Goal: Task Accomplishment & Management: Manage account settings

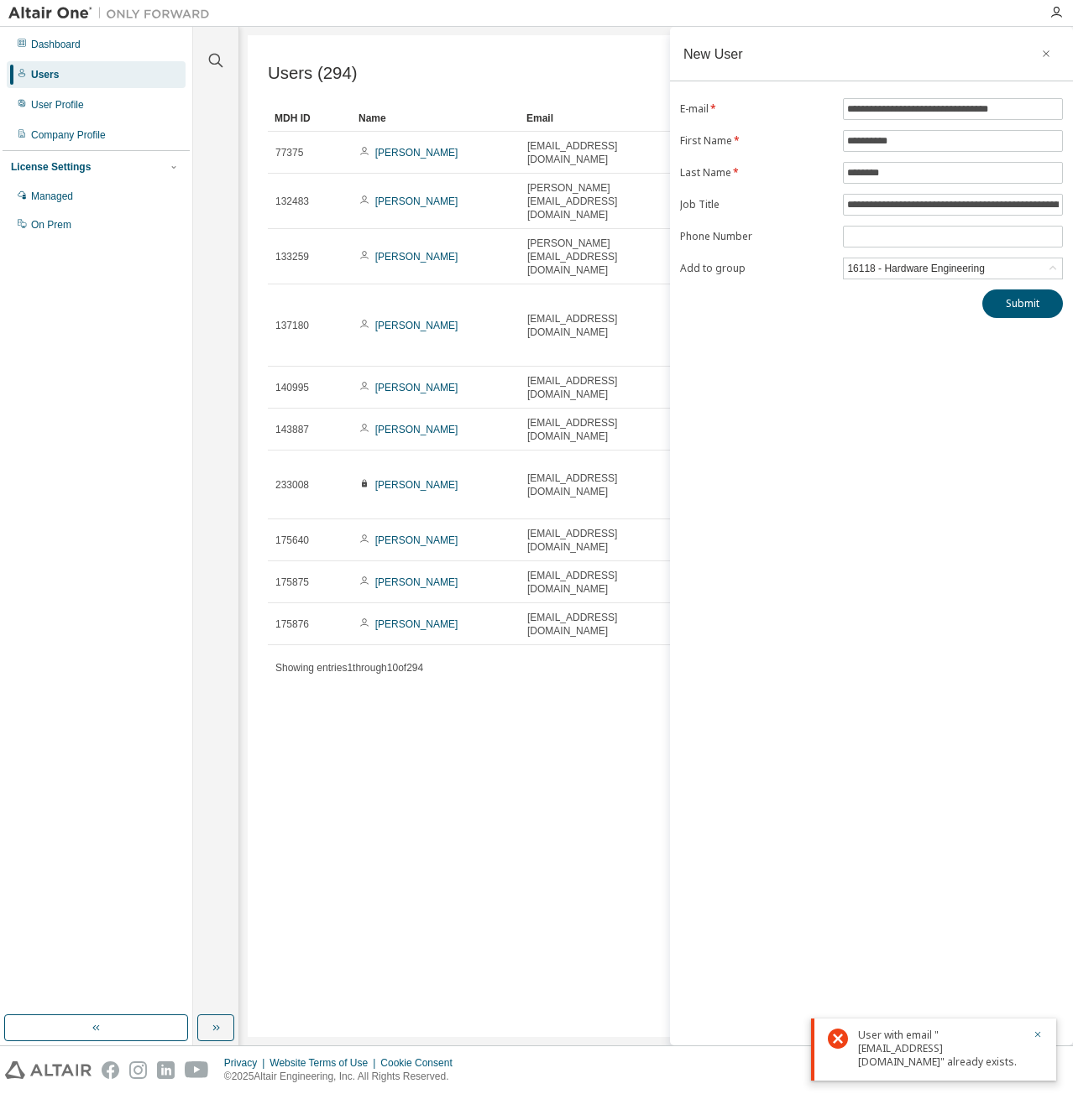
click at [909, 1056] on div "User with email "[EMAIL_ADDRESS][DOMAIN_NAME]" already exists." at bounding box center [940, 1049] width 165 height 40
click at [1044, 50] on icon "button" at bounding box center [1046, 53] width 12 height 13
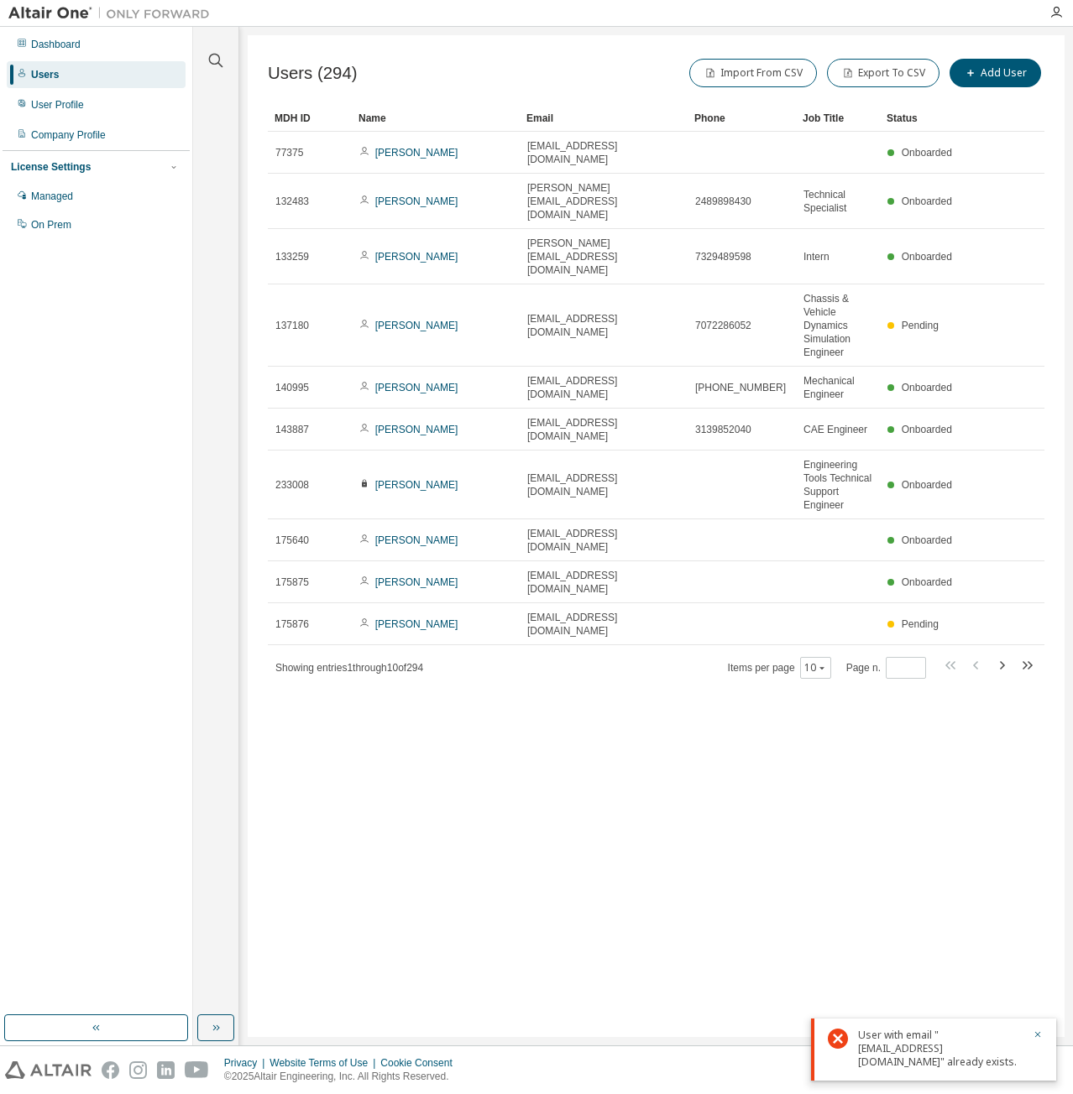
click at [366, 122] on div "Name" at bounding box center [435, 118] width 154 height 27
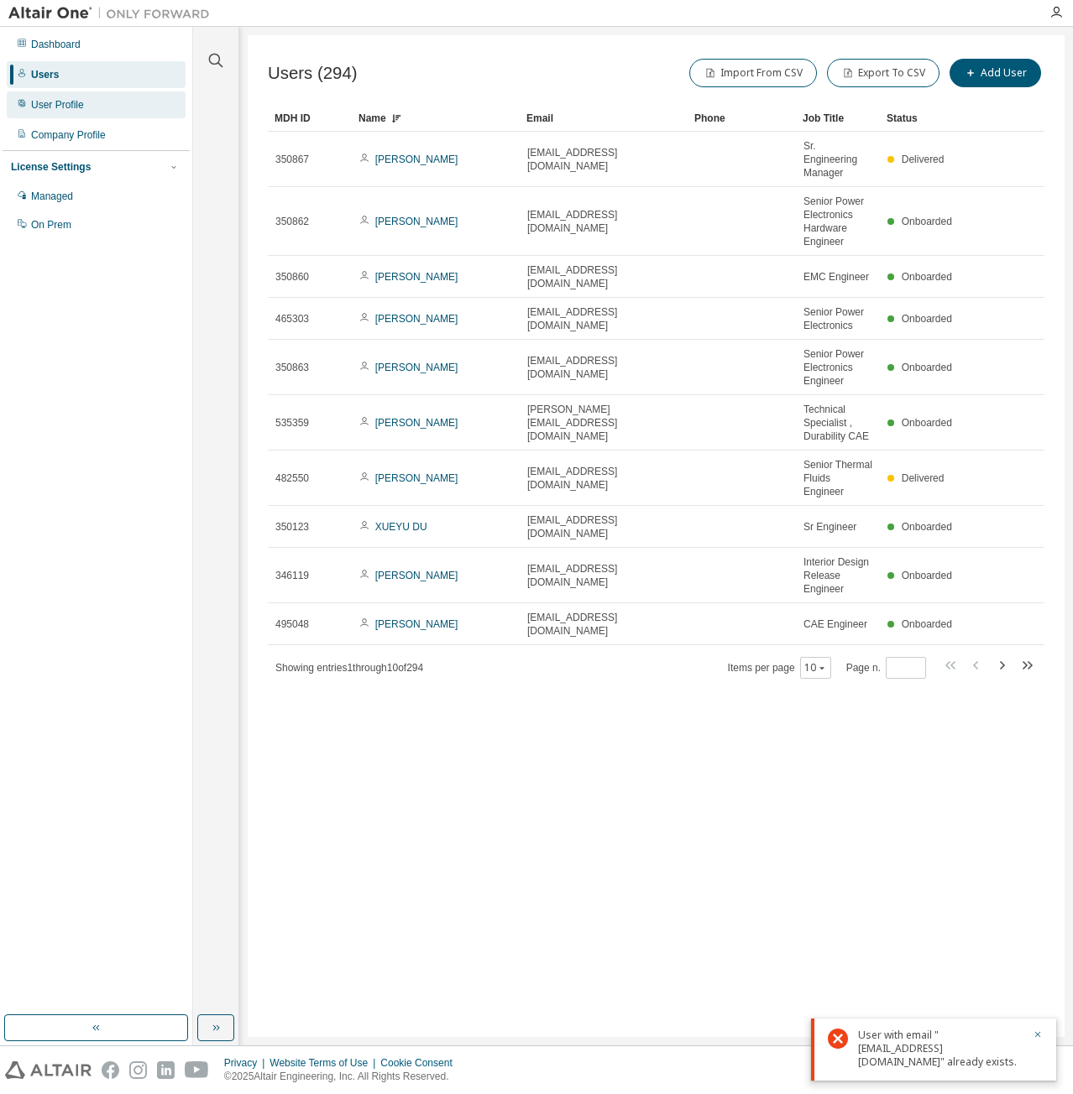
click at [92, 102] on div "User Profile" at bounding box center [96, 104] width 179 height 27
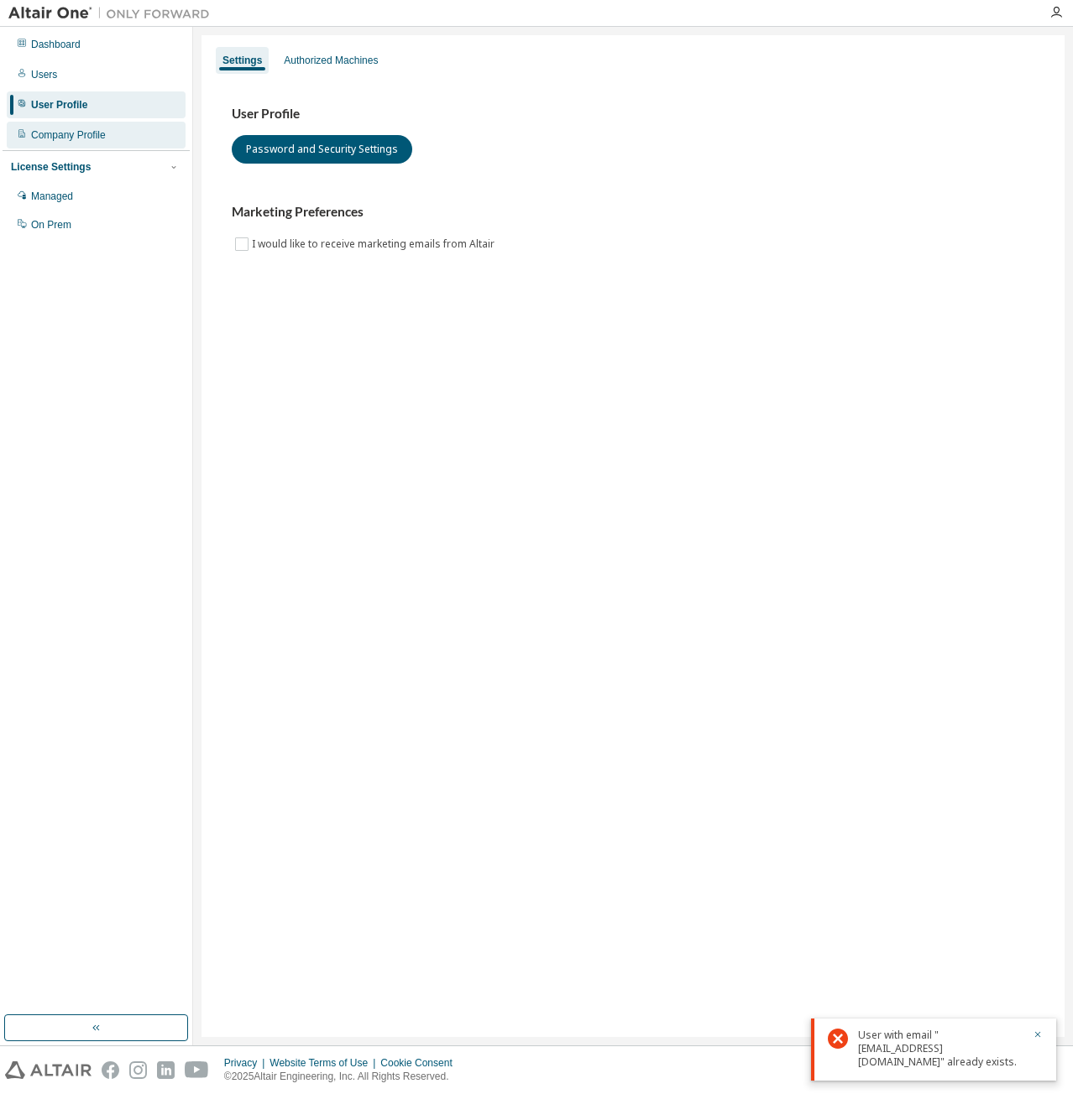
click at [103, 136] on div "Company Profile" at bounding box center [68, 134] width 75 height 13
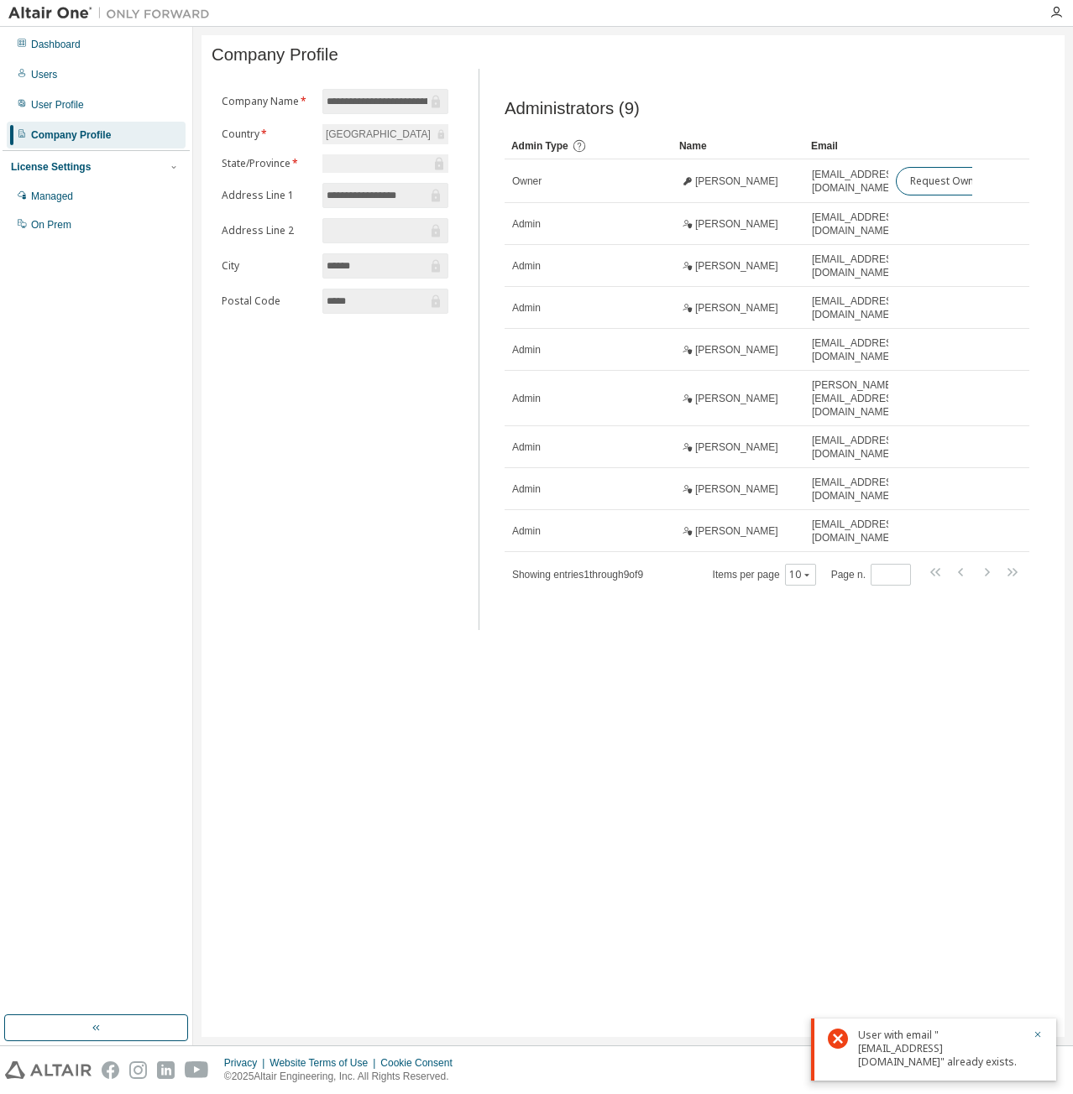
click at [96, 91] on div "Dashboard Users User Profile Company Profile License Settings Managed On Prem" at bounding box center [96, 134] width 187 height 211
click at [60, 106] on div "User Profile" at bounding box center [57, 104] width 53 height 13
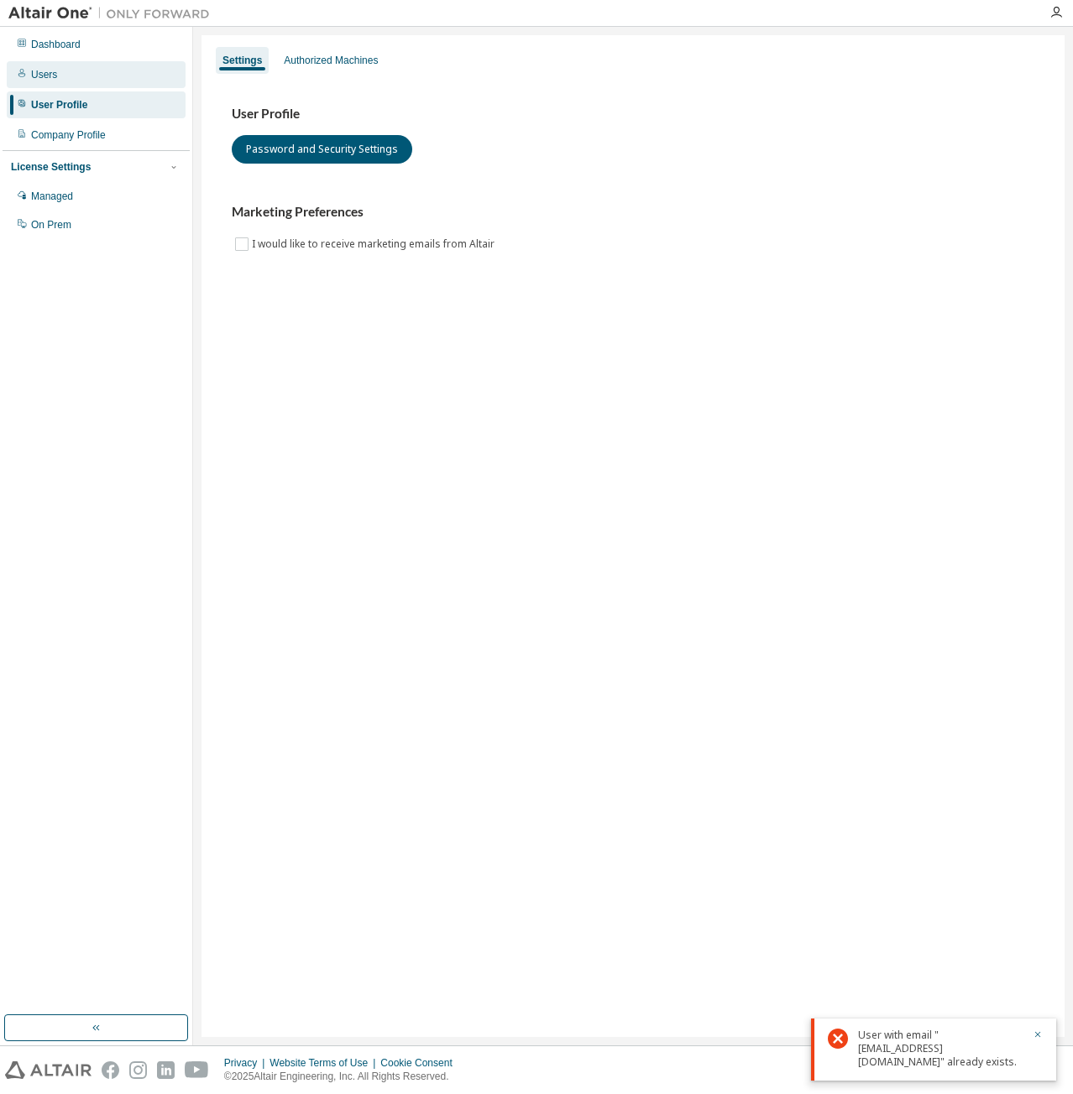
click at [61, 80] on div "Users" at bounding box center [96, 74] width 179 height 27
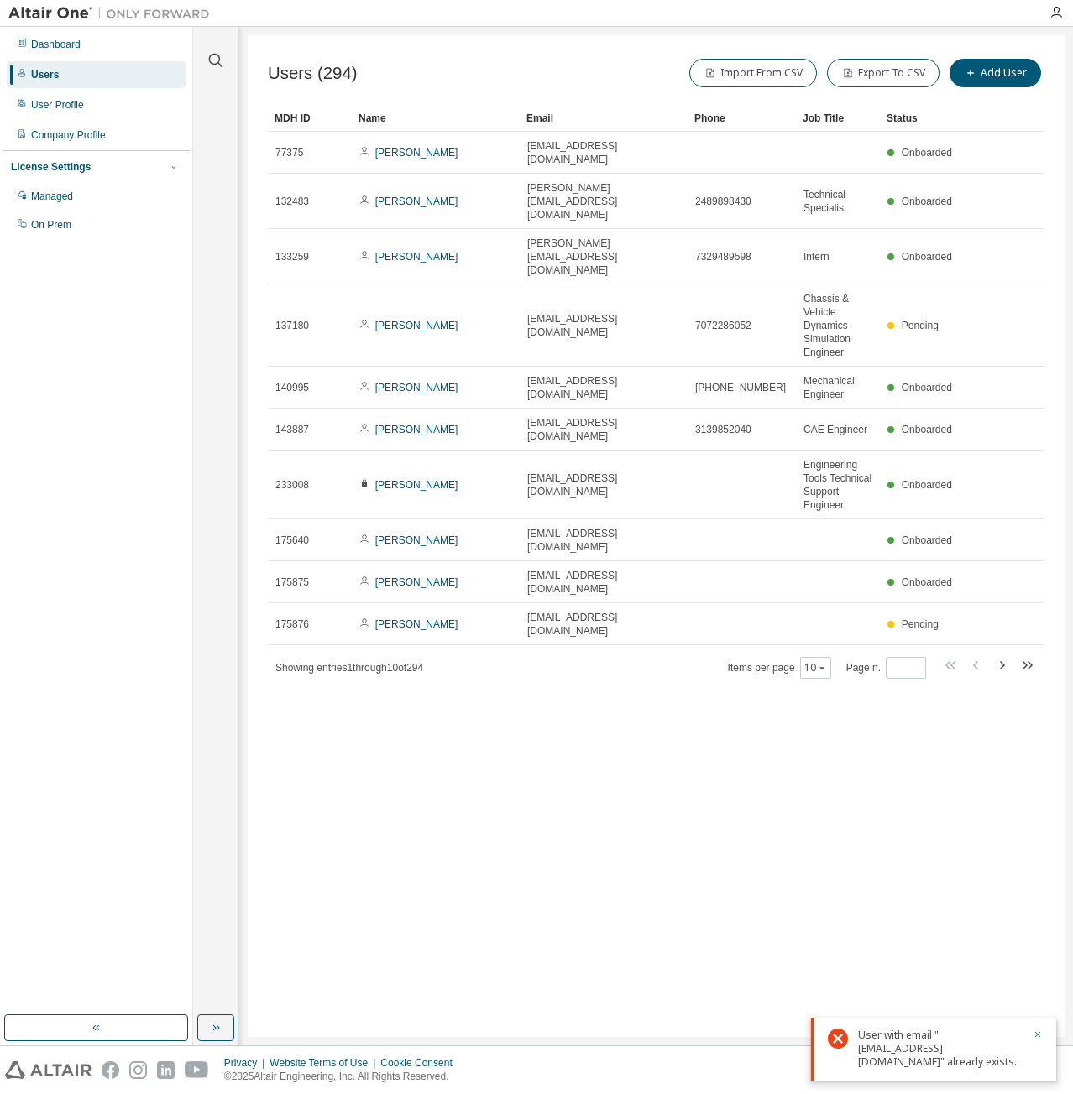
click at [901, 112] on div "Status" at bounding box center [921, 118] width 71 height 27
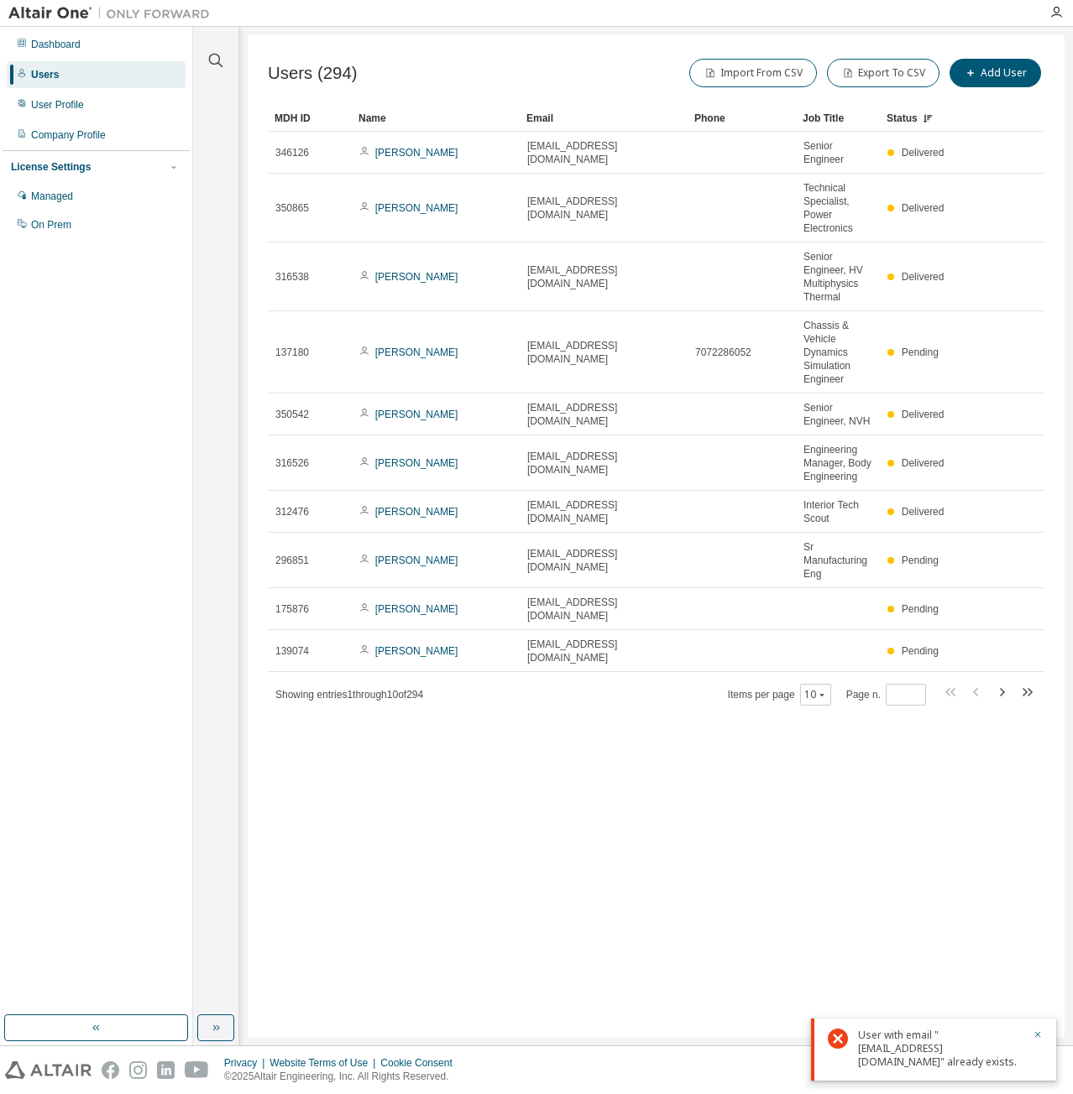
click at [371, 115] on div "Name" at bounding box center [435, 118] width 154 height 27
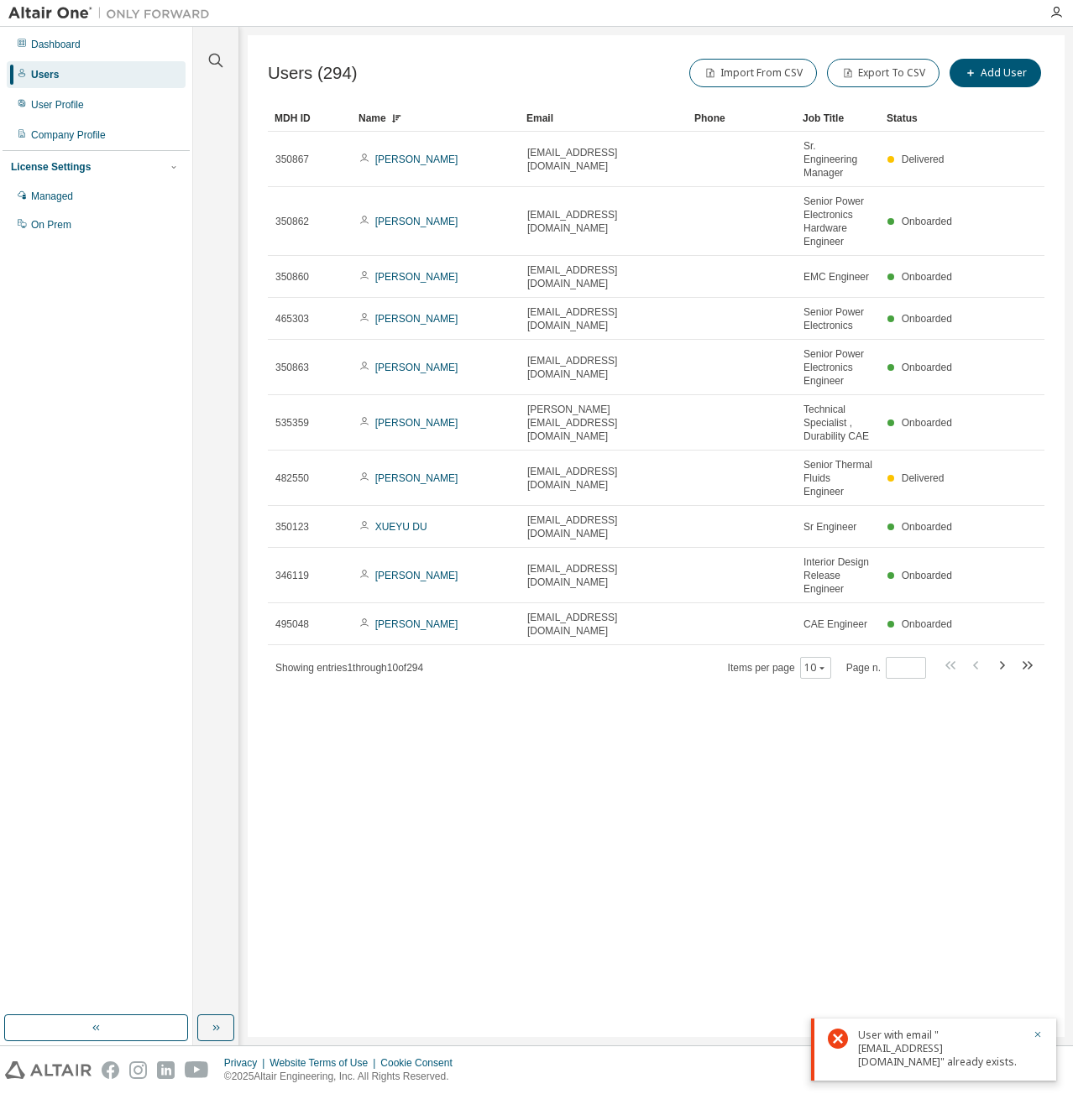
click at [489, 62] on div "Users (294) Import From CSV Export To CSV Add User" at bounding box center [656, 72] width 776 height 35
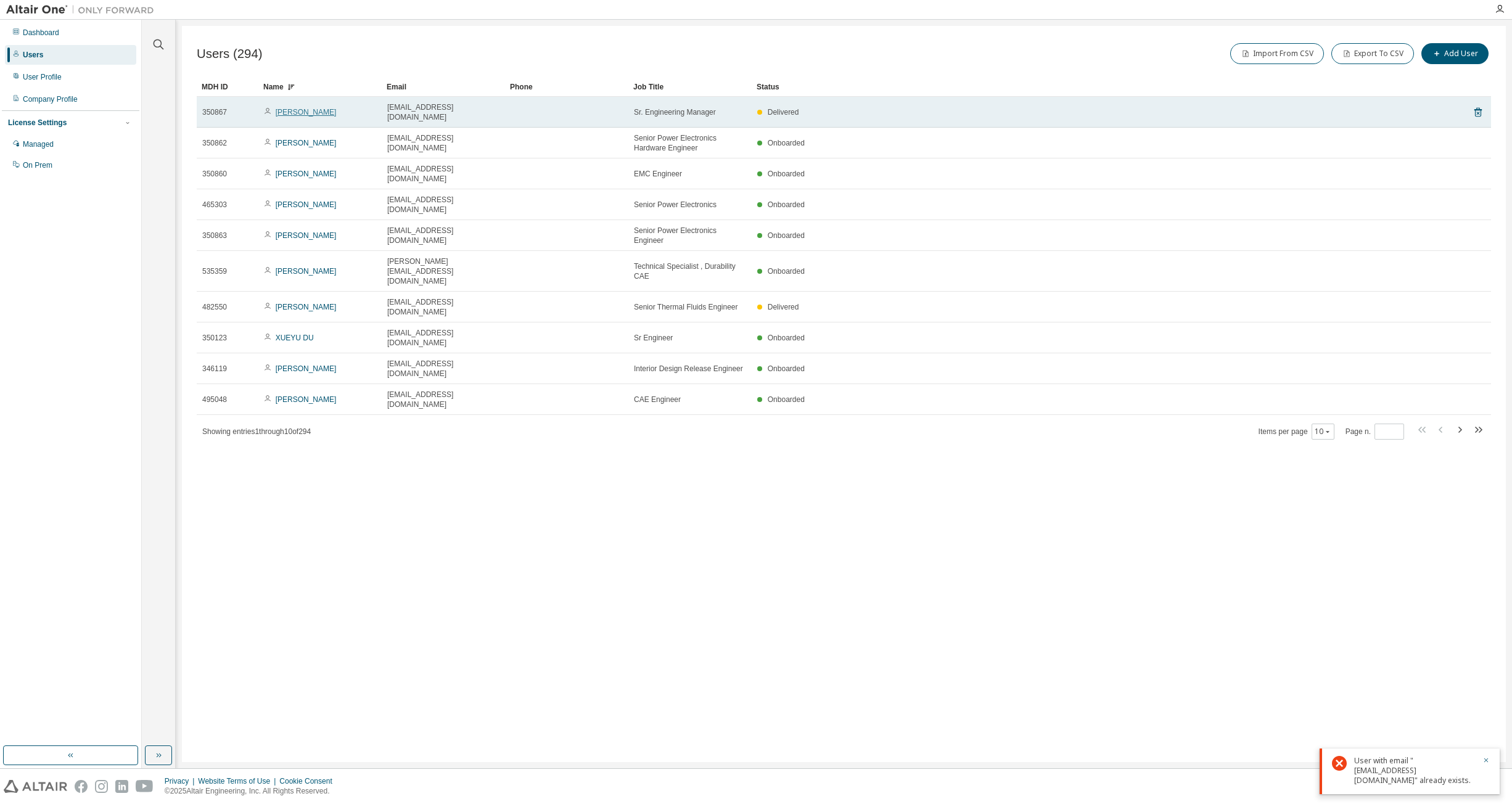
click at [309, 110] on link "Zhongping Cai" at bounding box center [306, 112] width 61 height 9
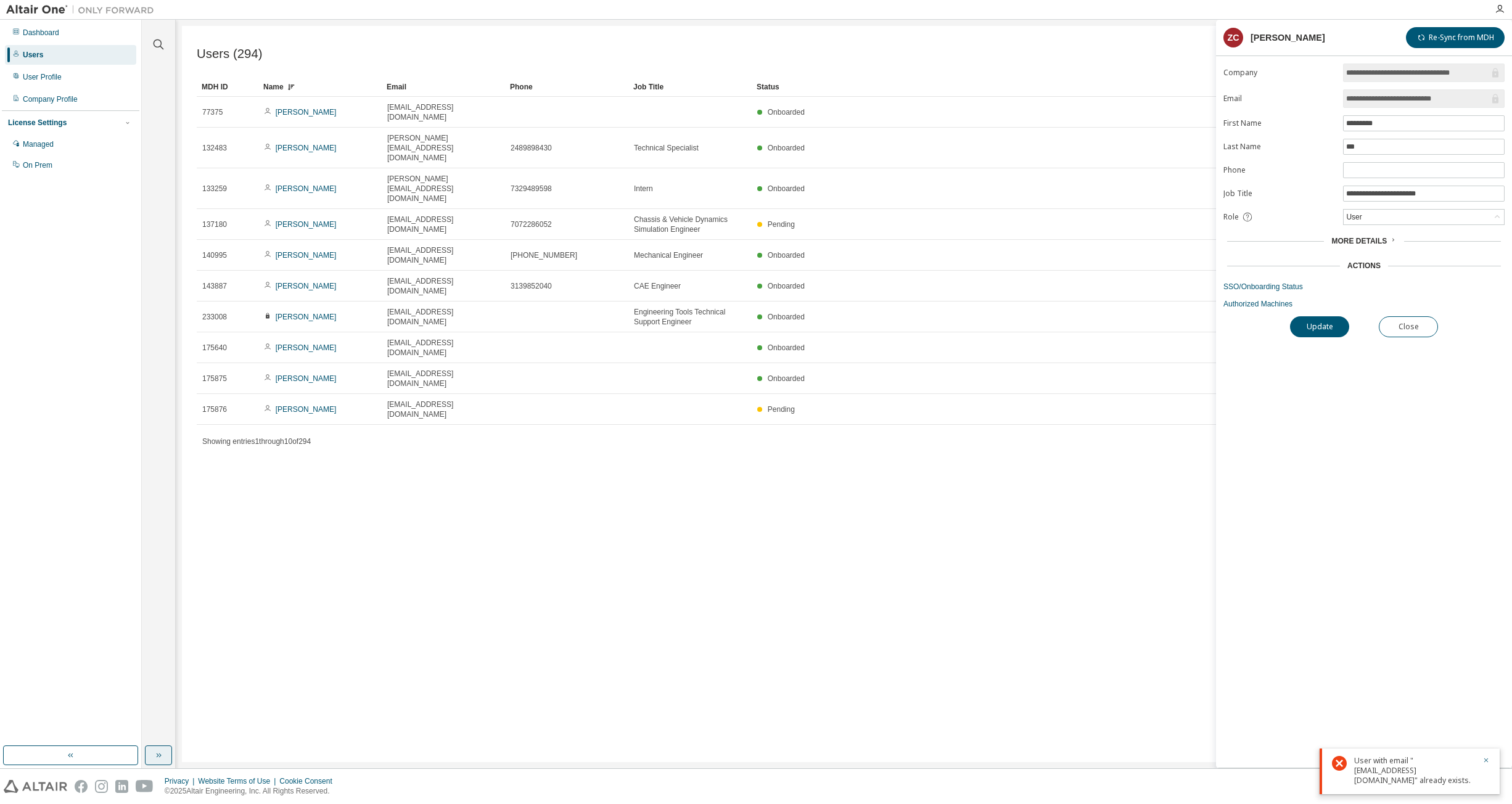
click at [166, 757] on button "button" at bounding box center [158, 755] width 27 height 20
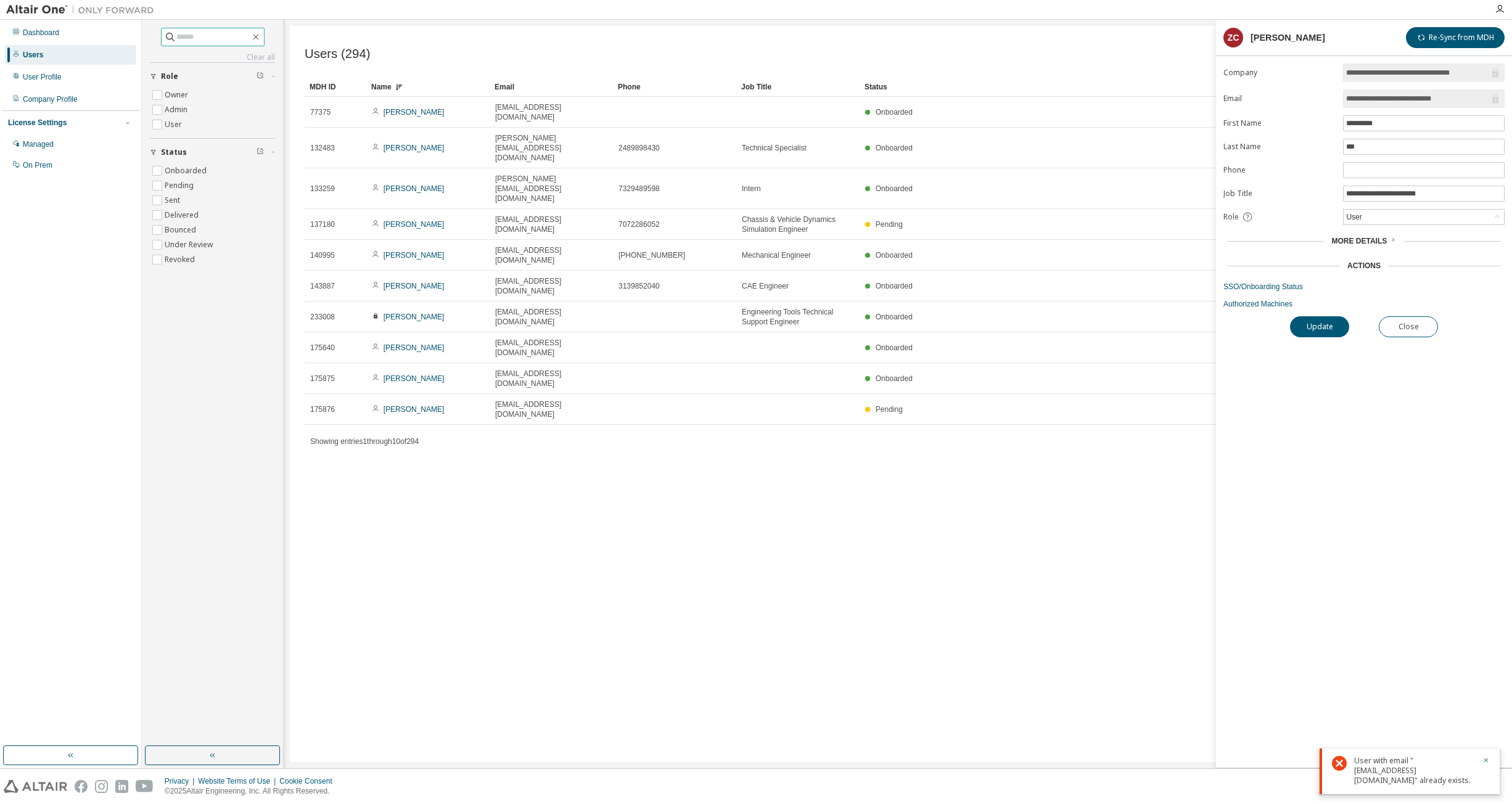
click at [187, 45] on span at bounding box center [212, 37] width 104 height 18
click at [186, 35] on input "text" at bounding box center [213, 37] width 74 height 12
click at [176, 40] on input "text" at bounding box center [213, 37] width 74 height 12
type input "**********"
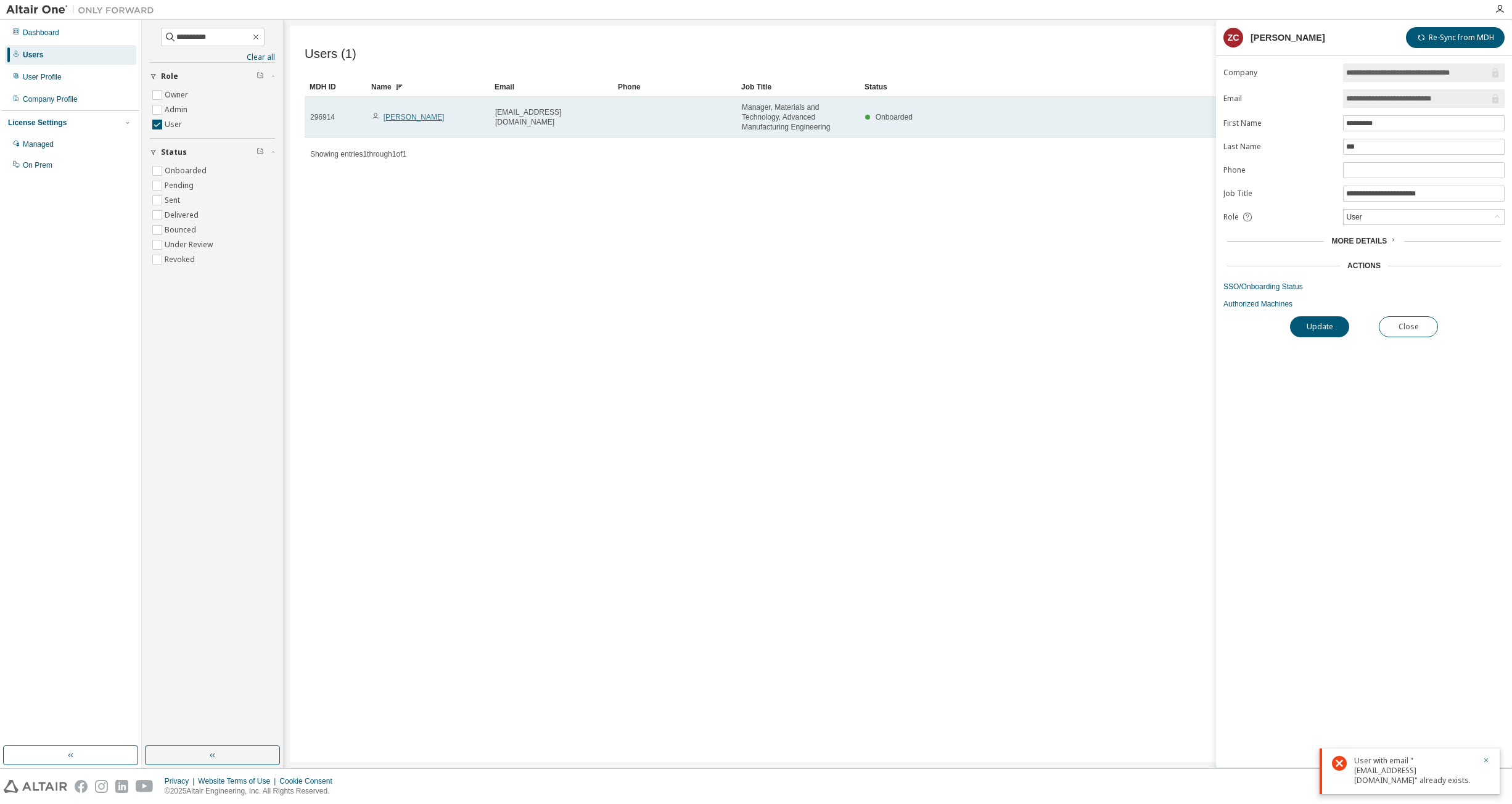
click at [420, 120] on link "Sivanathan Prasoody" at bounding box center [414, 118] width 61 height 9
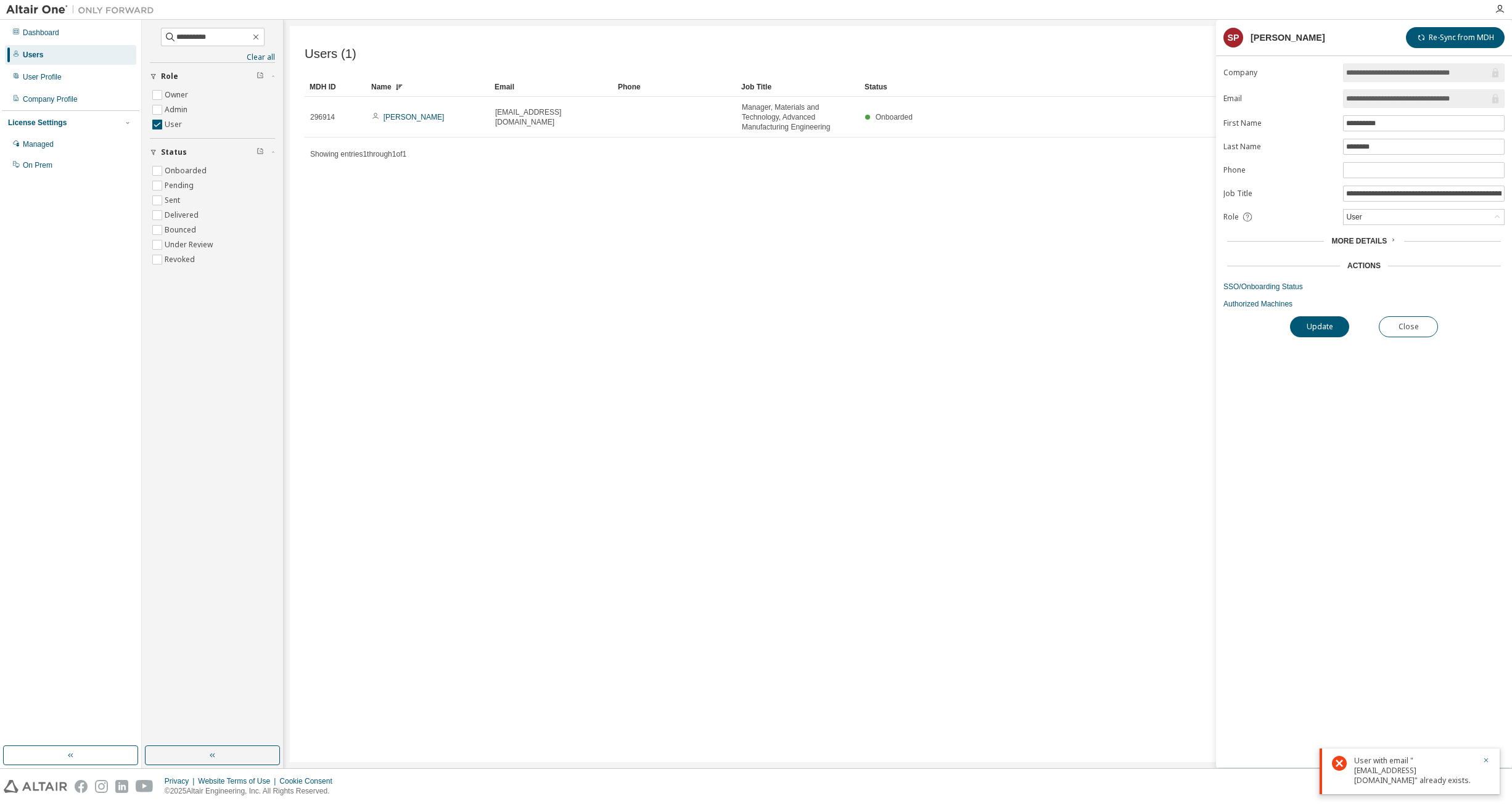
click at [788, 75] on input "**********" at bounding box center [1417, 73] width 143 height 12
click at [788, 216] on div "User" at bounding box center [1424, 217] width 160 height 15
click at [788, 243] on span "More Details" at bounding box center [1359, 241] width 56 height 9
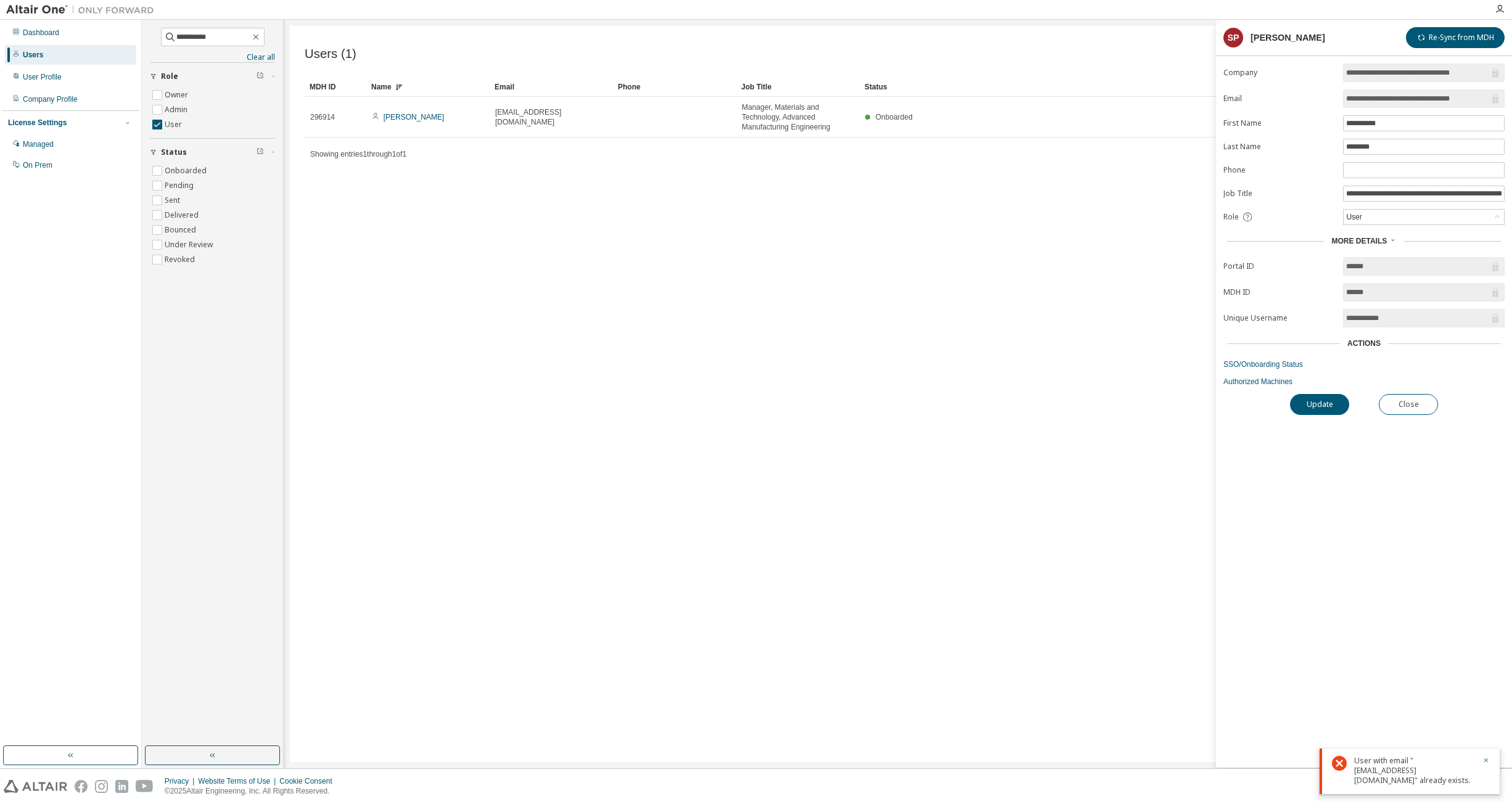
click at [788, 344] on div "Actions" at bounding box center [1364, 343] width 33 height 10
click at [788, 39] on button "Re-Sync from MDH" at bounding box center [1455, 37] width 98 height 21
click at [788, 758] on div "User with email "SivanathanPrasoody@lucidmotors.com" already exists." at bounding box center [1409, 772] width 180 height 46
click at [788, 760] on icon "button" at bounding box center [1486, 761] width 4 height 4
click at [788, 364] on link "SSO/Onboarding Status" at bounding box center [1364, 364] width 281 height 10
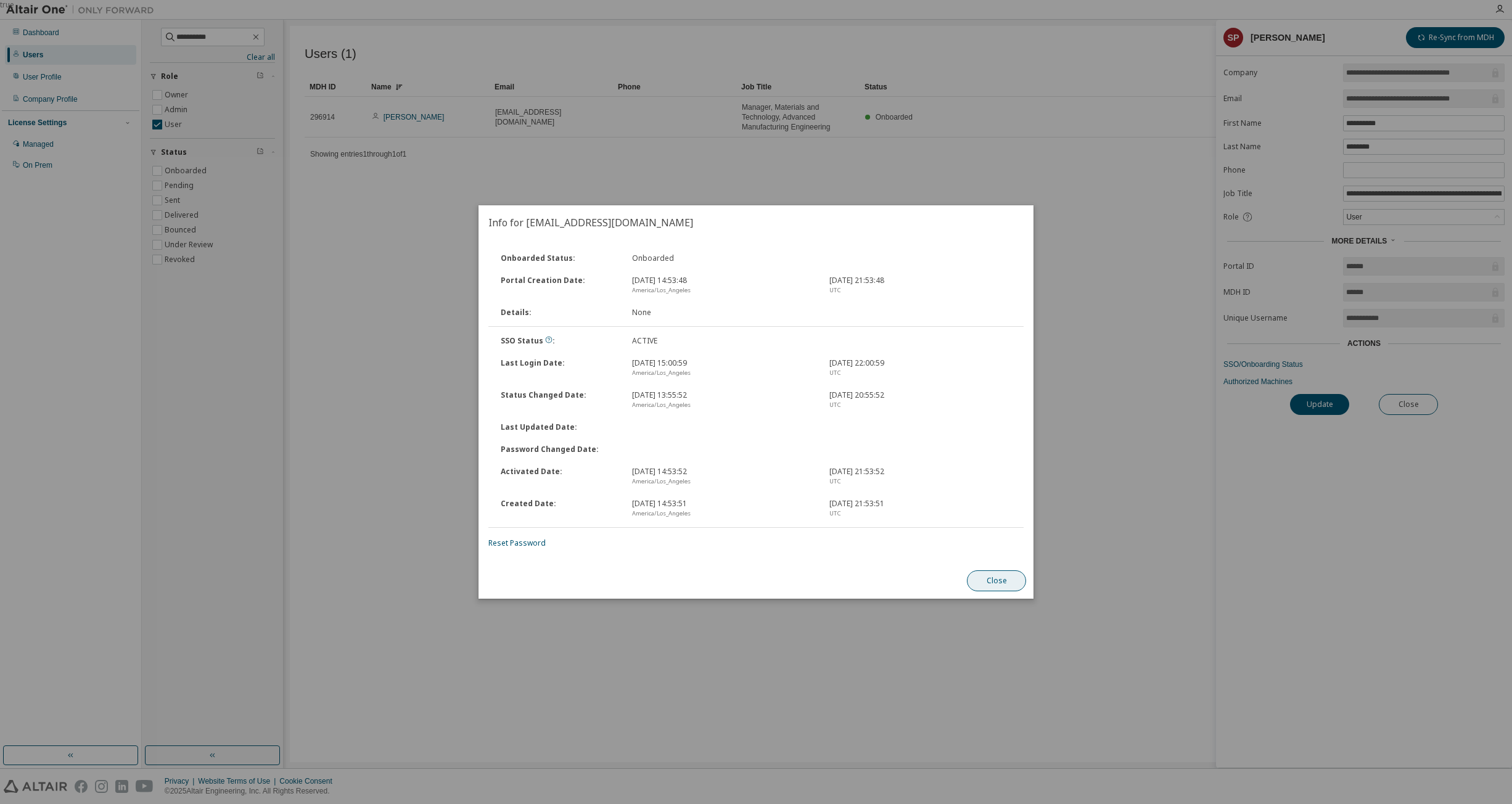
click at [788, 573] on button "Close" at bounding box center [996, 581] width 60 height 21
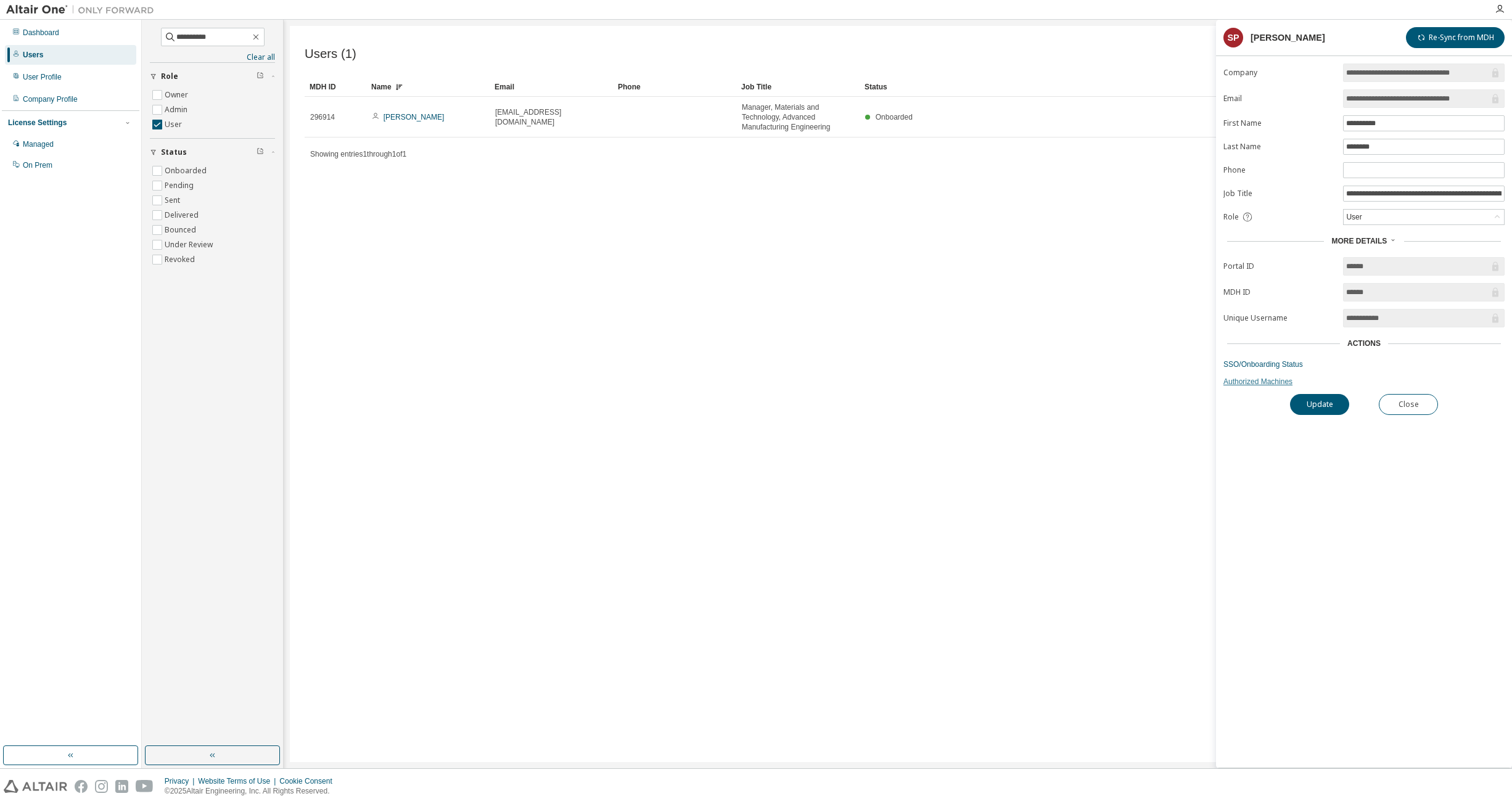
click at [788, 383] on link "Authorized Machines" at bounding box center [1364, 381] width 281 height 10
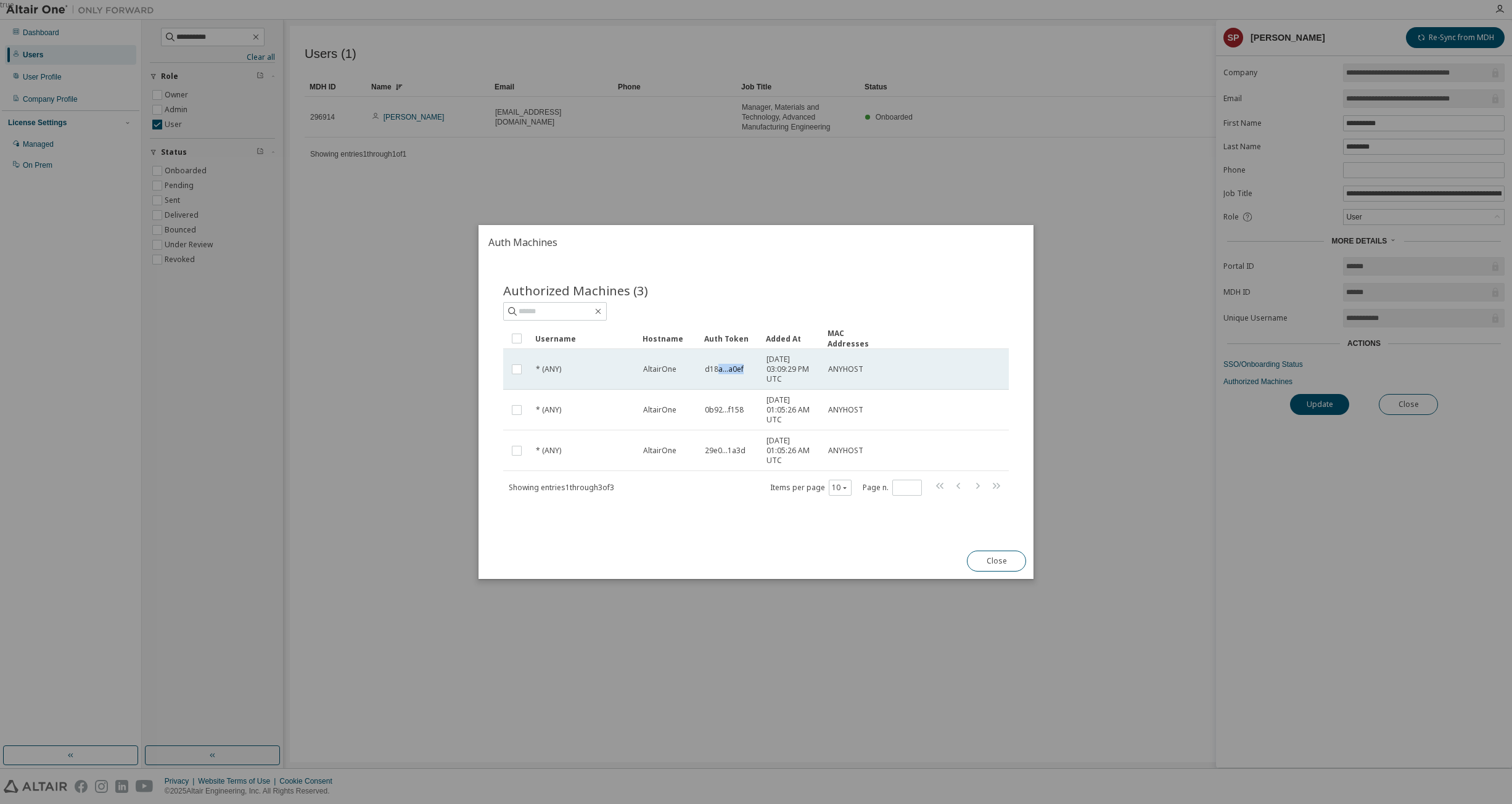
drag, startPoint x: 716, startPoint y: 365, endPoint x: 757, endPoint y: 370, distance: 41.3
click at [757, 370] on td "d18a...a0ef" at bounding box center [730, 369] width 62 height 40
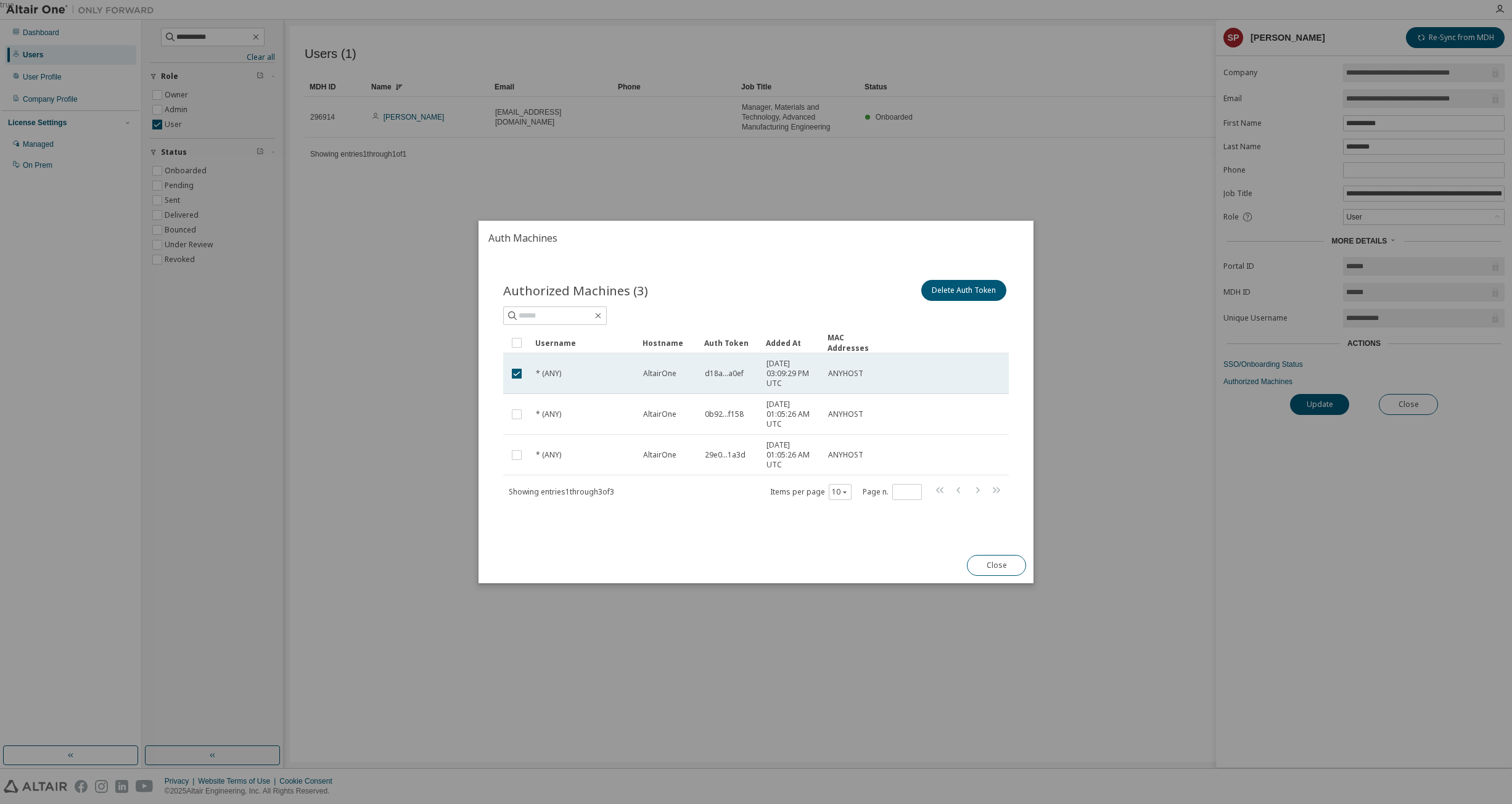
click at [582, 371] on div "* (ANY)" at bounding box center [583, 373] width 96 height 10
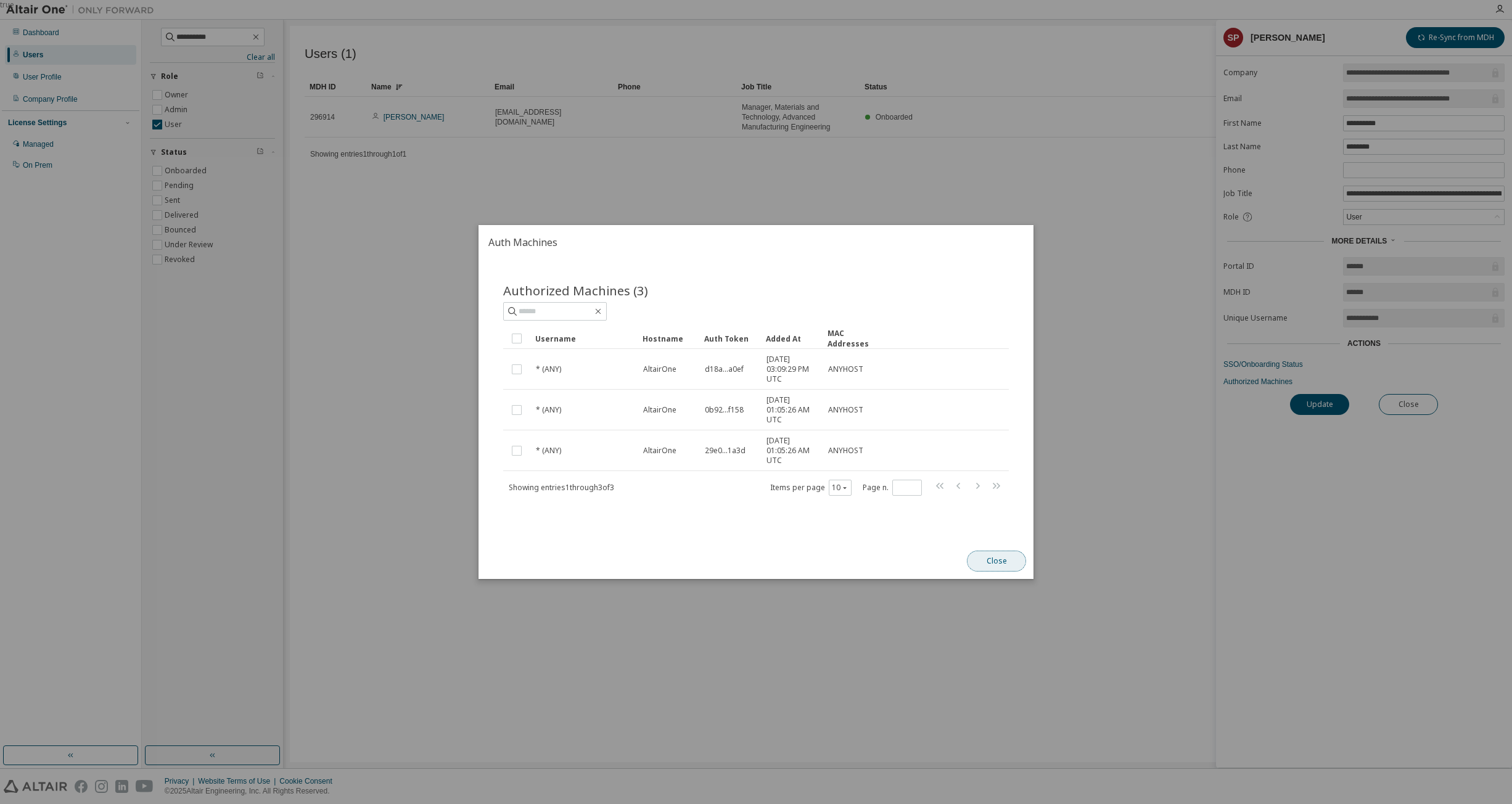
click at [788, 559] on button "Close" at bounding box center [996, 561] width 60 height 21
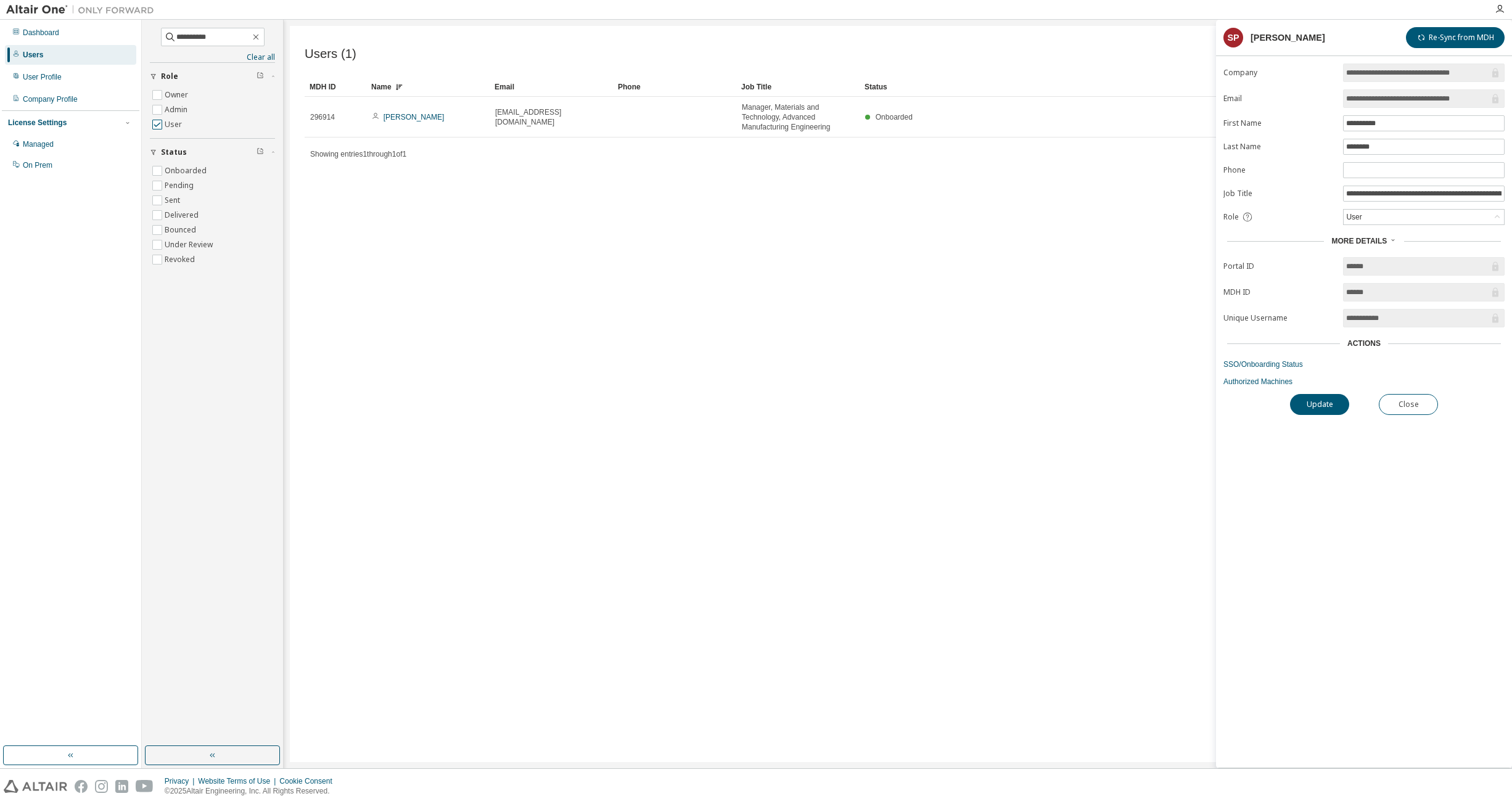
click at [175, 123] on label "User" at bounding box center [174, 124] width 20 height 15
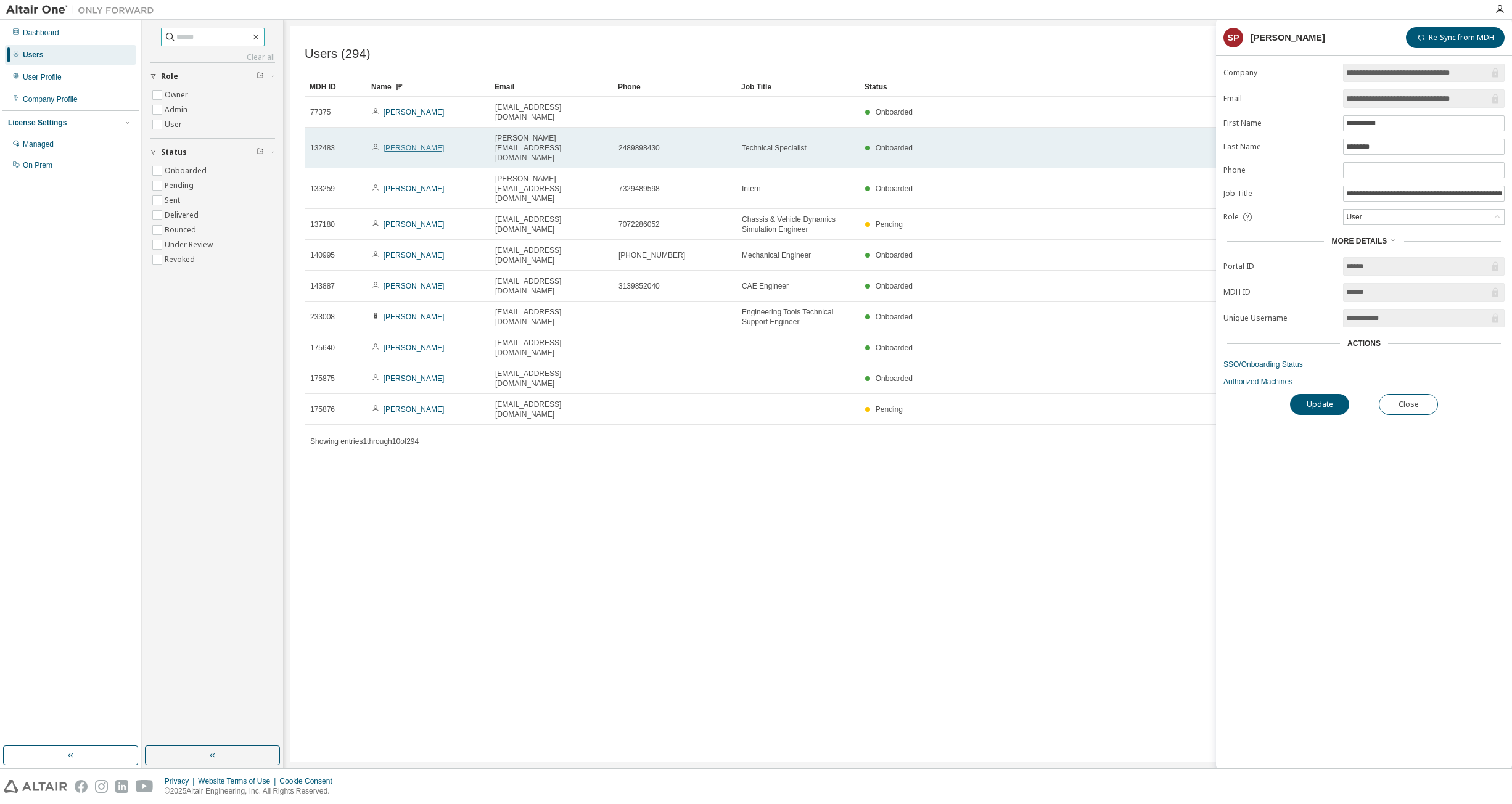
click at [405, 144] on link "Vijay Shankar Iyer" at bounding box center [414, 148] width 61 height 9
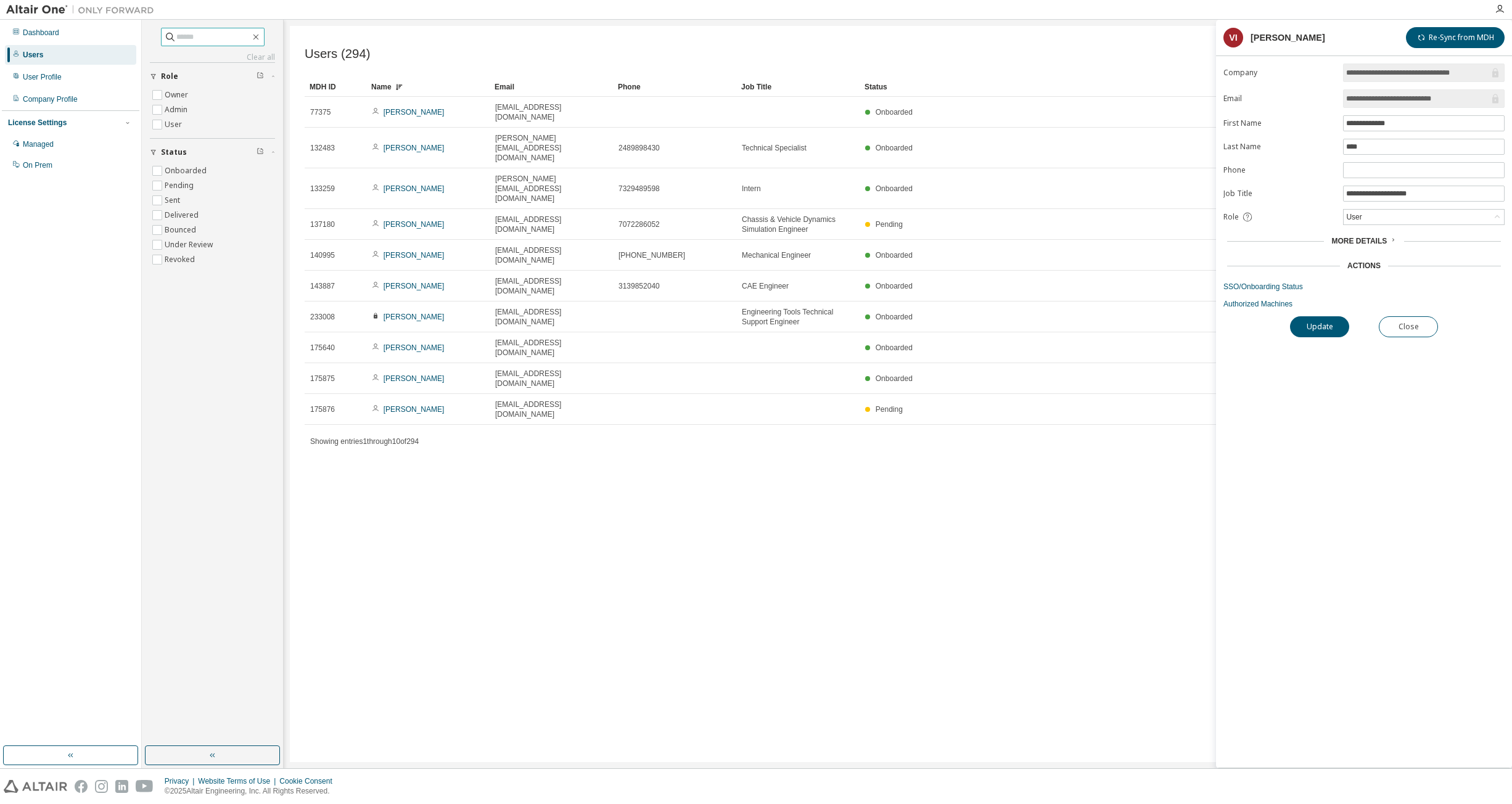
click at [788, 243] on span "More Details" at bounding box center [1359, 241] width 56 height 9
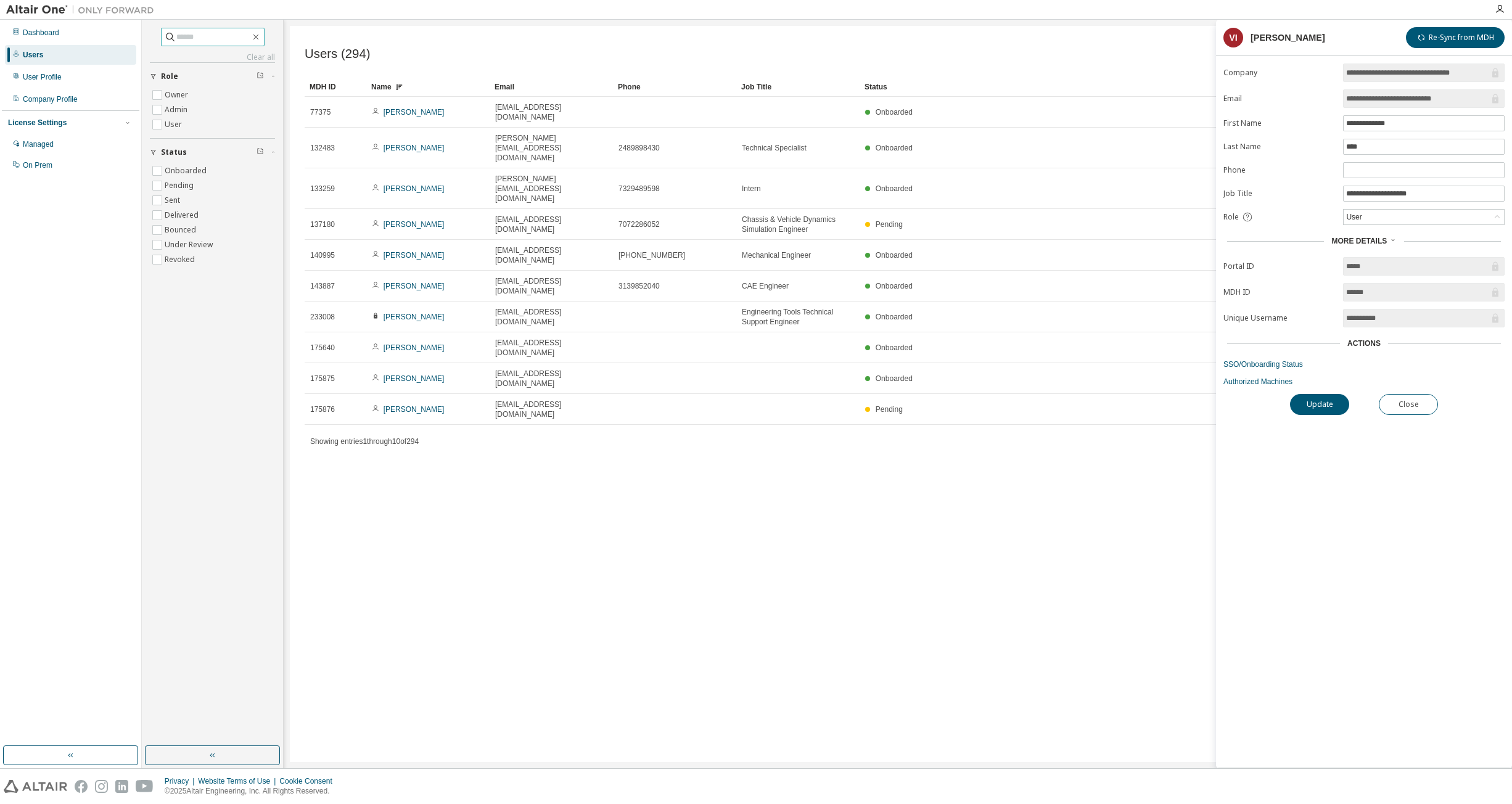
click at [788, 345] on div "Actions" at bounding box center [1364, 343] width 33 height 10
click at [788, 382] on link "Authorized Machines" at bounding box center [1364, 381] width 281 height 10
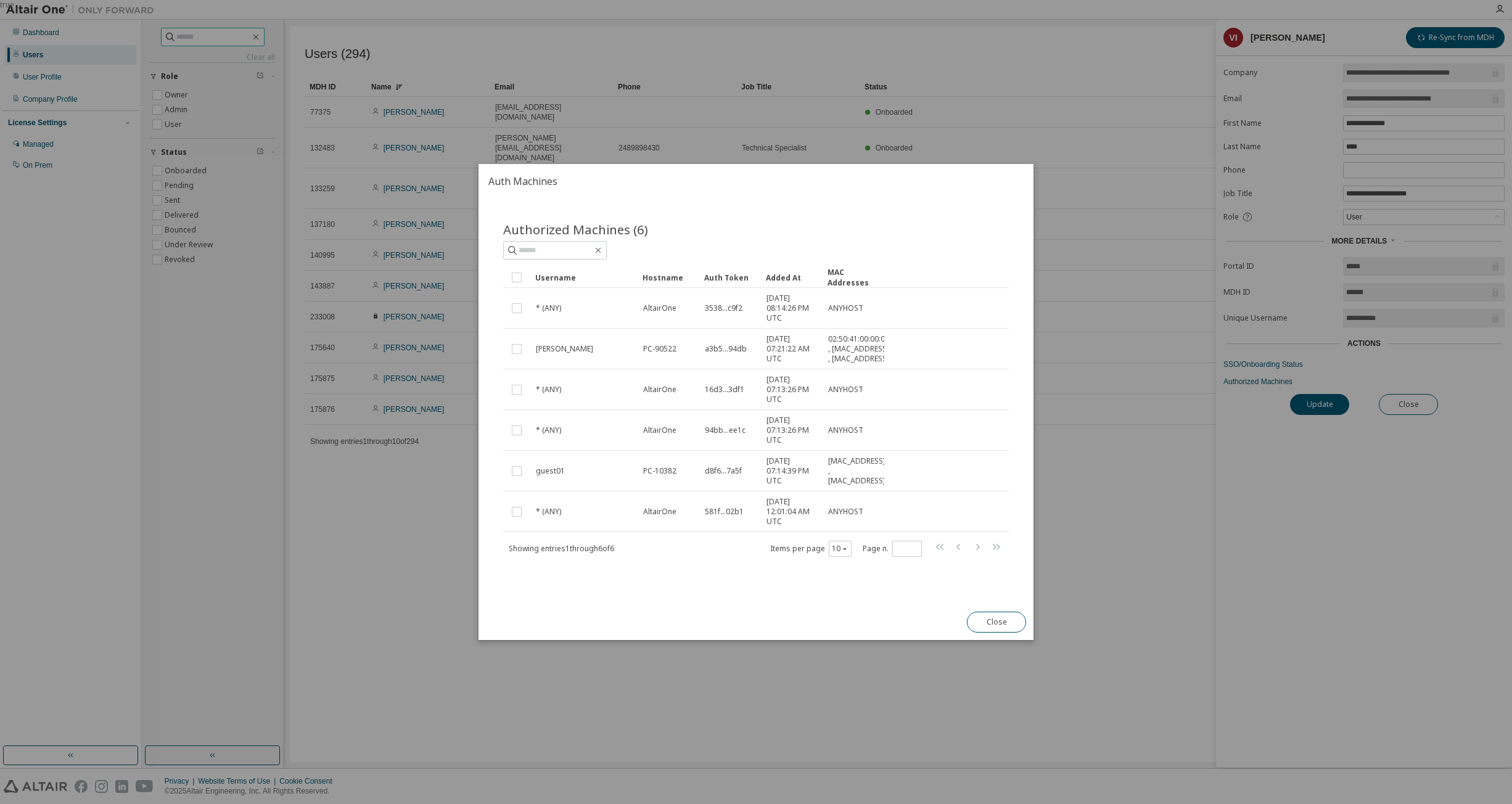
click at [788, 627] on button "Close" at bounding box center [996, 622] width 60 height 21
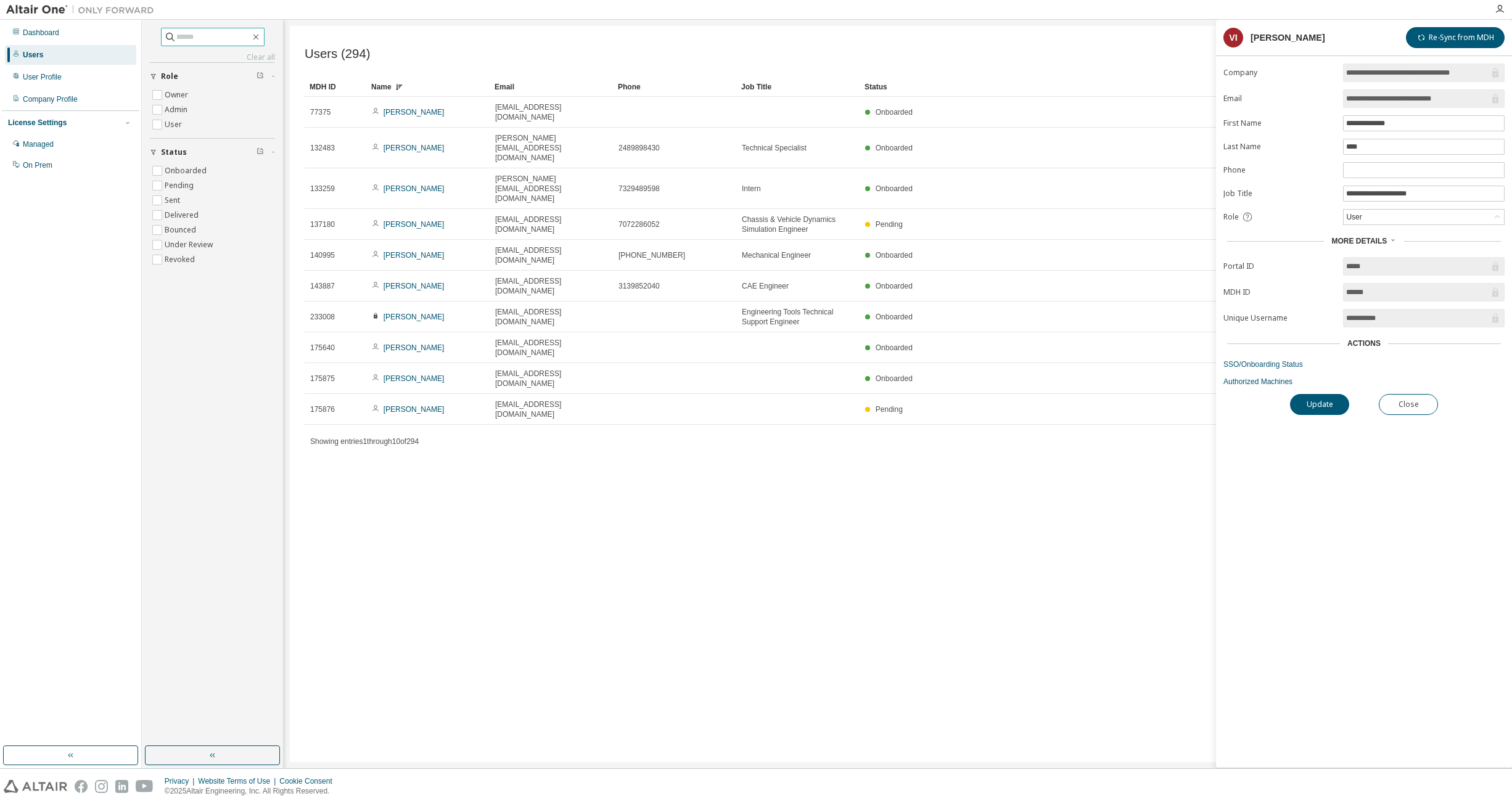
click at [211, 36] on input "text" at bounding box center [213, 37] width 74 height 12
type input "**********"
drag, startPoint x: 170, startPoint y: 123, endPoint x: 178, endPoint y: 121, distance: 8.2
click at [170, 123] on label "User" at bounding box center [174, 124] width 20 height 15
click at [201, 40] on input "**********" at bounding box center [213, 37] width 74 height 12
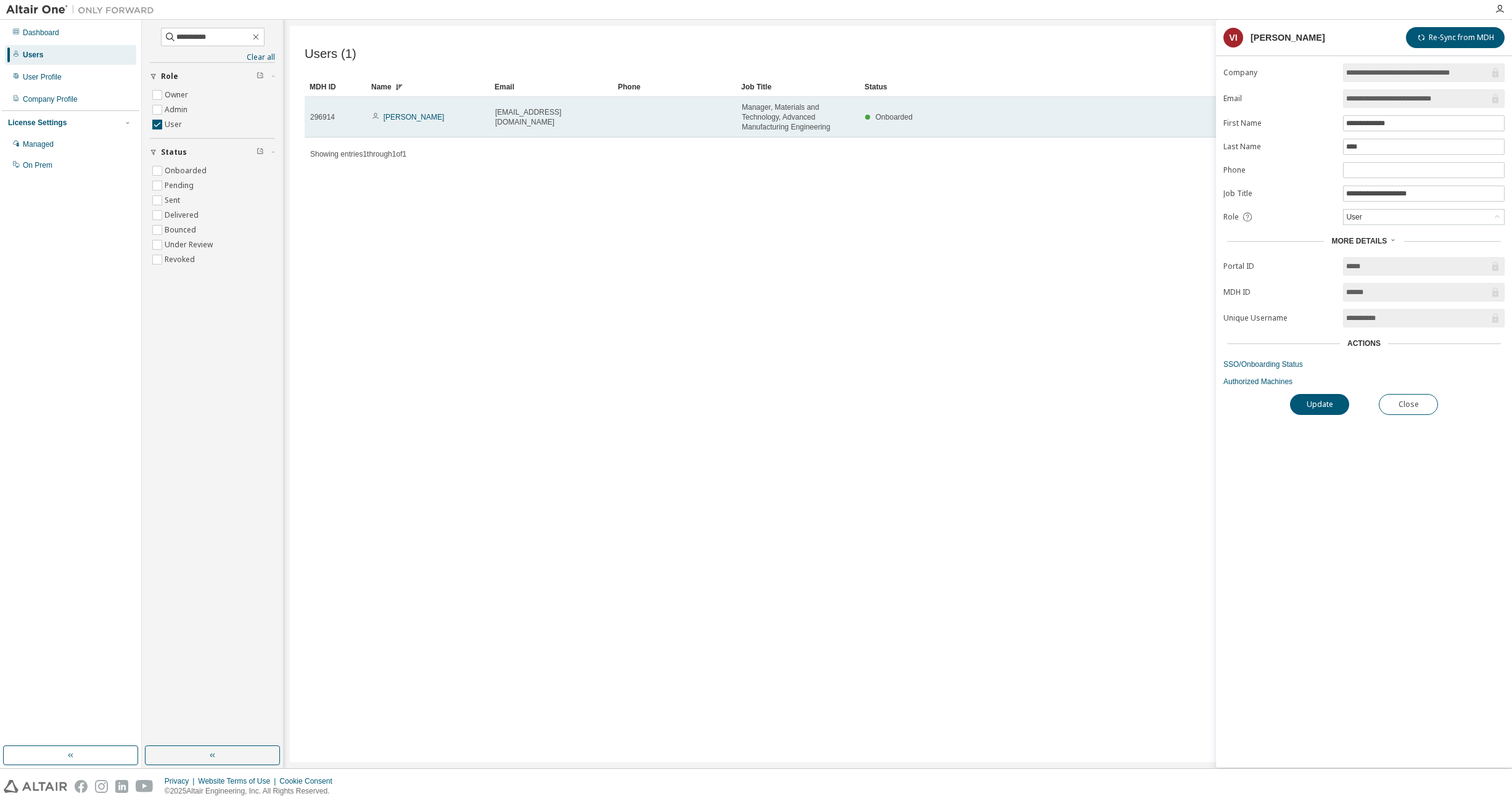
drag, startPoint x: 325, startPoint y: 120, endPoint x: 363, endPoint y: 122, distance: 38.1
click at [326, 120] on span "296914" at bounding box center [323, 117] width 25 height 10
click at [788, 119] on span "Onboarded" at bounding box center [894, 118] width 37 height 9
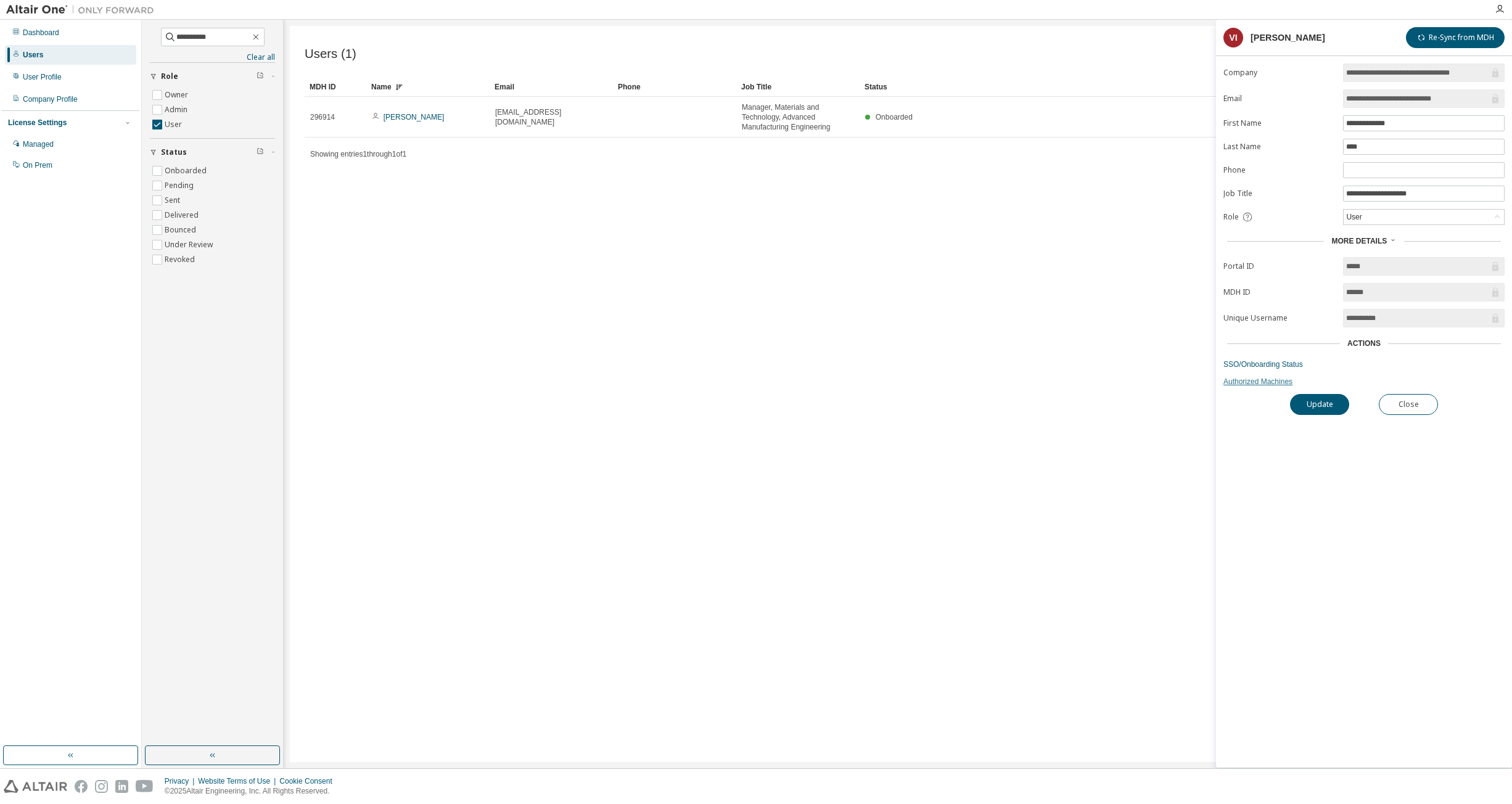
click at [788, 384] on link "Authorized Machines" at bounding box center [1364, 381] width 281 height 10
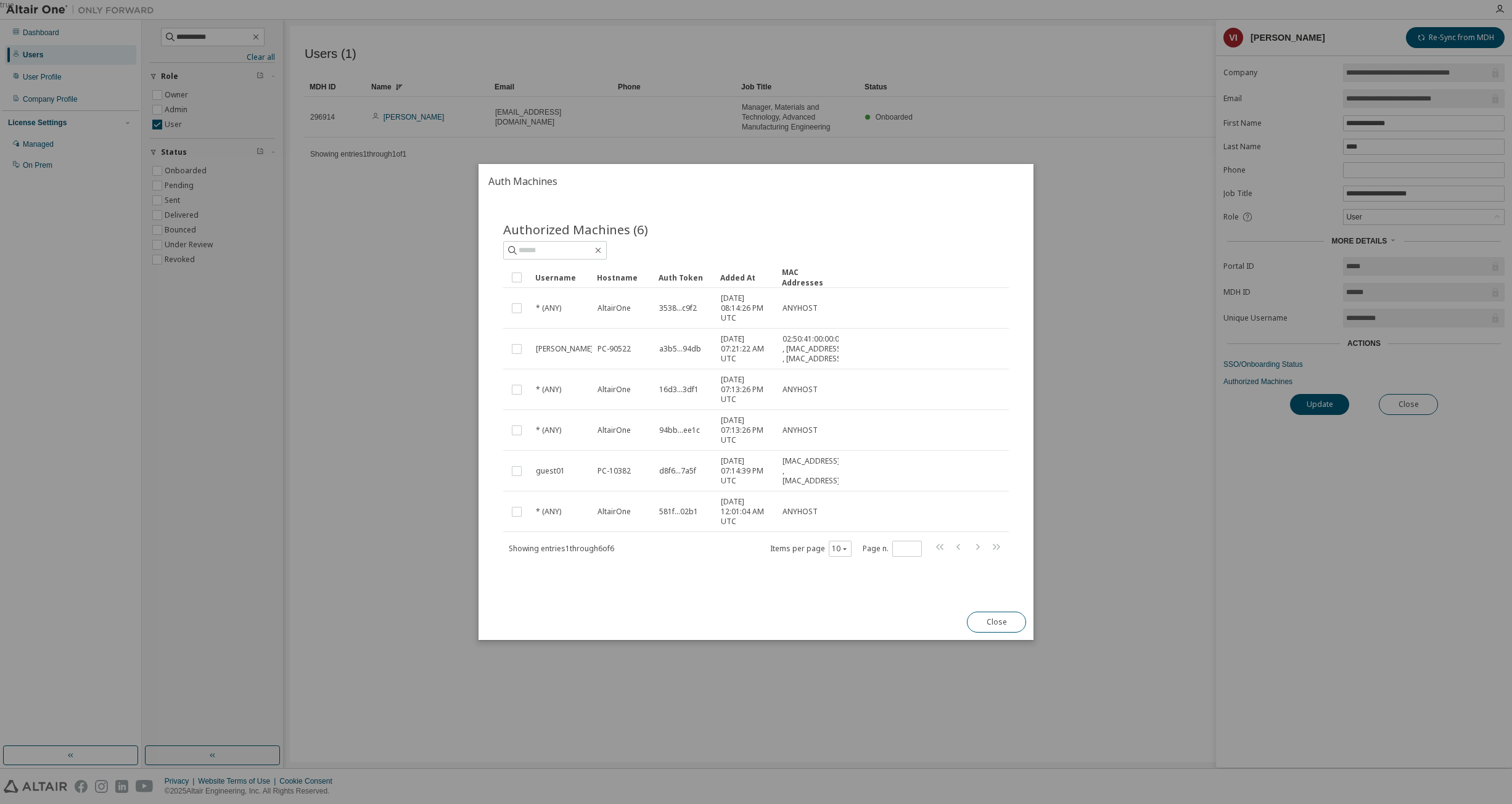
click at [788, 365] on div "true" at bounding box center [756, 402] width 1512 height 804
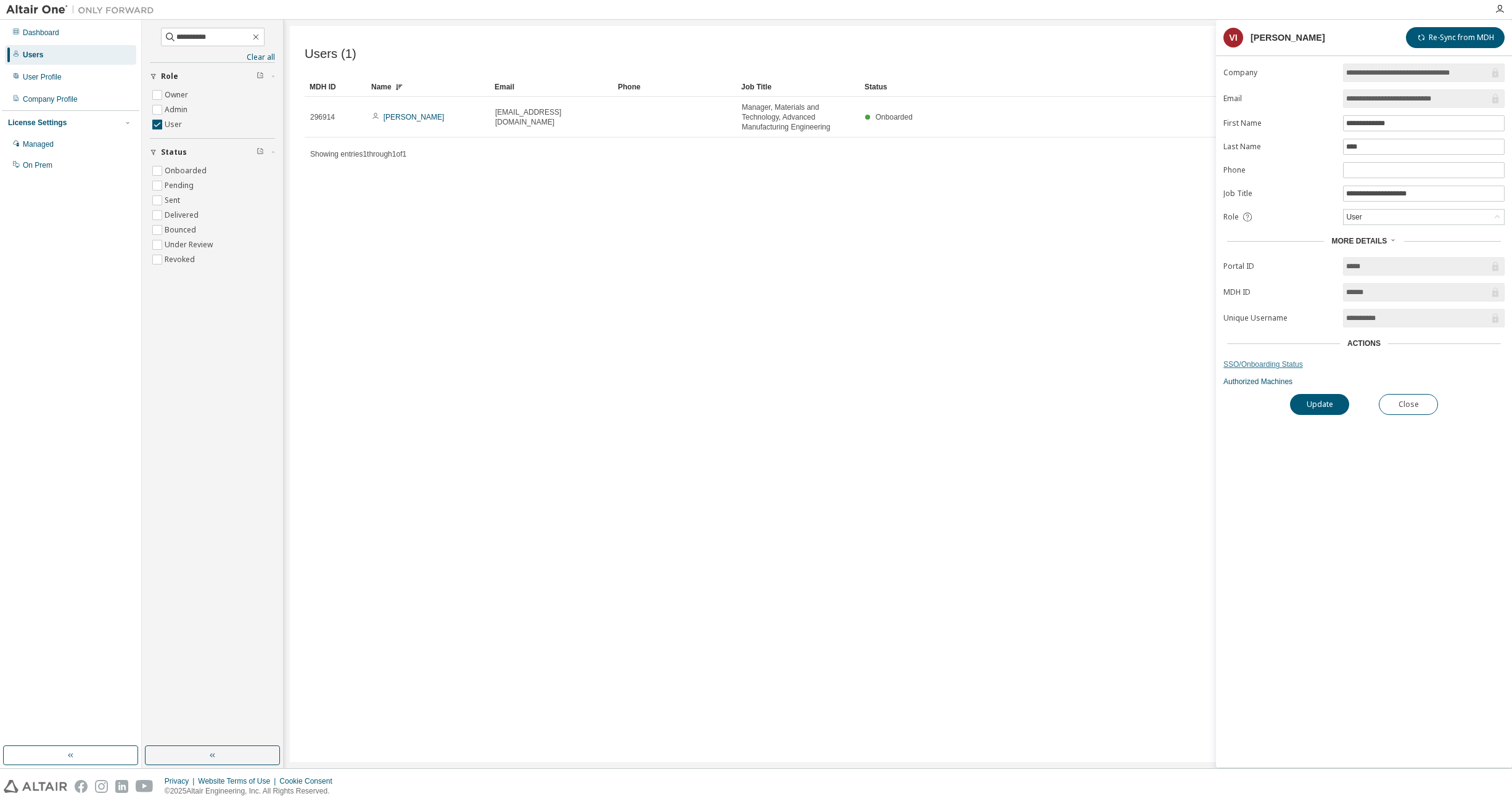
click at [788, 365] on link "SSO/Onboarding Status" at bounding box center [1364, 364] width 281 height 10
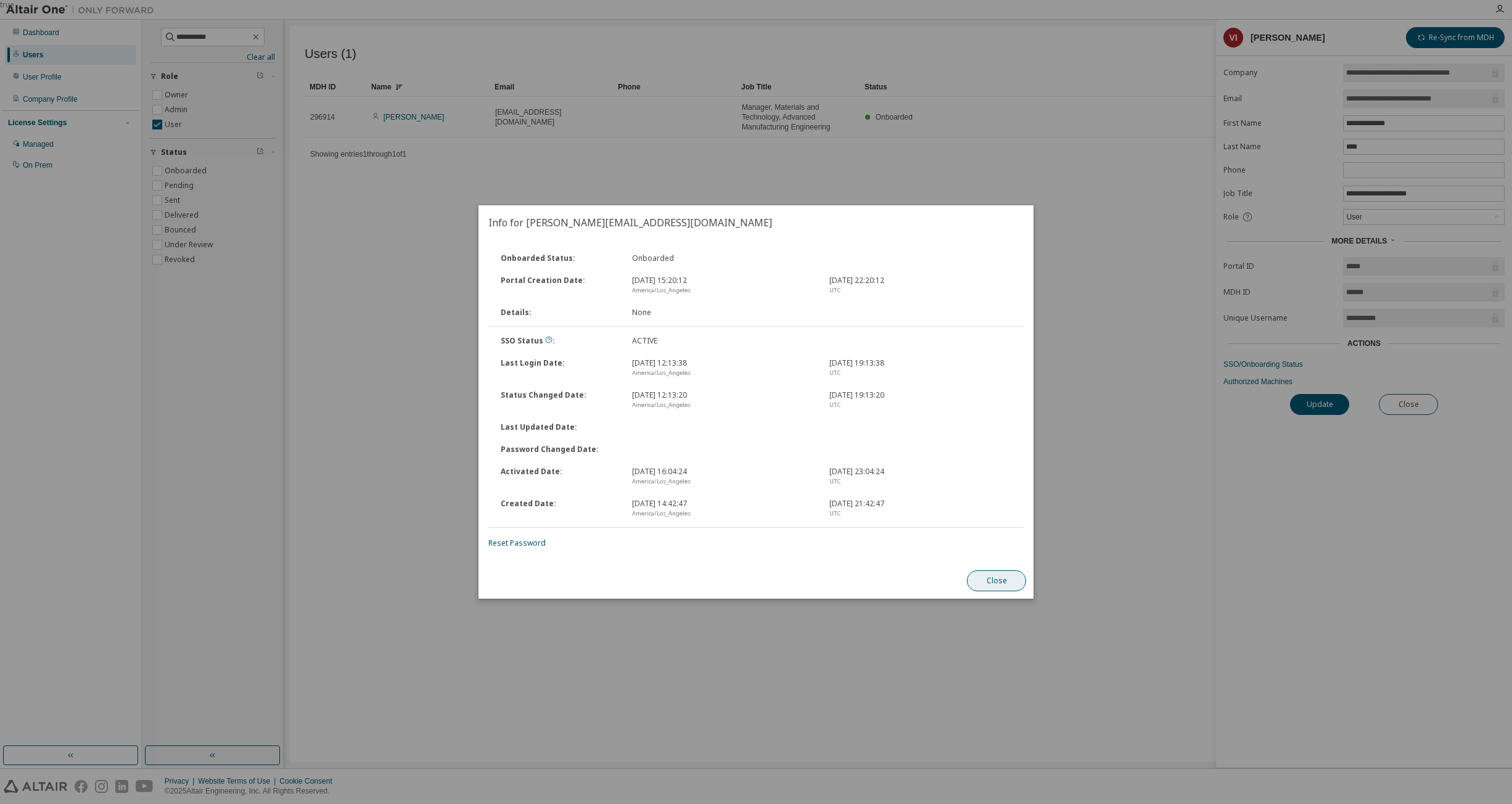
click at [788, 572] on button "Close" at bounding box center [996, 581] width 60 height 21
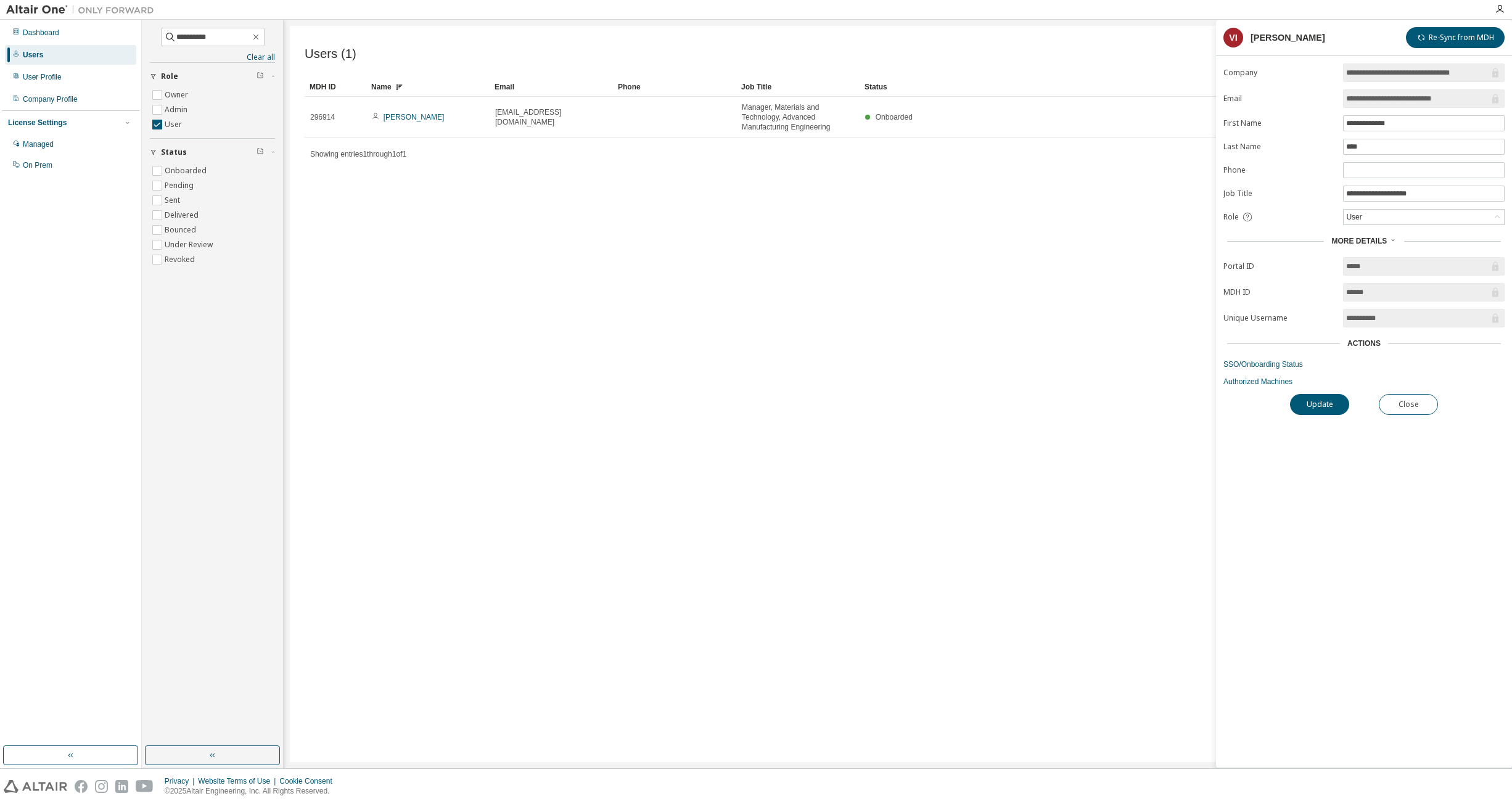
click at [788, 248] on div "More Details" at bounding box center [1364, 241] width 281 height 18
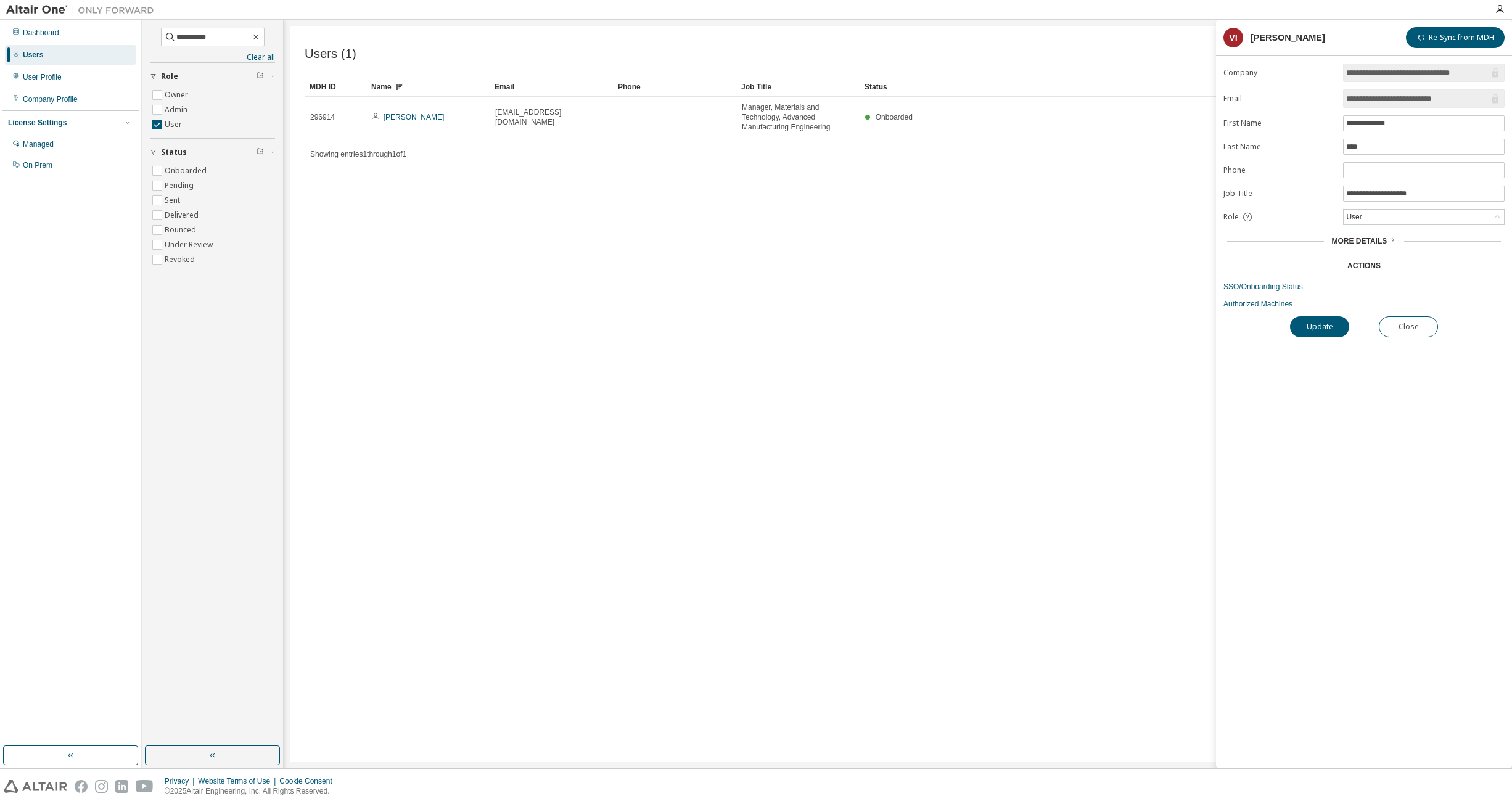
click at [788, 245] on span "More Details" at bounding box center [1359, 241] width 56 height 9
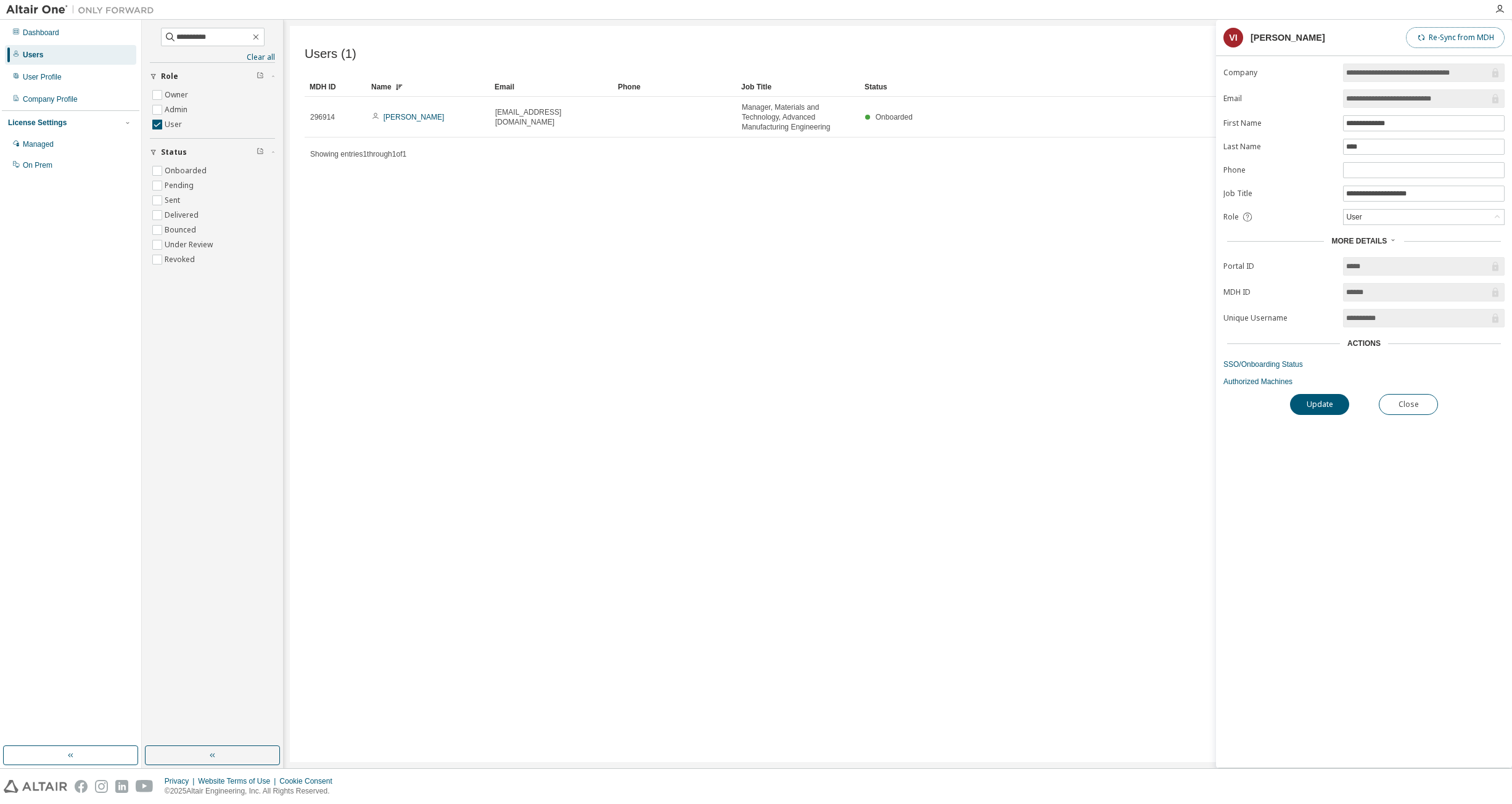
click at [788, 29] on button "Re-Sync from MDH" at bounding box center [1455, 37] width 98 height 21
click at [788, 406] on button "Close" at bounding box center [1408, 404] width 60 height 21
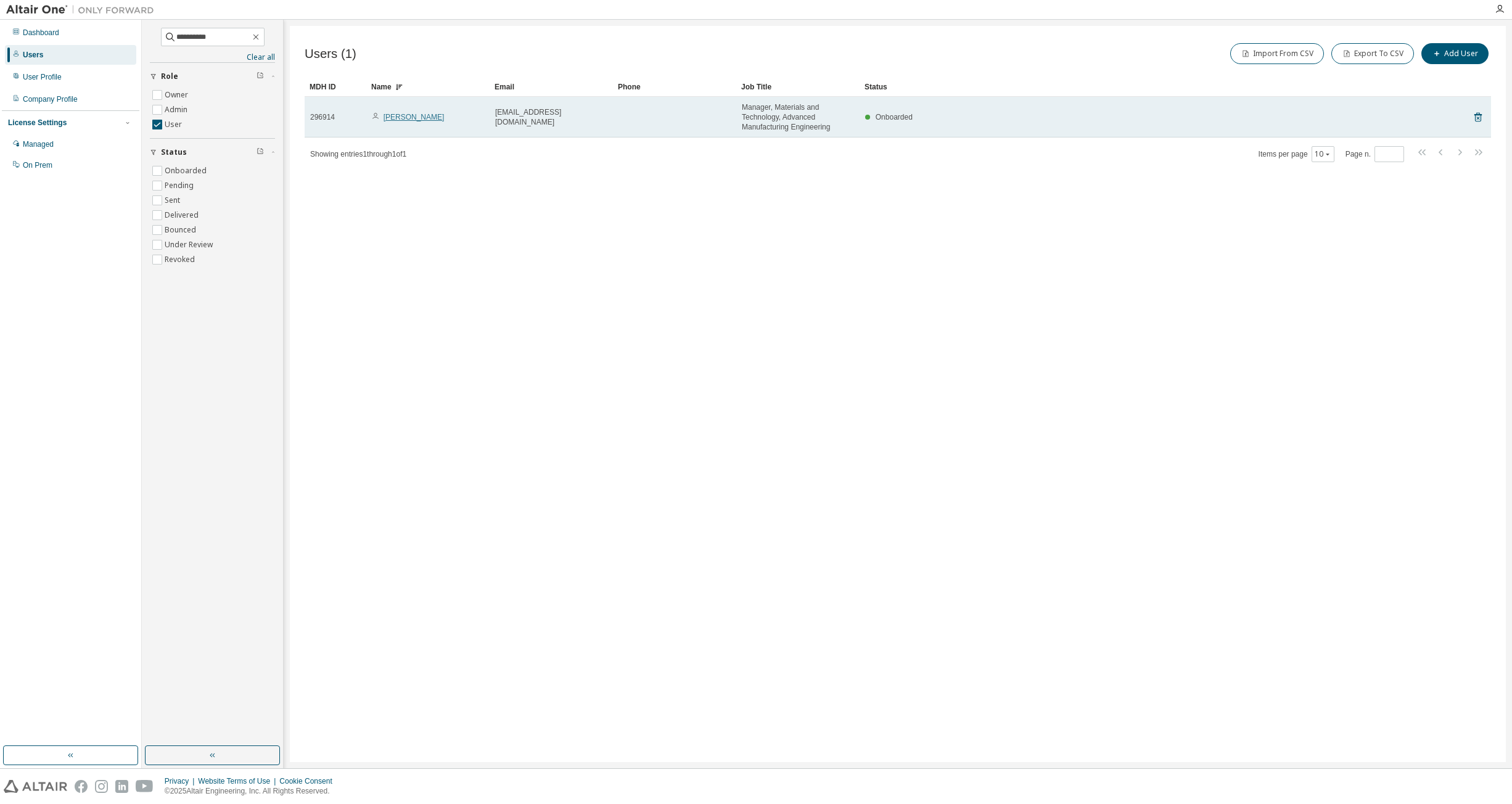
click at [420, 118] on link "Sivanathan Prasoody" at bounding box center [414, 118] width 61 height 9
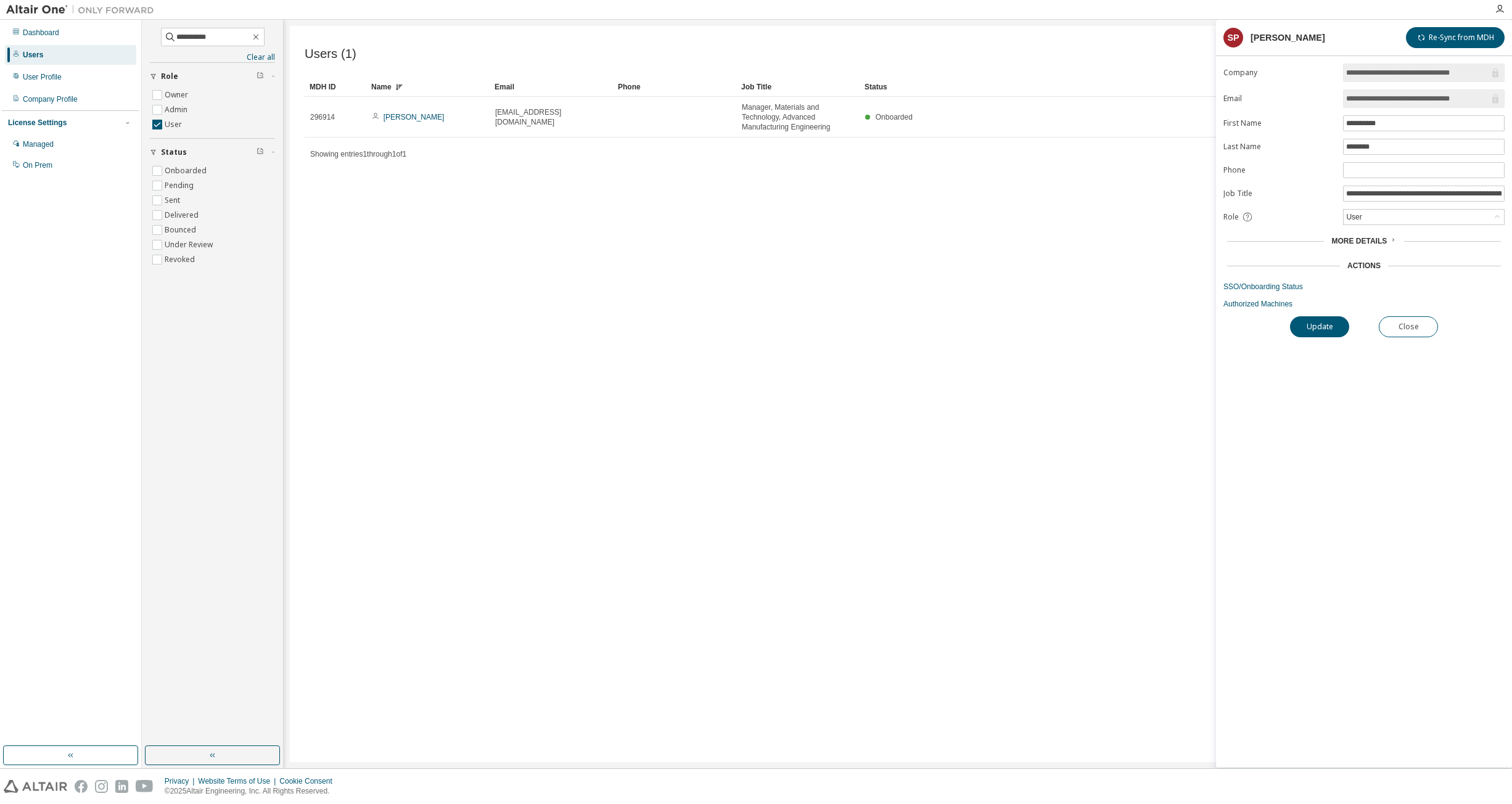
drag, startPoint x: 1371, startPoint y: 259, endPoint x: 1377, endPoint y: 250, distance: 10.8
click at [788, 259] on div "Actions" at bounding box center [1364, 266] width 281 height 18
click at [788, 265] on div "Actions" at bounding box center [1364, 265] width 33 height 10
click at [788, 300] on link "Authorized Machines" at bounding box center [1364, 304] width 281 height 10
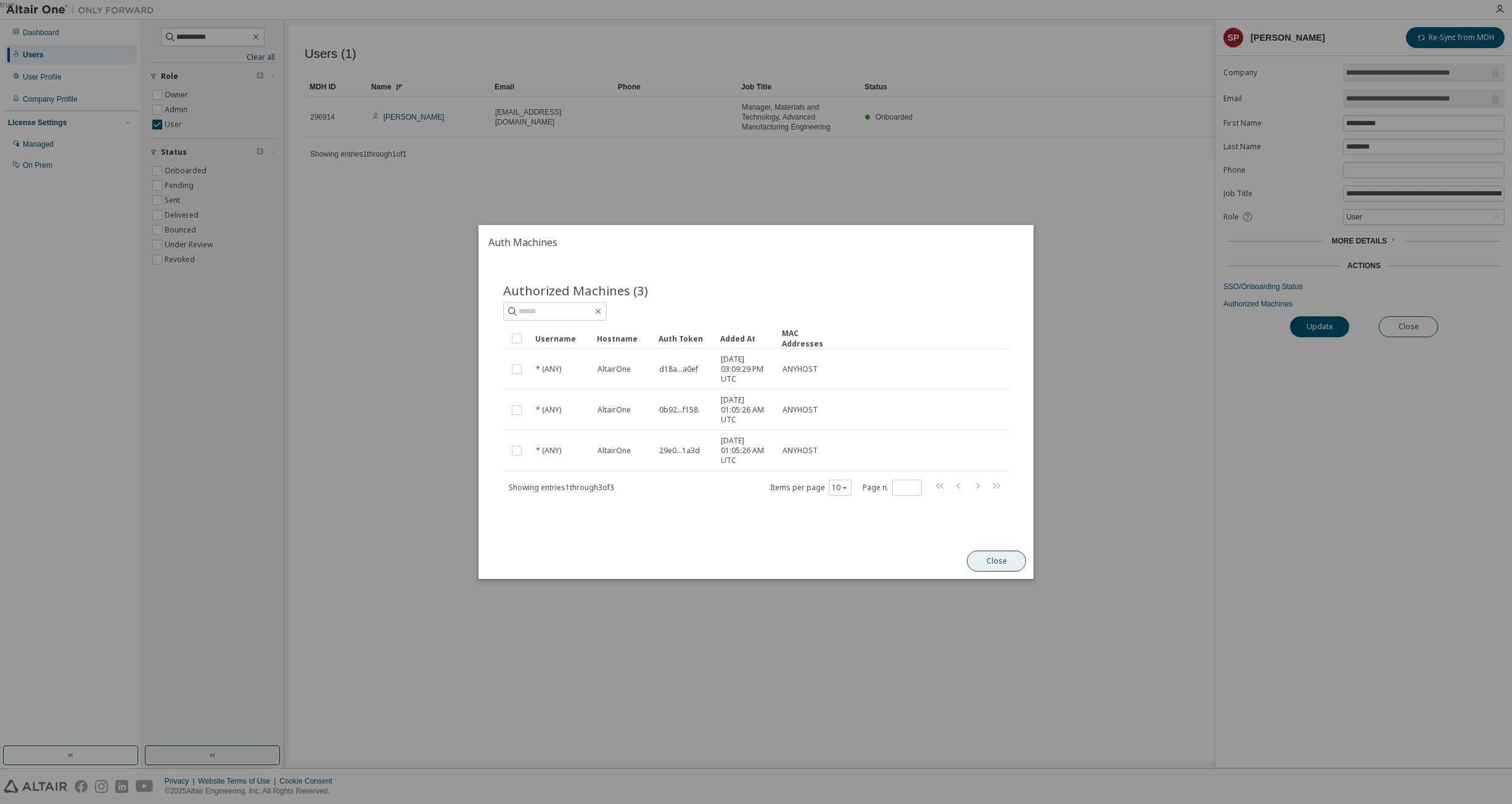
click at [788, 561] on button "Close" at bounding box center [996, 561] width 60 height 21
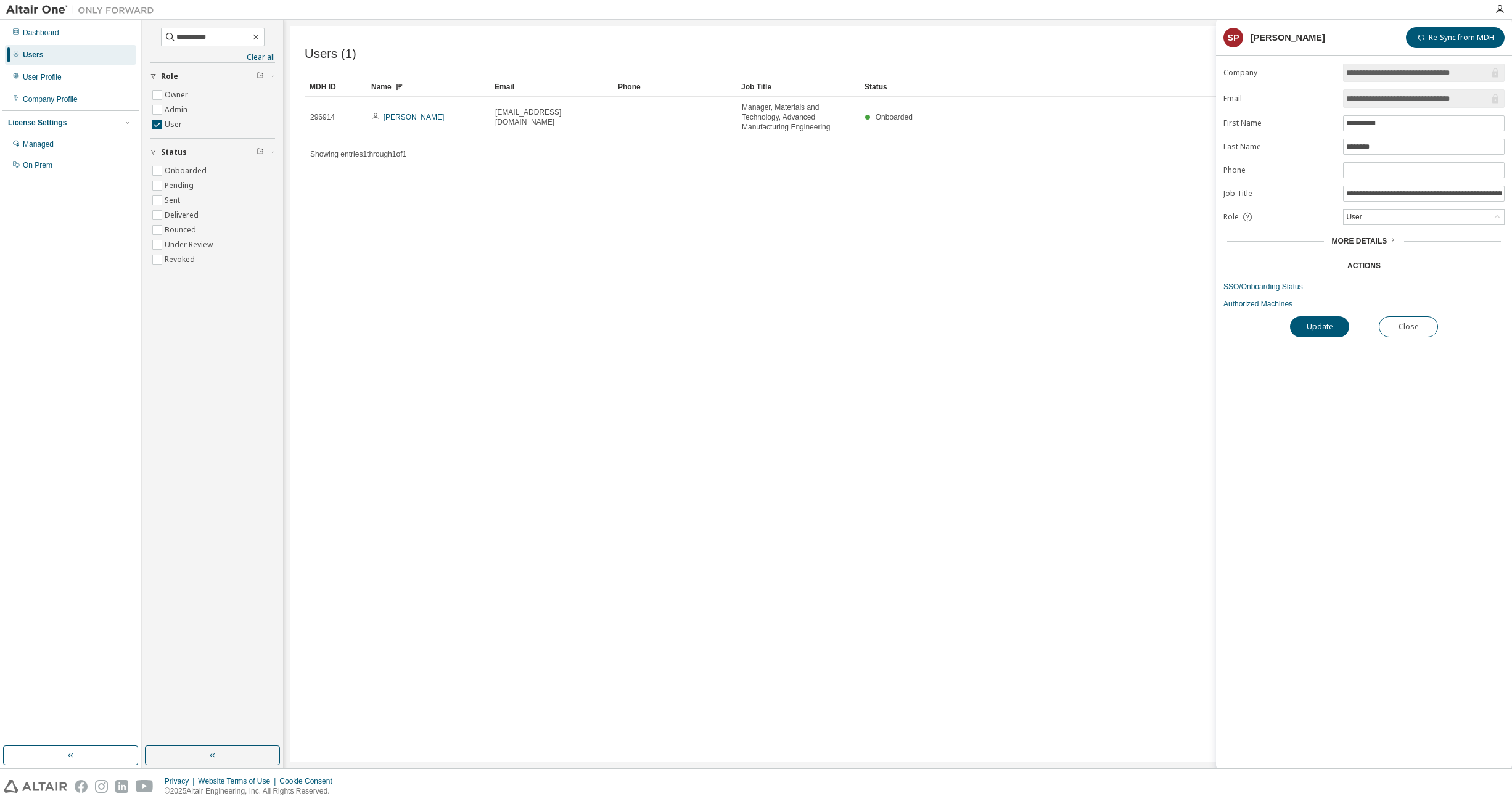
click at [788, 240] on span "More Details" at bounding box center [1359, 241] width 56 height 9
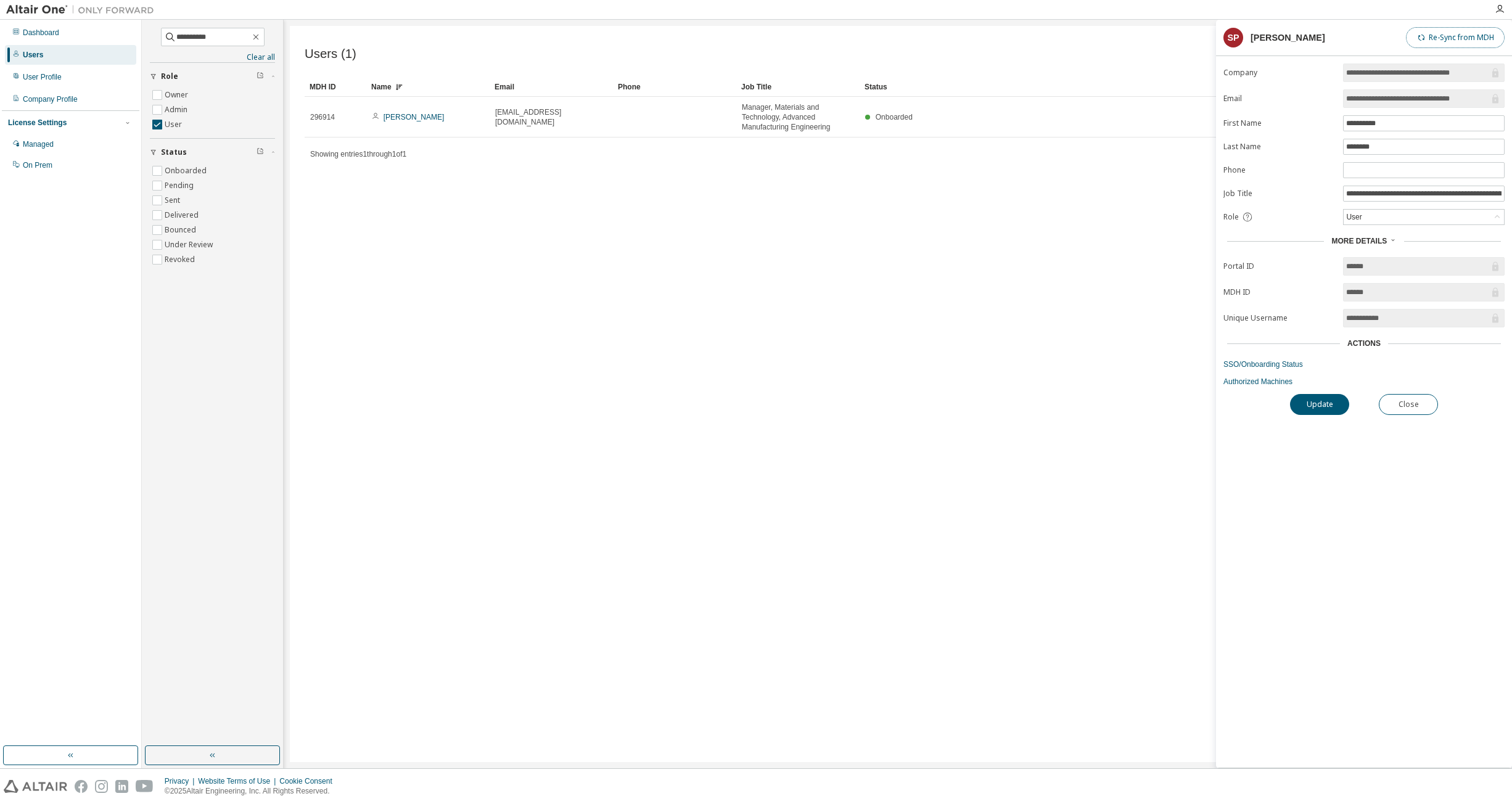
click at [788, 40] on button "Re-Sync from MDH" at bounding box center [1455, 37] width 98 height 21
click at [788, 378] on link "Authorized Machines" at bounding box center [1364, 381] width 281 height 10
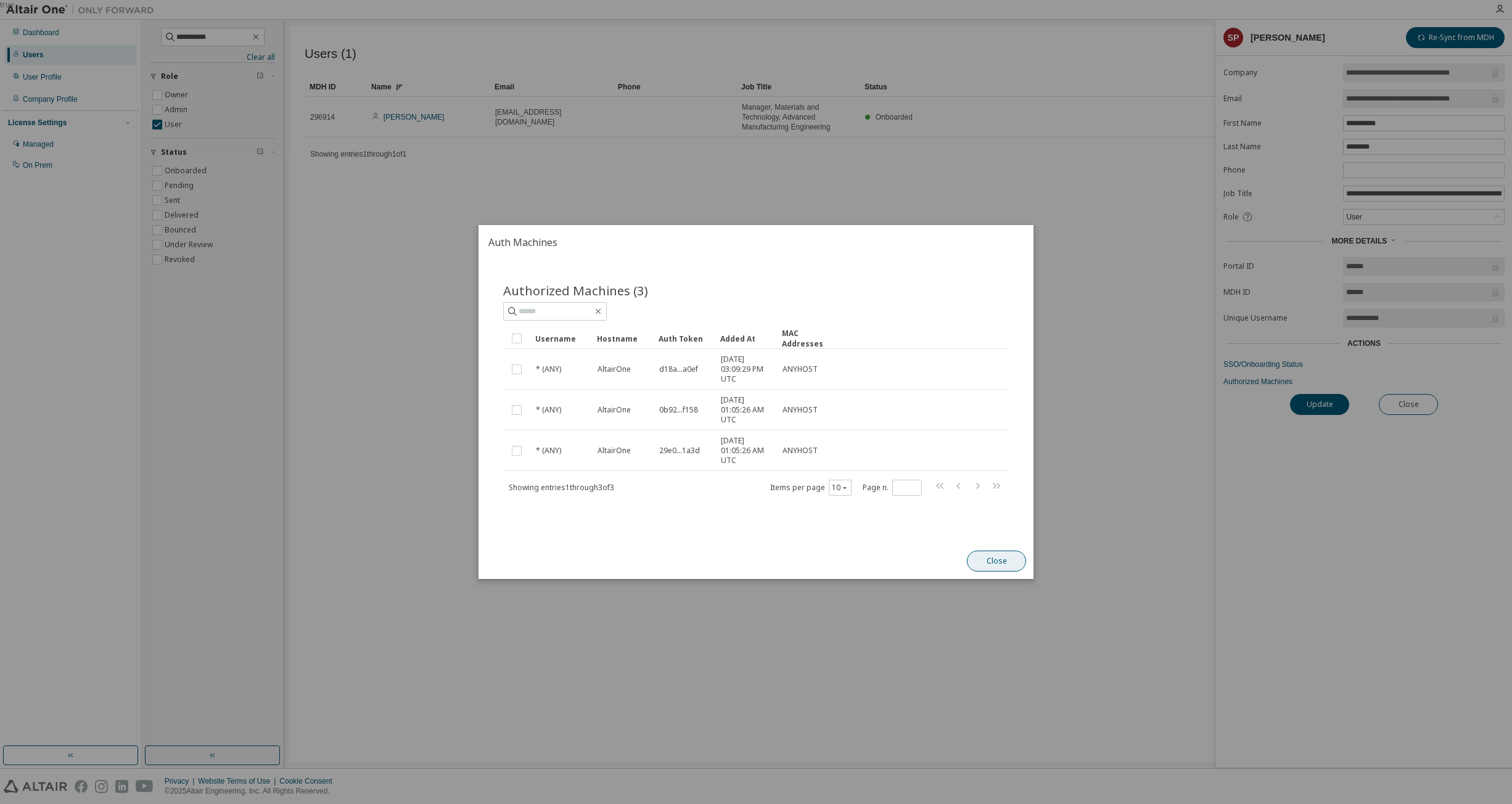
click at [788, 561] on button "Close" at bounding box center [996, 561] width 60 height 21
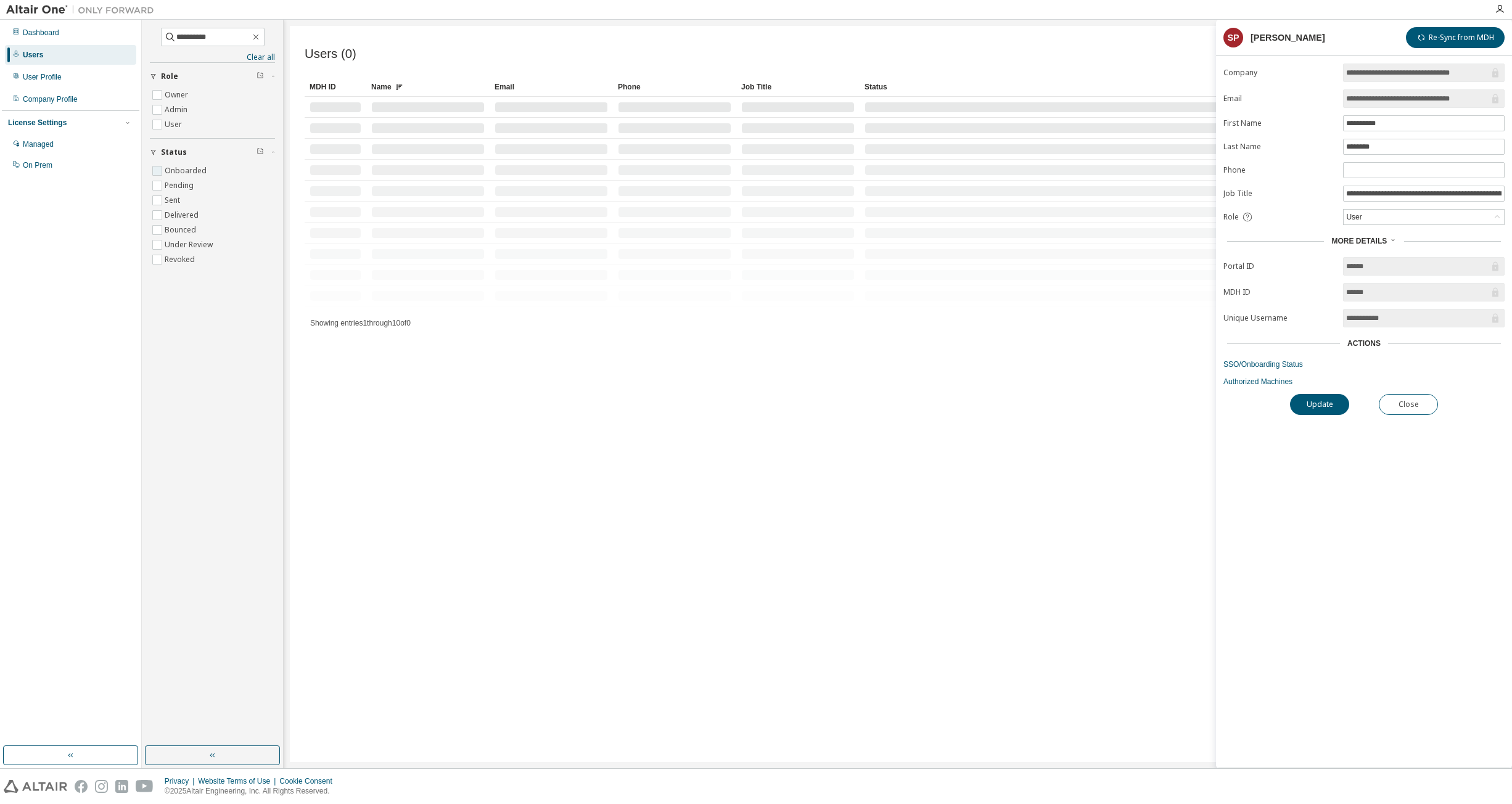
click at [175, 176] on label "Onboarded" at bounding box center [187, 171] width 44 height 15
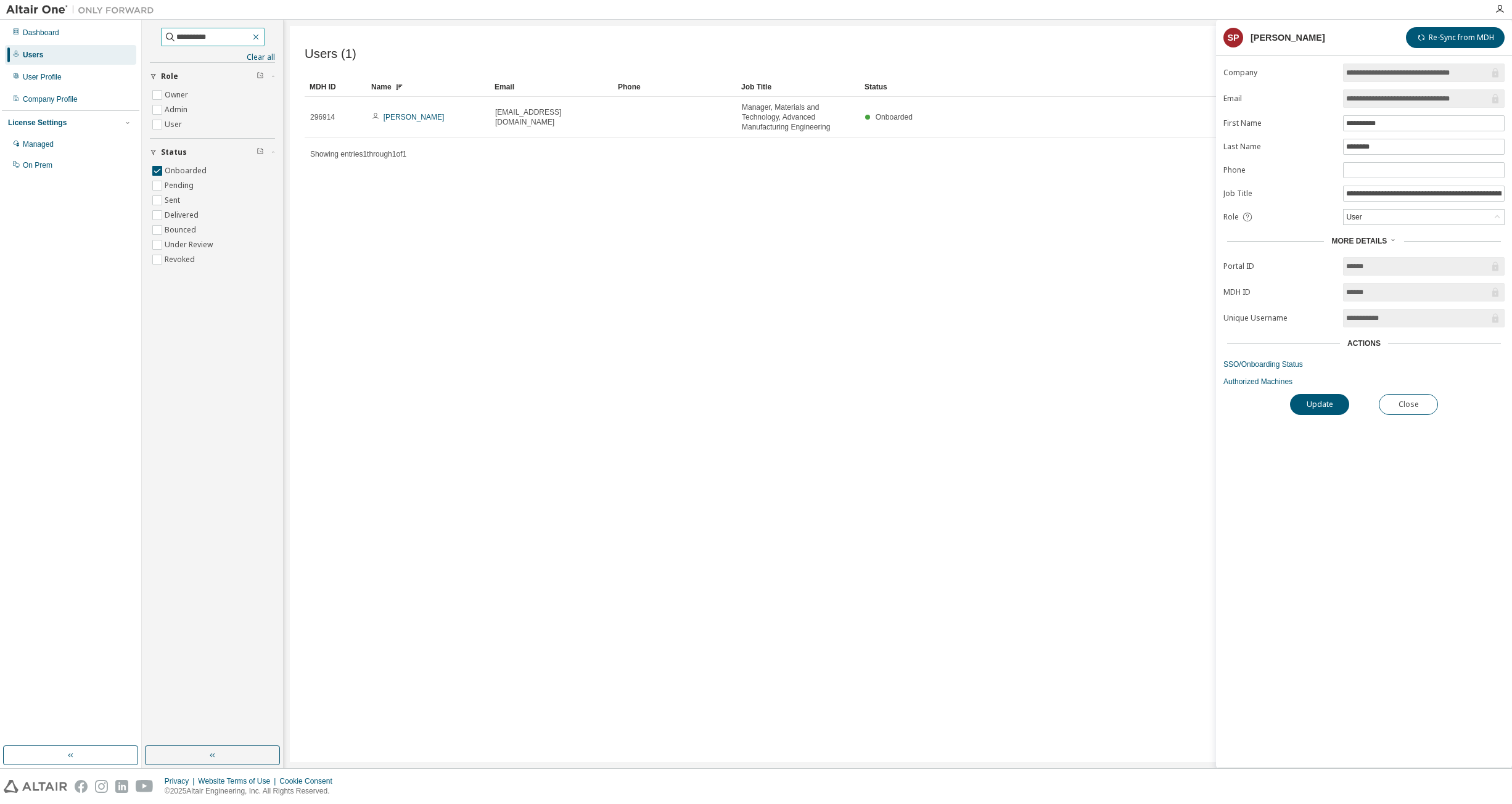
click at [261, 36] on icon "button" at bounding box center [256, 37] width 10 height 10
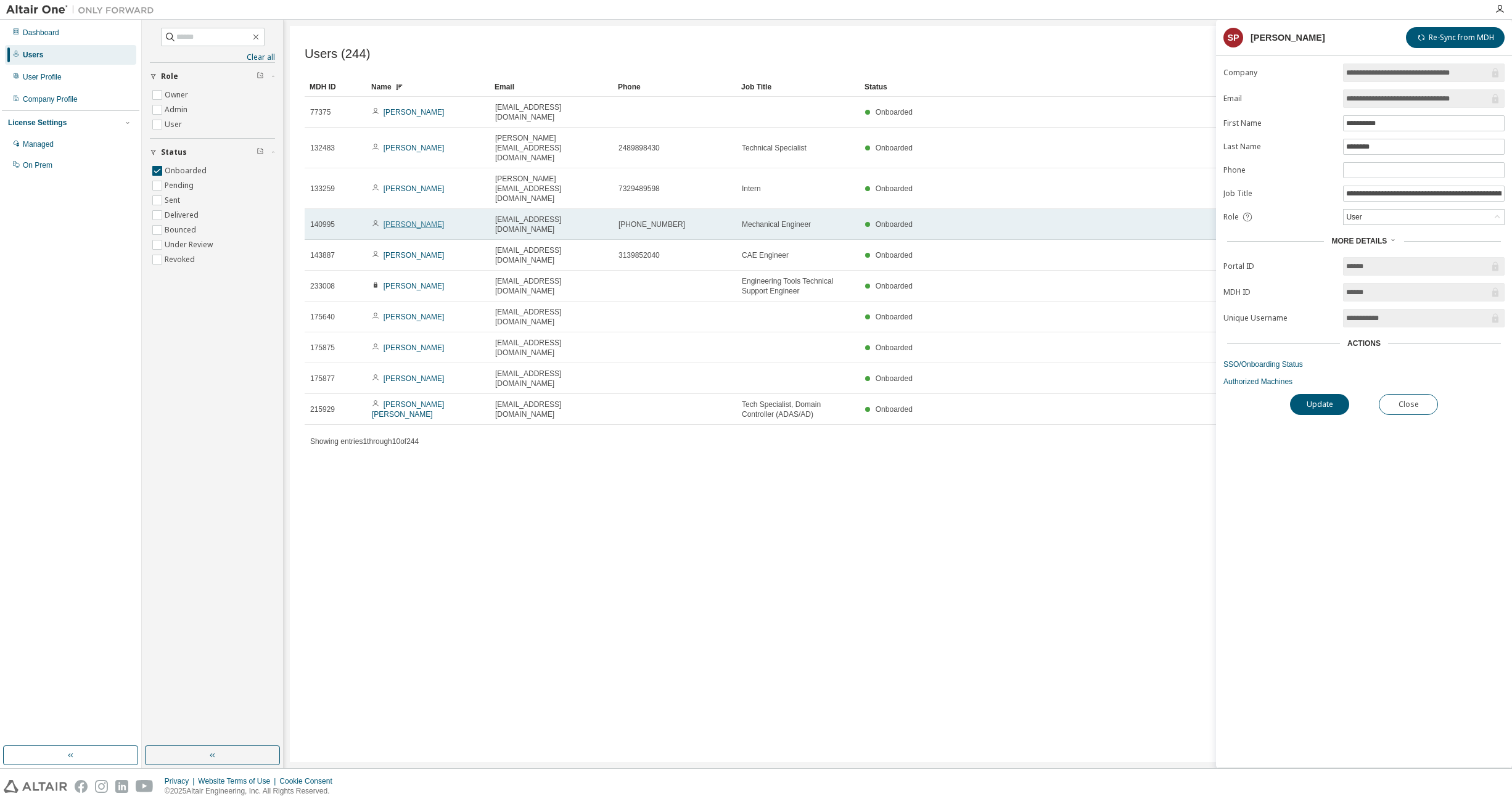
click at [406, 220] on link "Virat Panchani" at bounding box center [414, 225] width 61 height 9
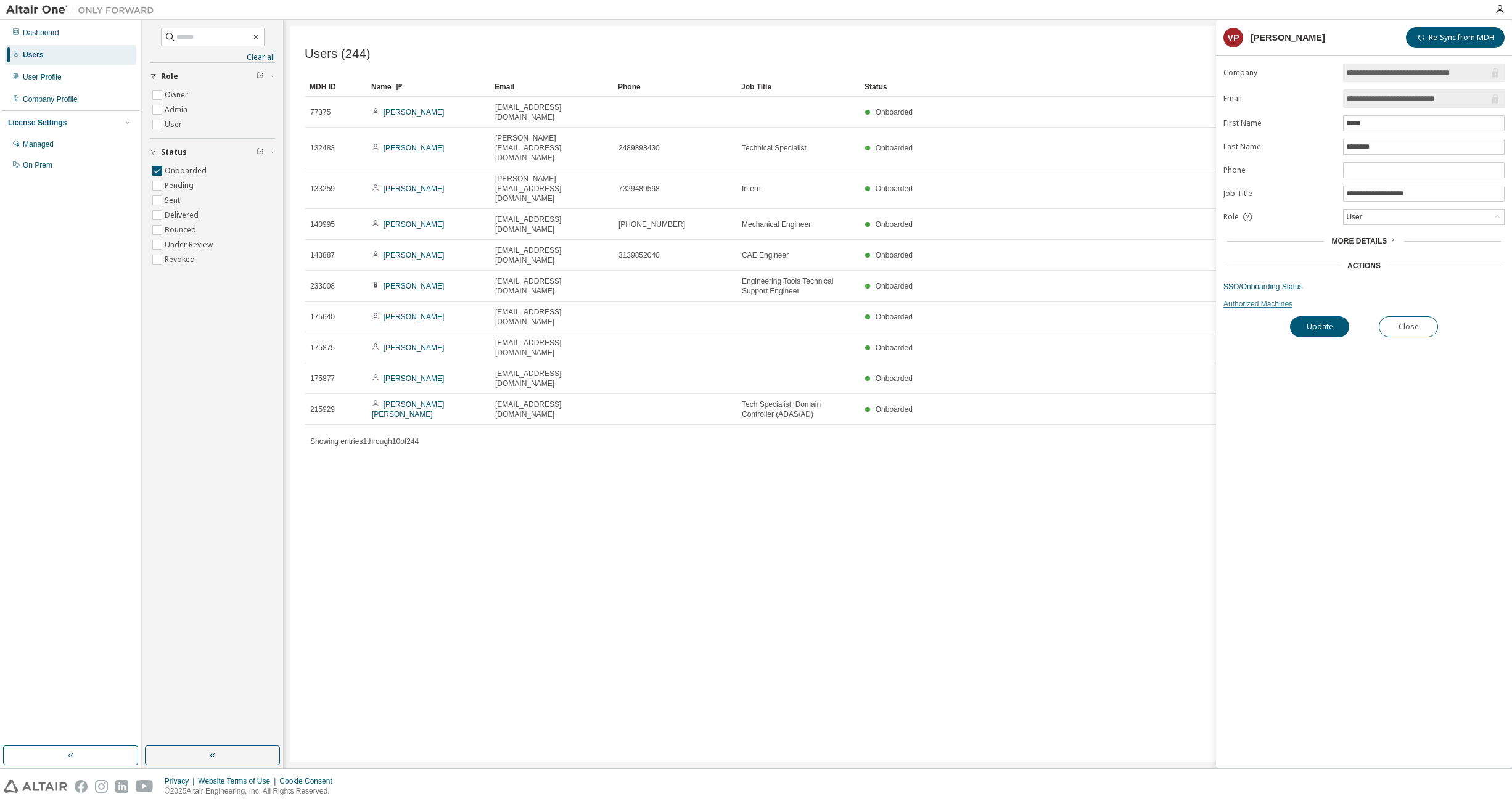
click at [788, 301] on link "Authorized Machines" at bounding box center [1364, 304] width 281 height 10
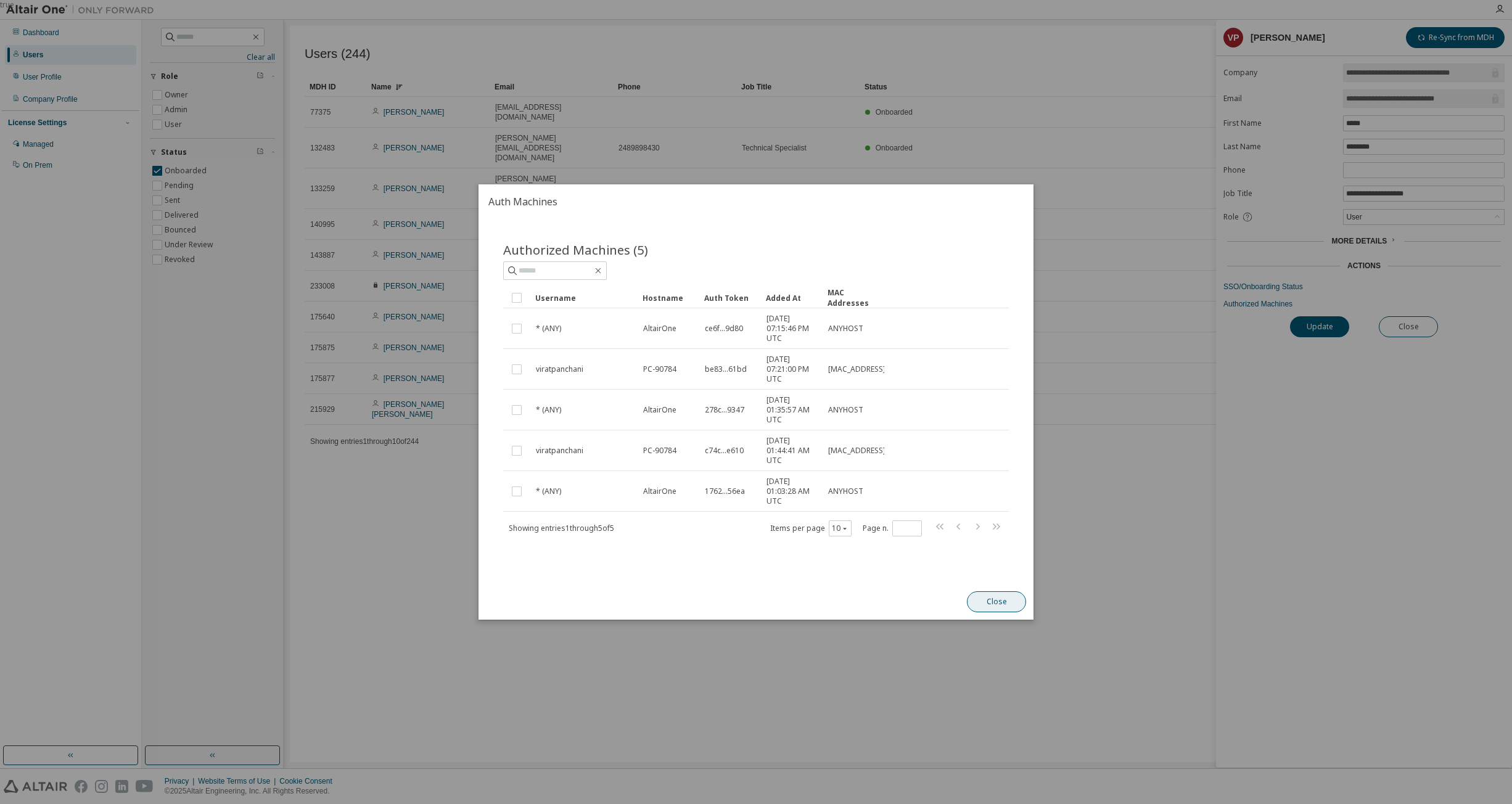
click at [788, 601] on button "Close" at bounding box center [996, 602] width 60 height 21
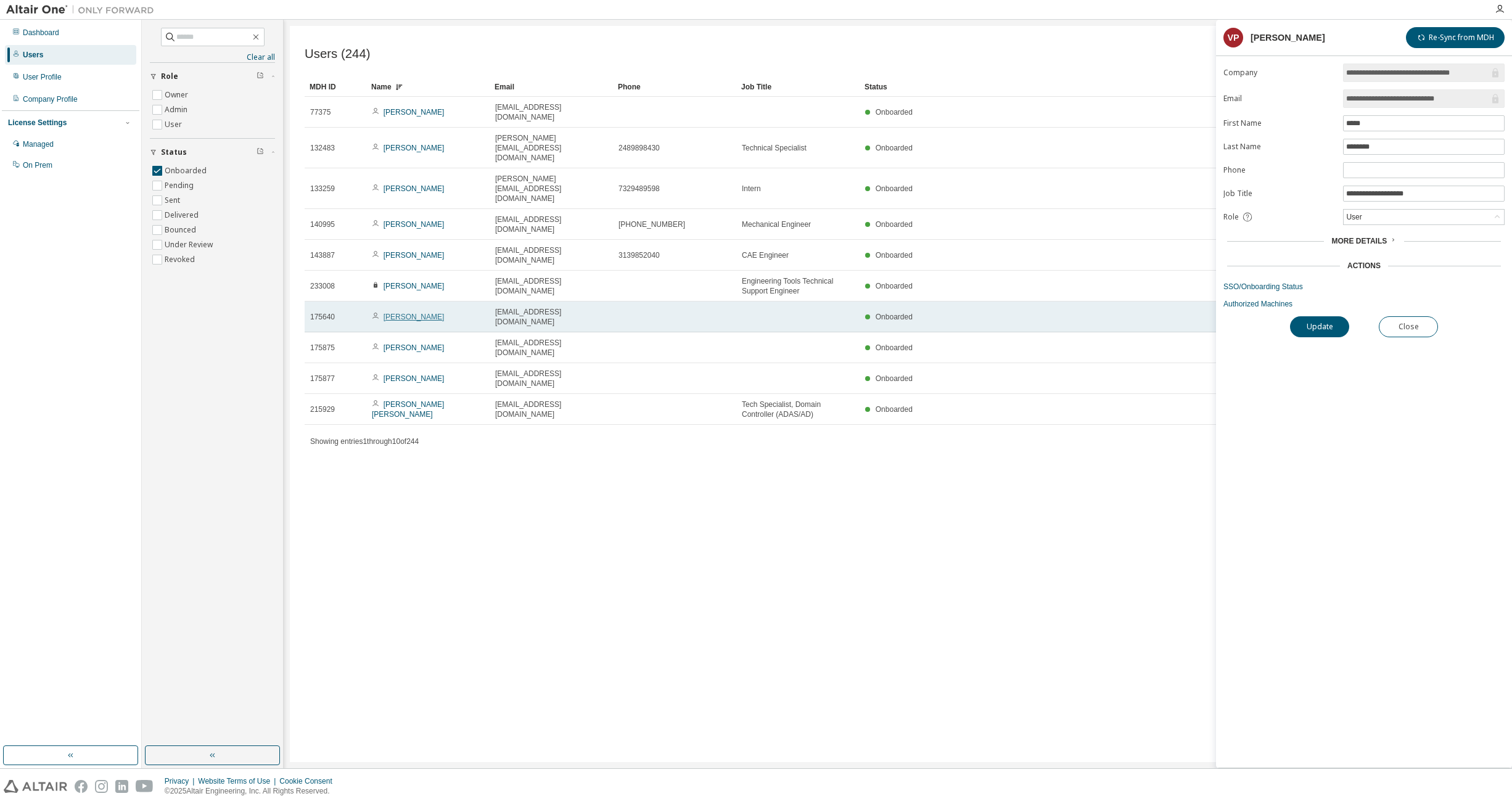
click at [402, 313] on link "Keith Fox" at bounding box center [414, 317] width 61 height 9
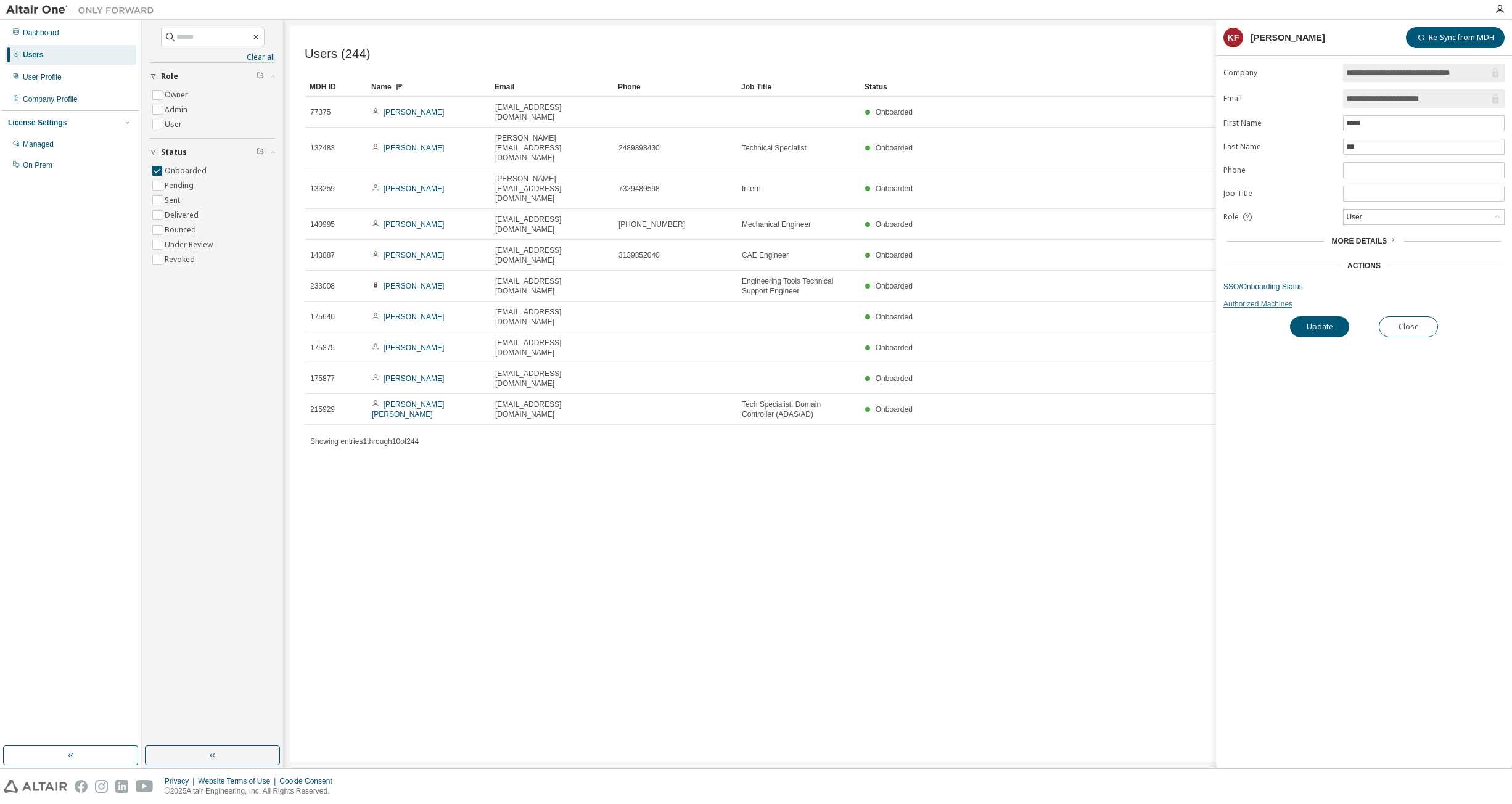
click at [788, 301] on link "Authorized Machines" at bounding box center [1364, 304] width 281 height 10
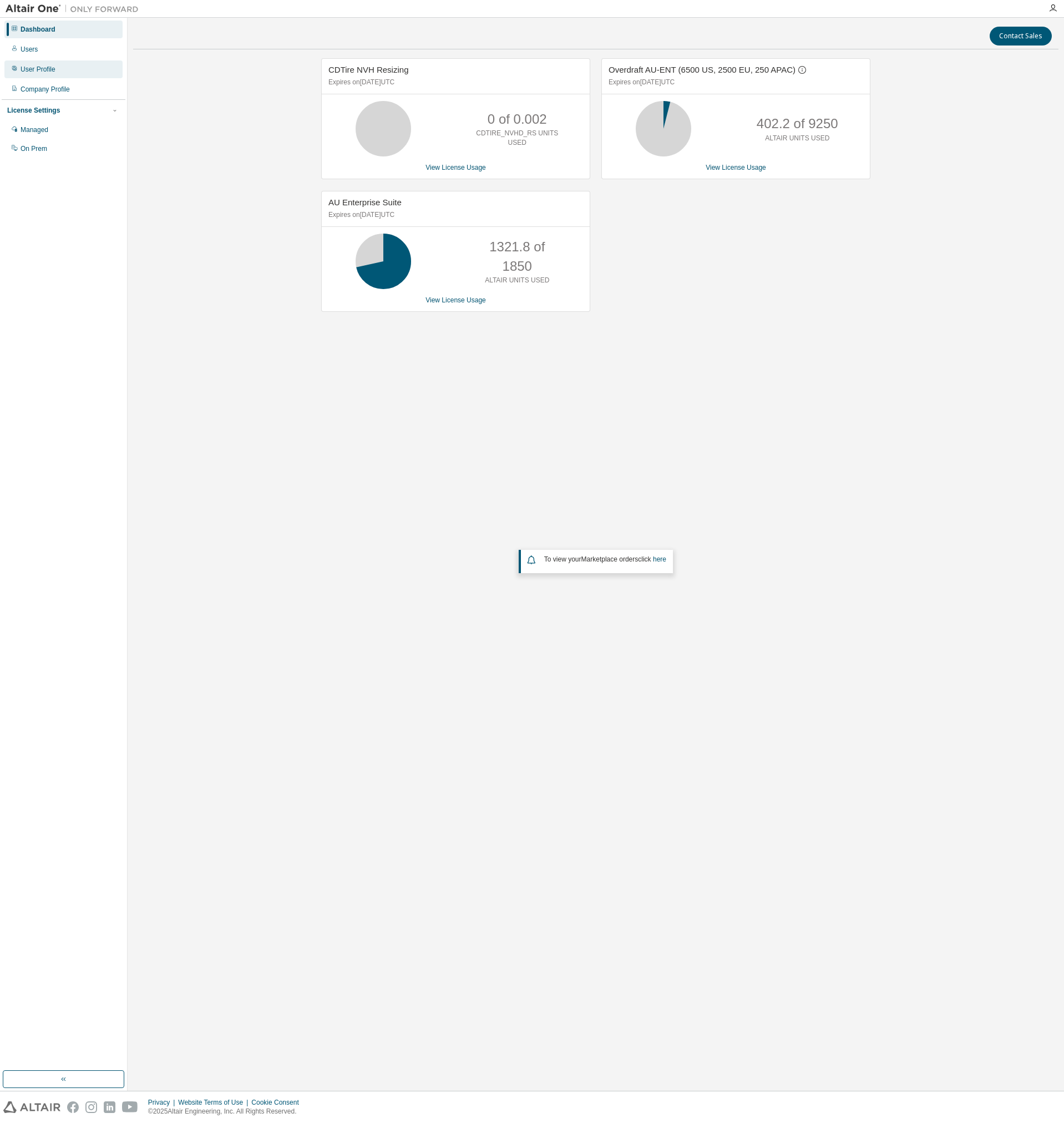
click at [39, 66] on div "User Profile" at bounding box center [38, 69] width 35 height 9
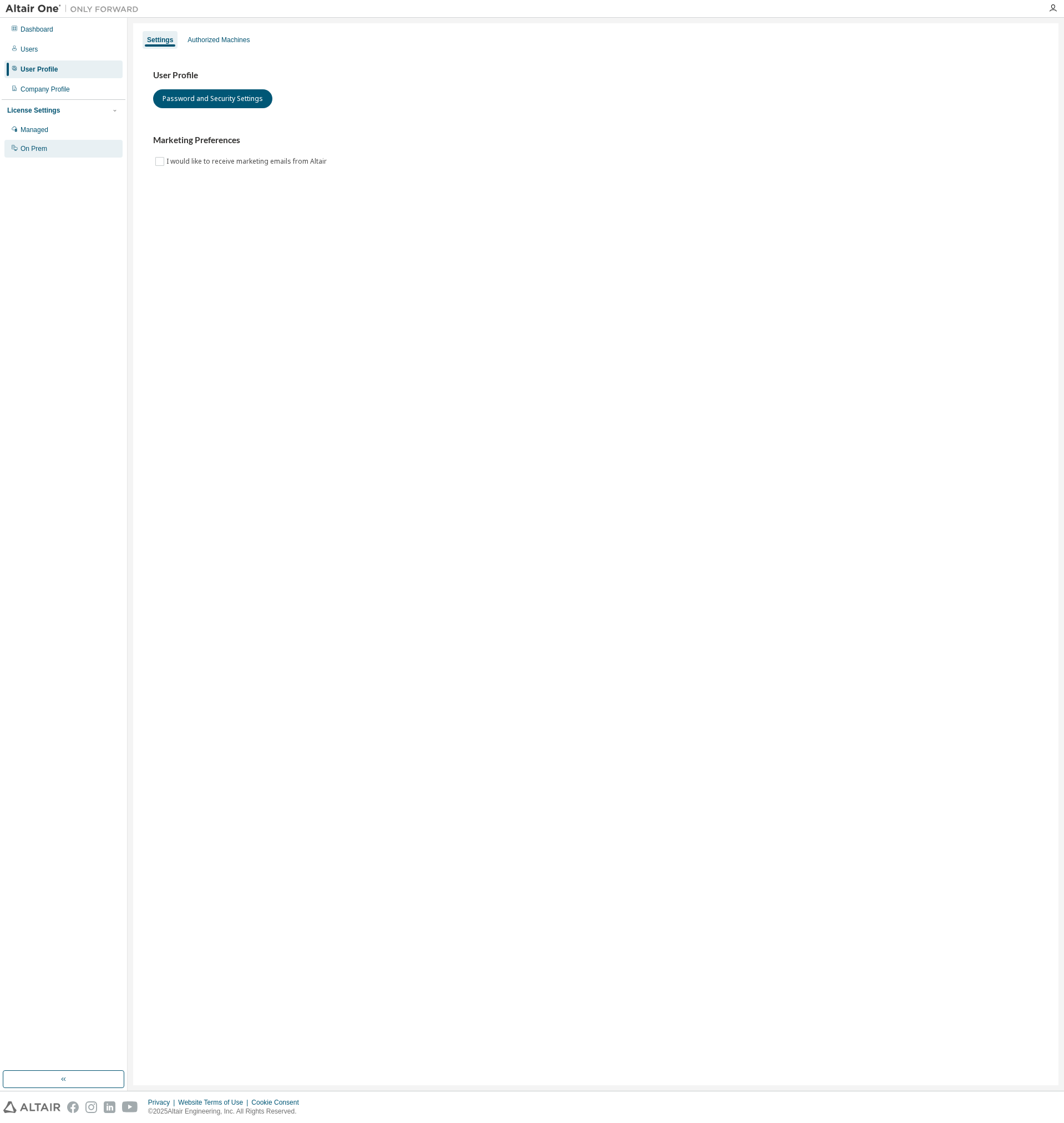
click at [42, 144] on div "On Prem" at bounding box center [63, 149] width 118 height 18
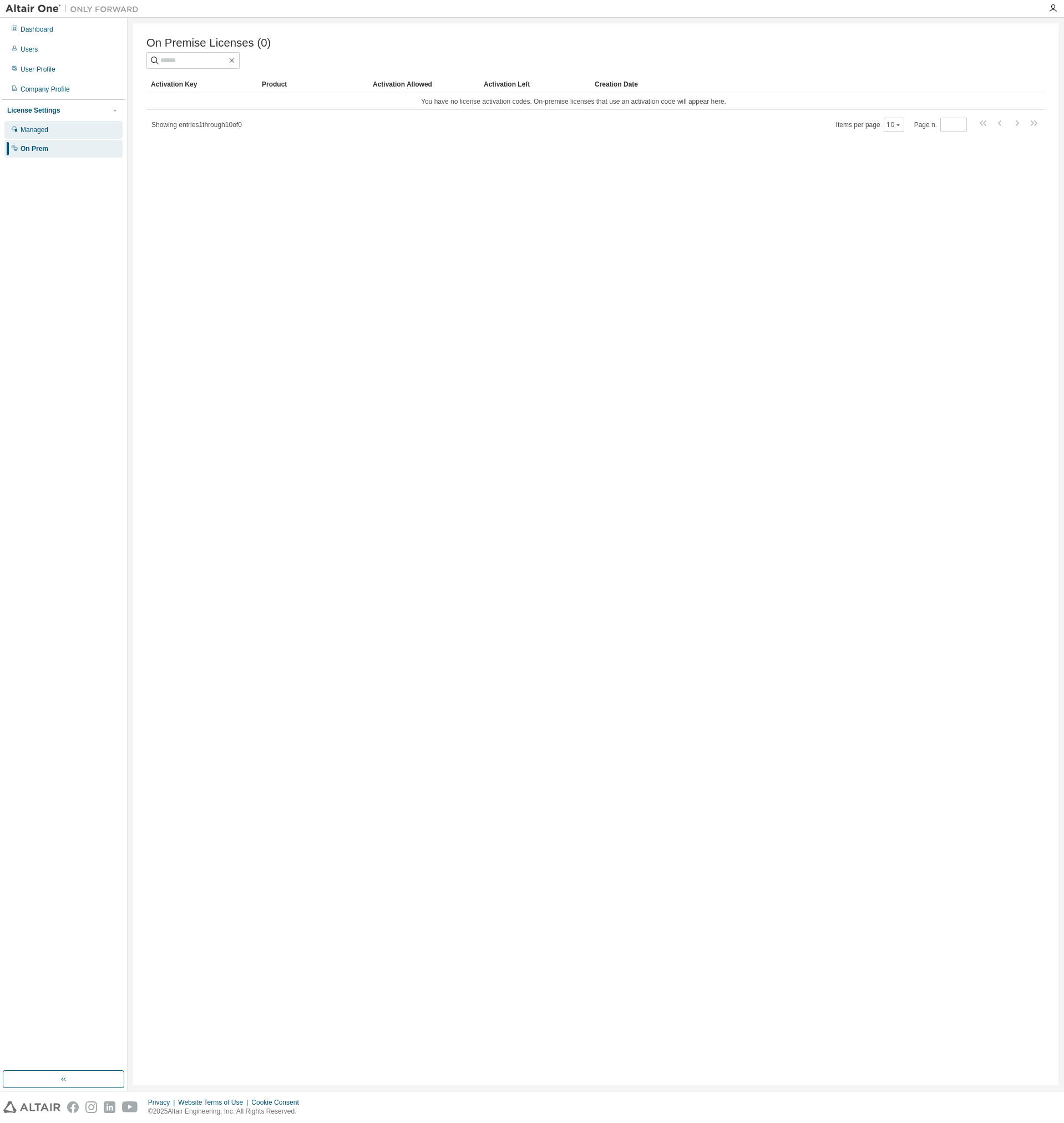
click at [32, 132] on div "Managed" at bounding box center [34, 130] width 28 height 9
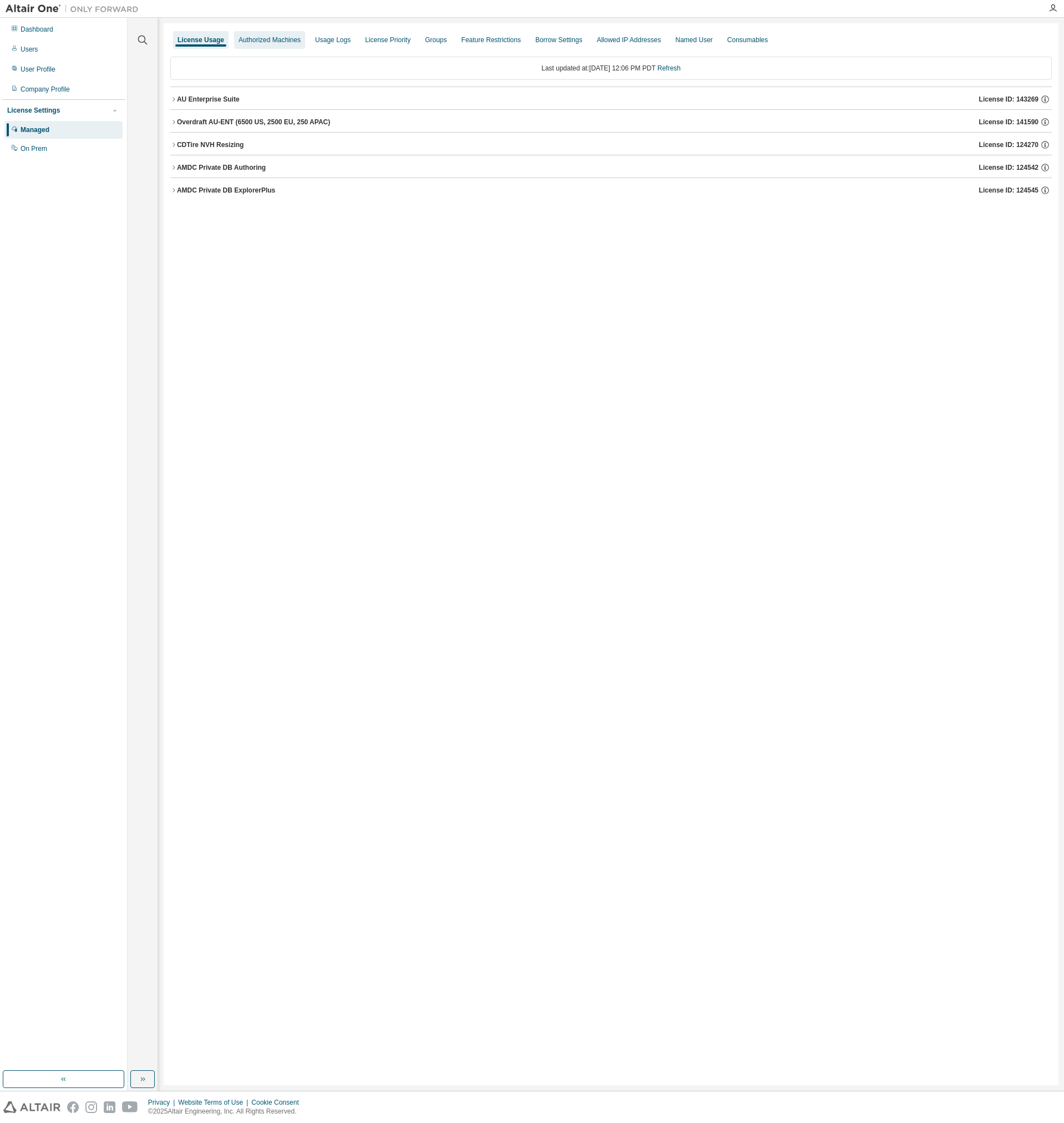
click at [270, 37] on div "Authorized Machines" at bounding box center [270, 40] width 62 height 9
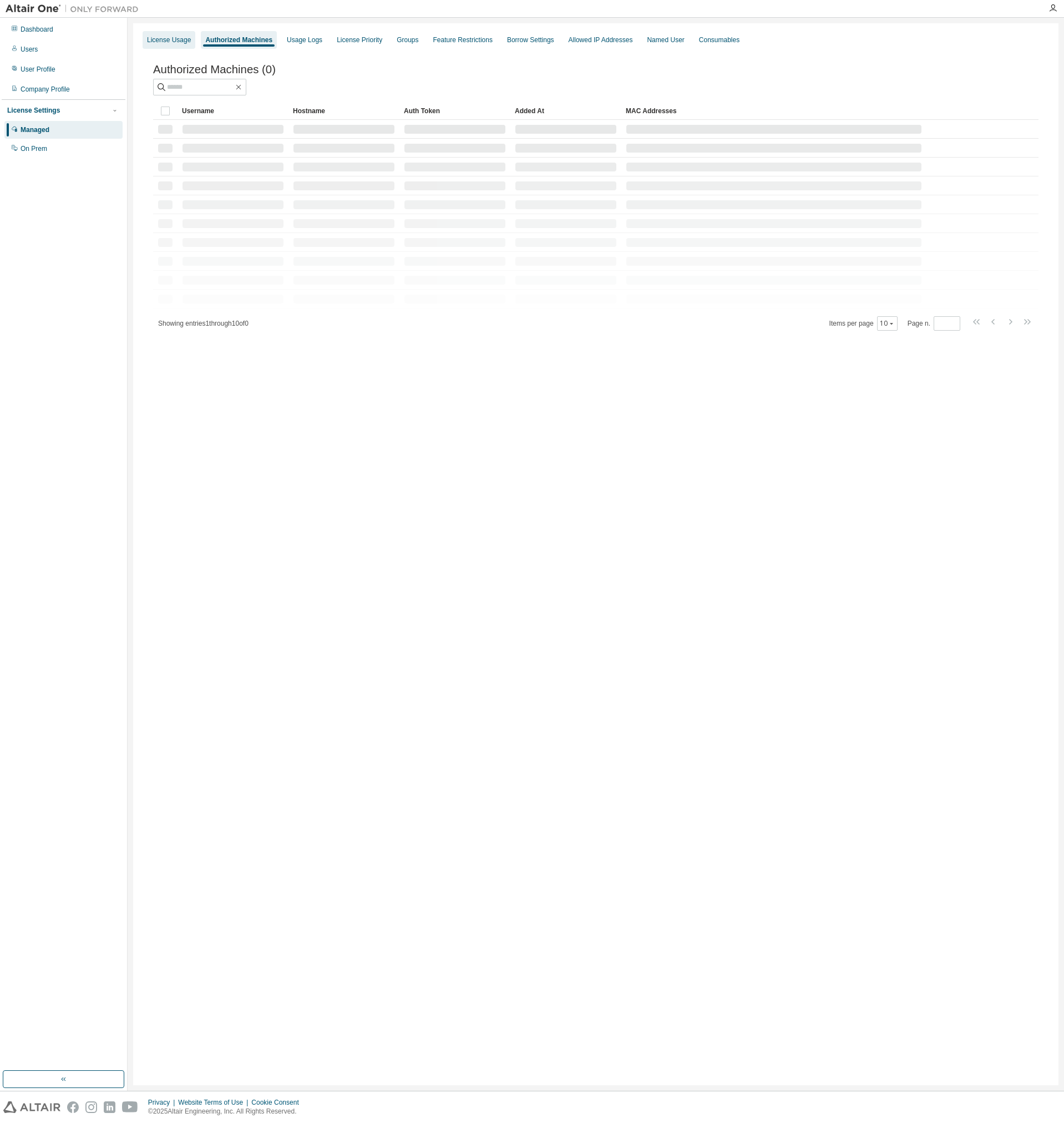
click at [182, 39] on div "License Usage" at bounding box center [169, 40] width 44 height 9
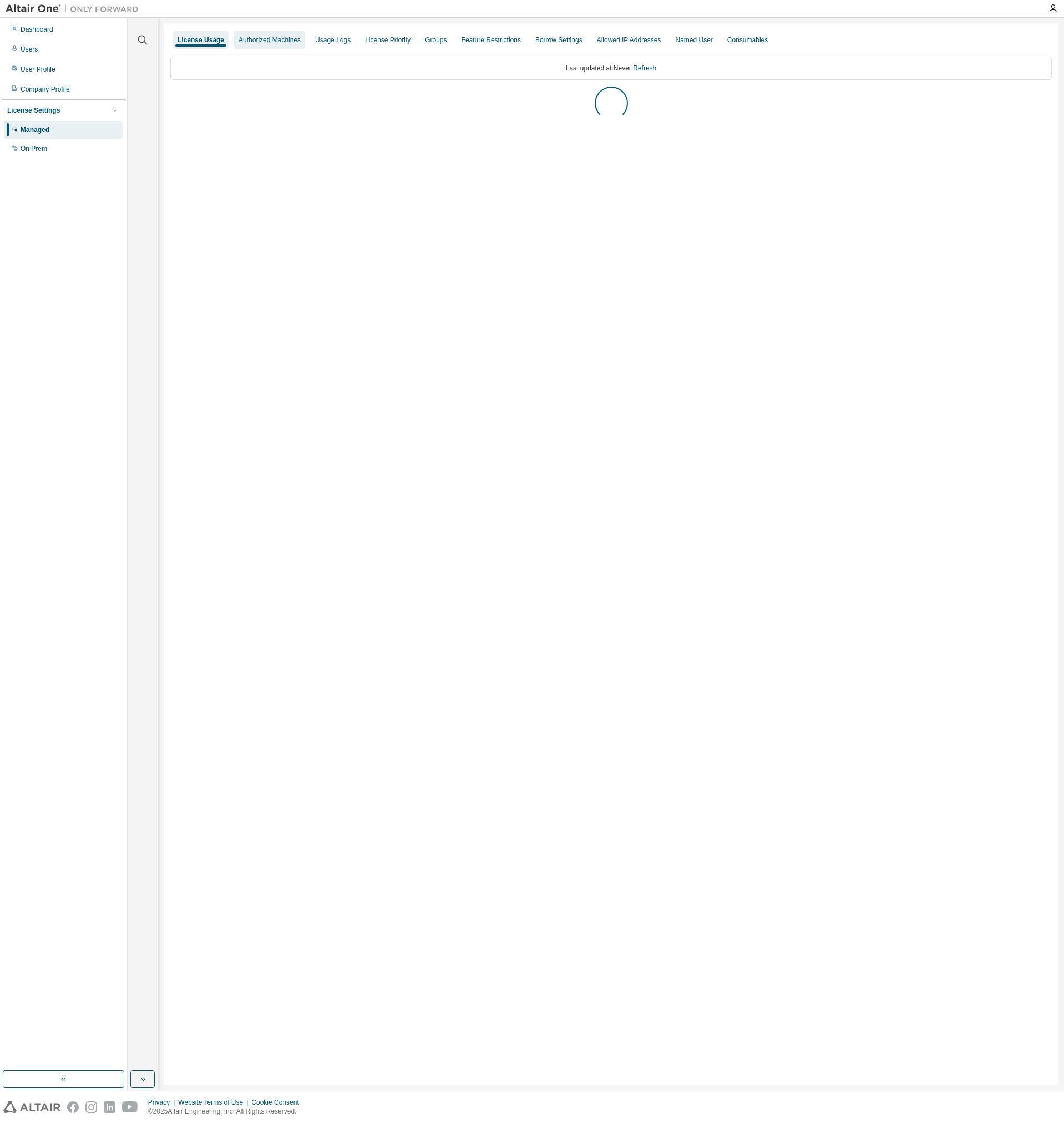
click at [279, 41] on div "Authorized Machines" at bounding box center [270, 40] width 62 height 9
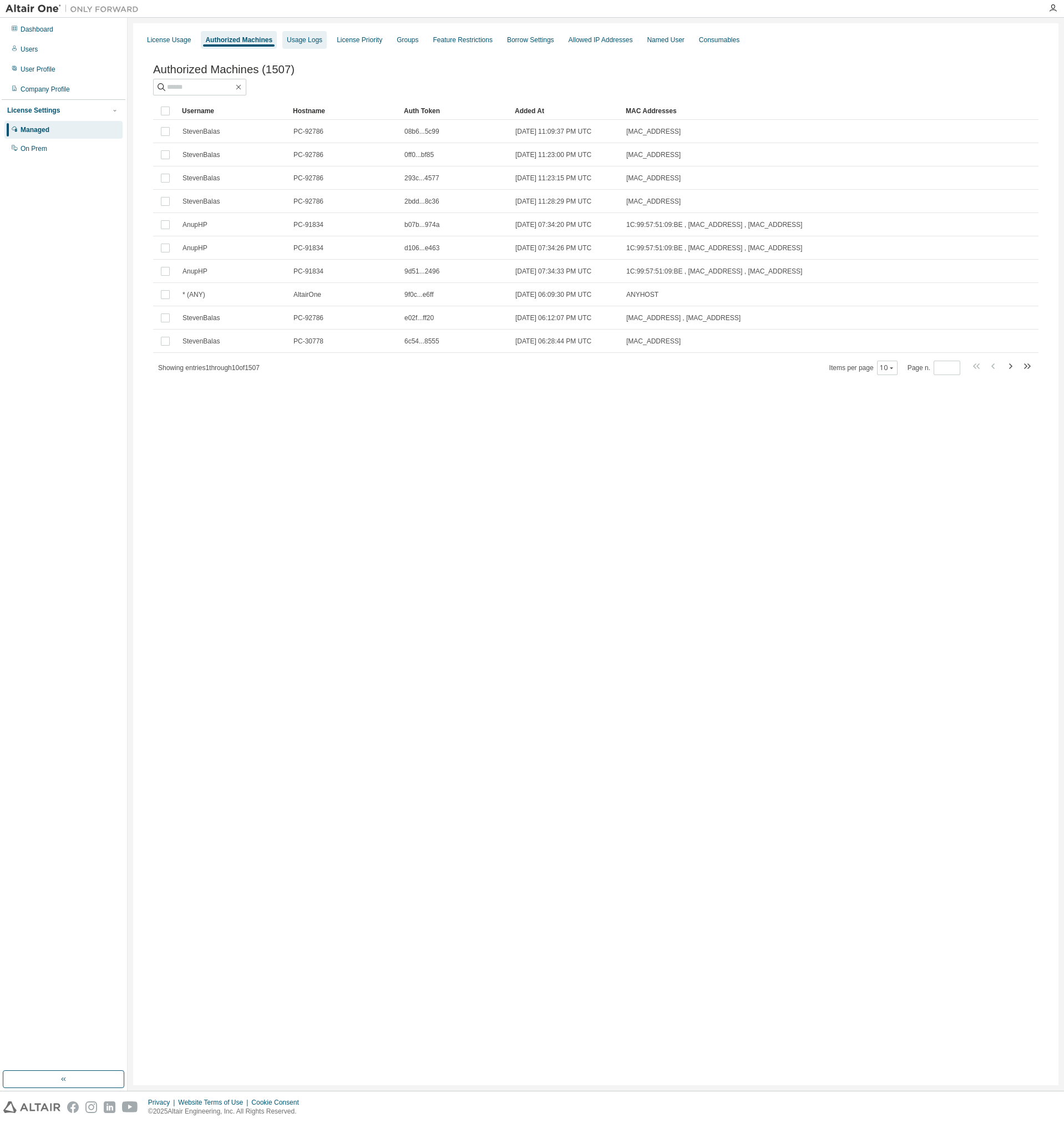
click at [299, 44] on div "Usage Logs" at bounding box center [305, 40] width 36 height 9
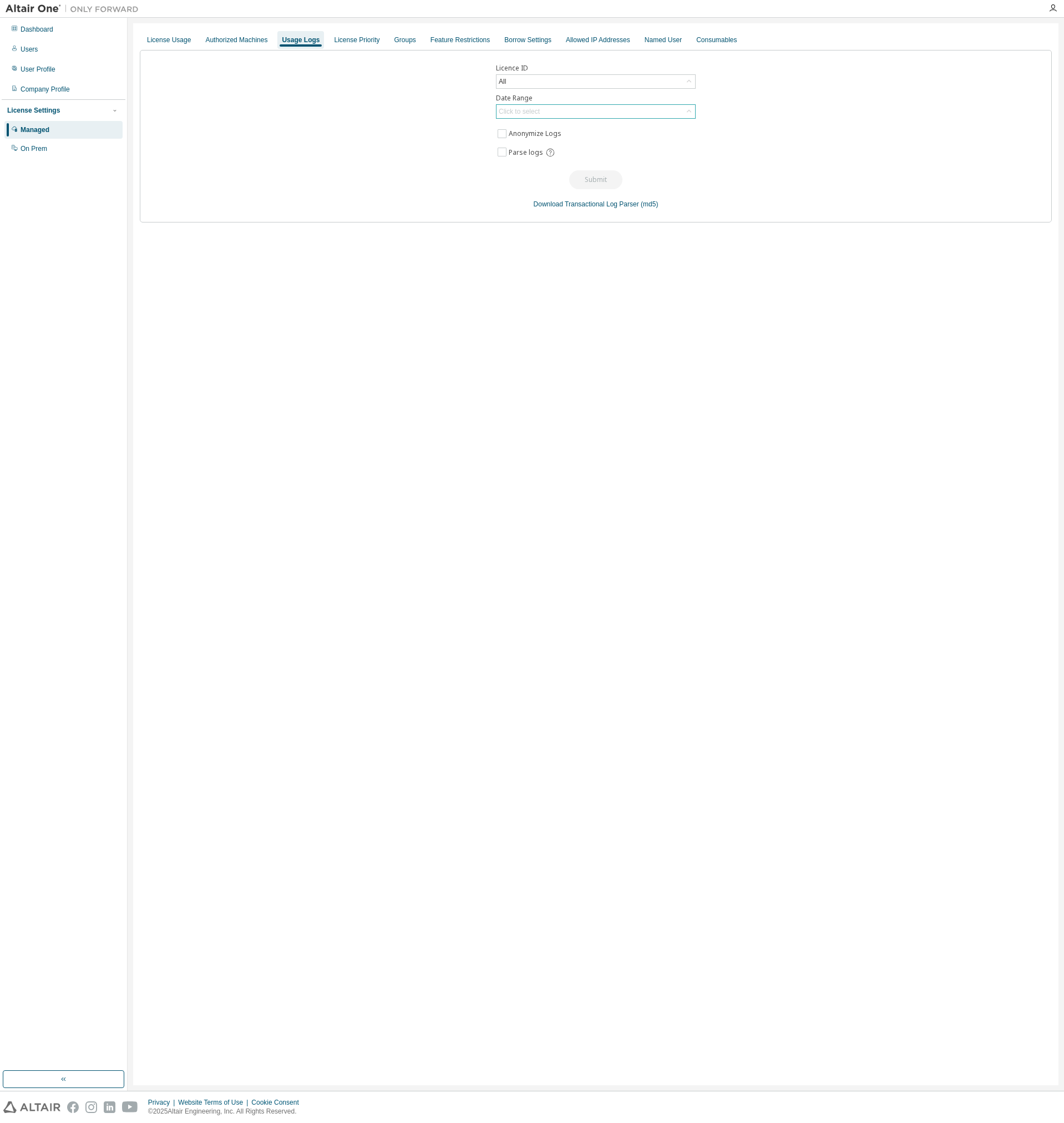
click at [522, 112] on div "Click to select" at bounding box center [519, 111] width 41 height 9
click at [530, 147] on li "Last 30 days" at bounding box center [595, 143] width 196 height 15
click at [574, 177] on button "Submit" at bounding box center [595, 180] width 54 height 19
click at [600, 182] on button "Submit" at bounding box center [595, 180] width 54 height 19
click at [365, 46] on div "License Priority" at bounding box center [357, 40] width 54 height 18
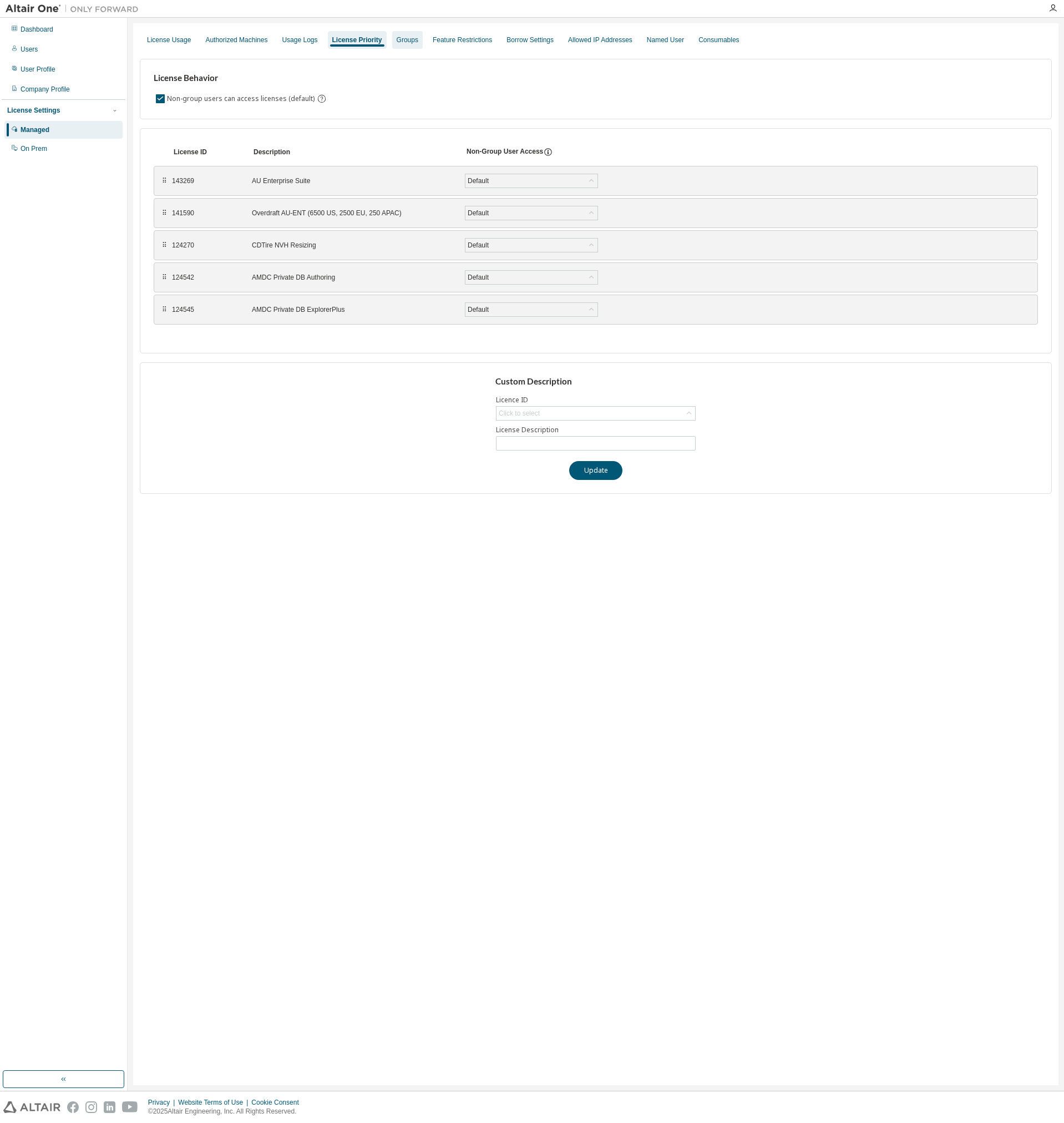
click at [402, 43] on div "Groups" at bounding box center [407, 40] width 22 height 9
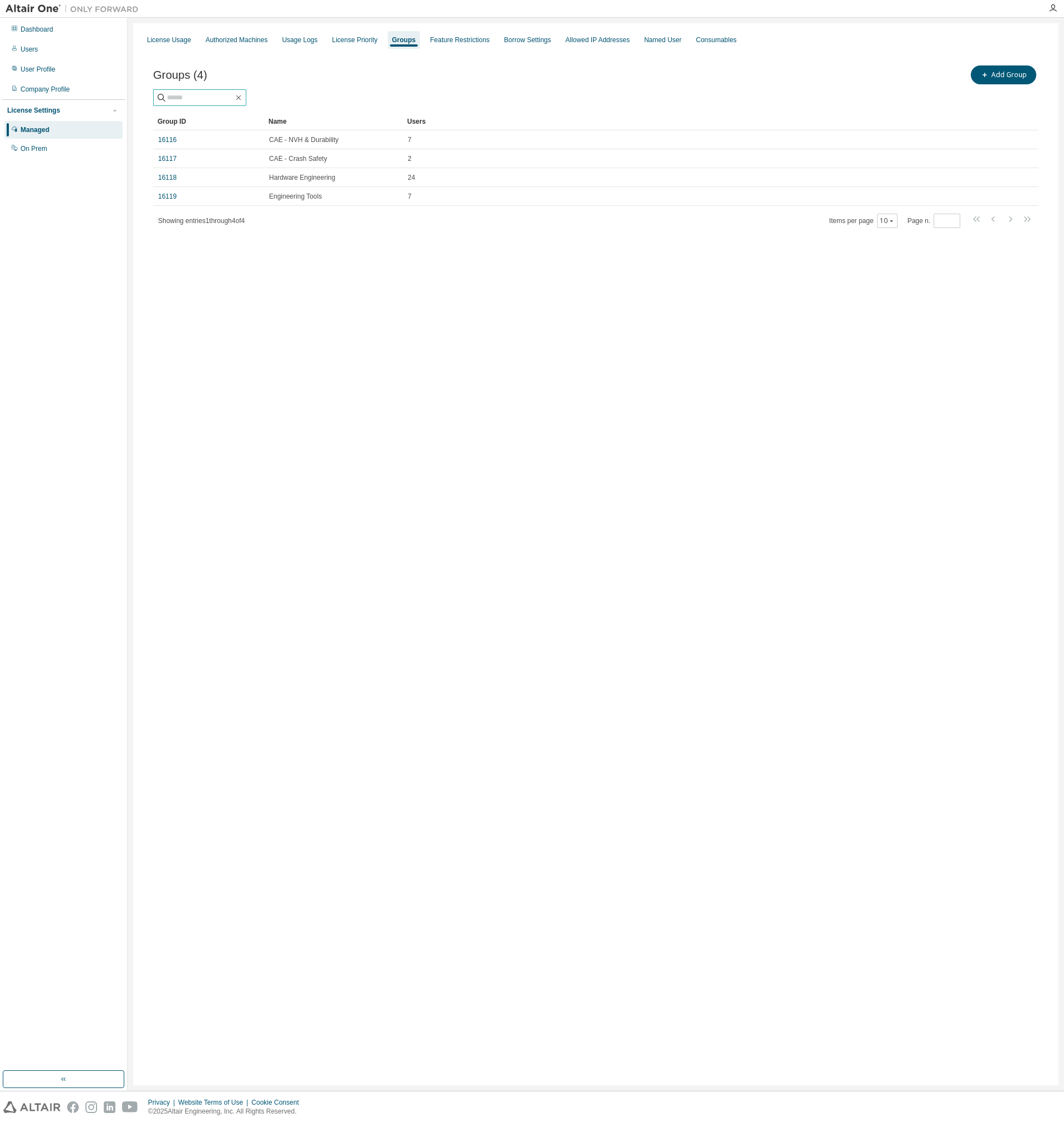
click at [223, 98] on input "text" at bounding box center [200, 97] width 67 height 11
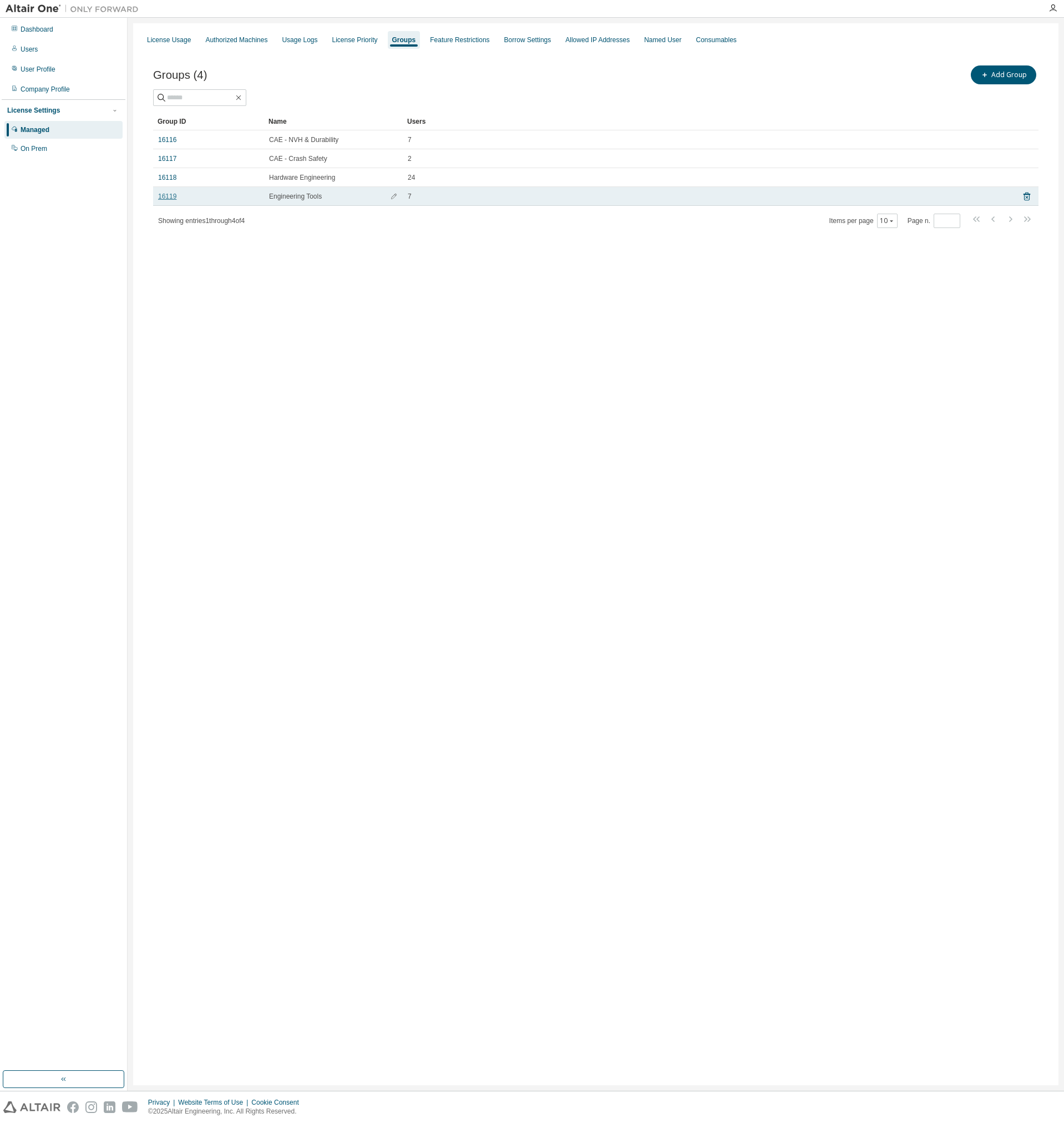
click at [165, 196] on link "16119" at bounding box center [167, 196] width 19 height 9
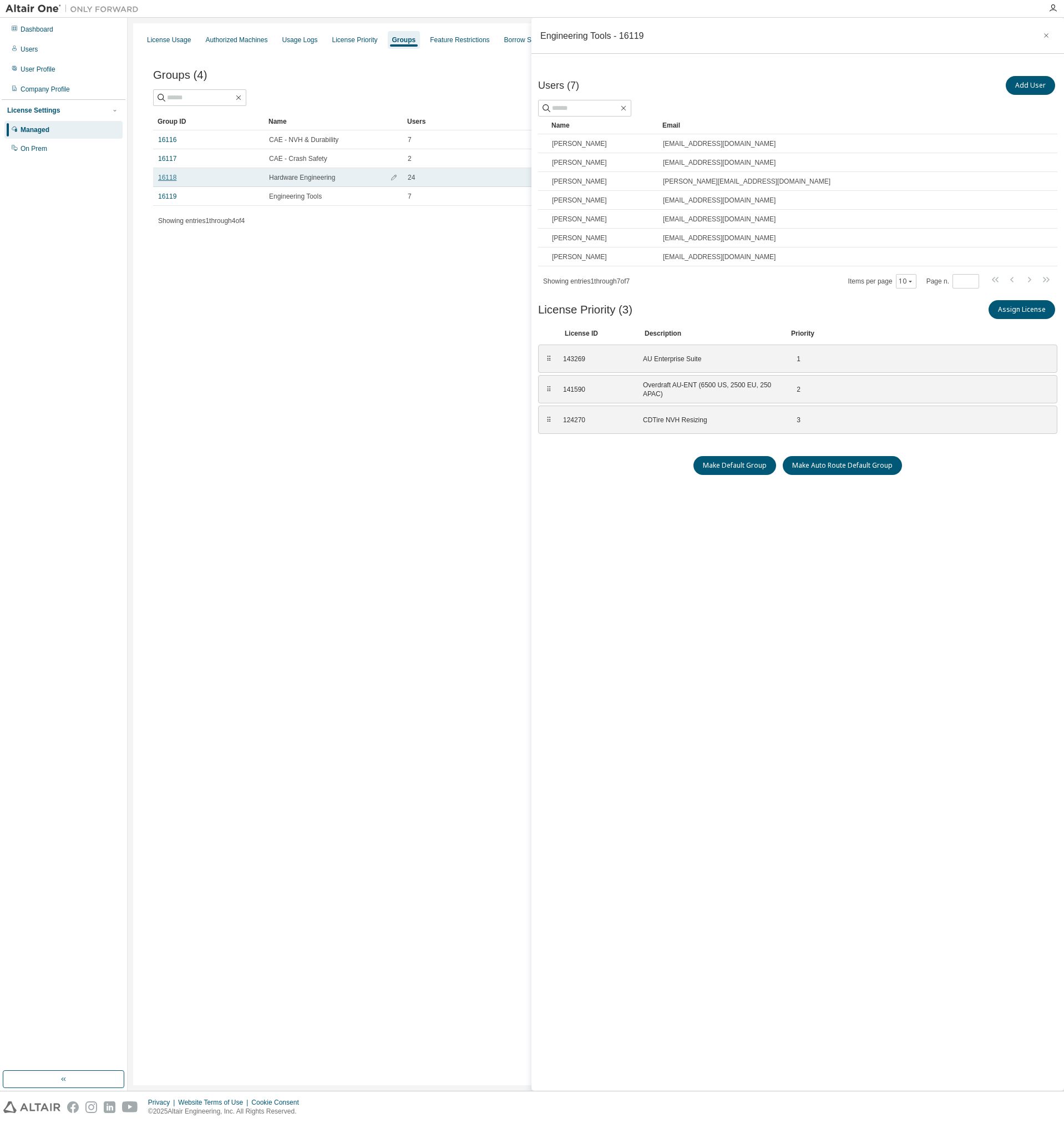
click at [170, 180] on link "16118" at bounding box center [167, 177] width 19 height 9
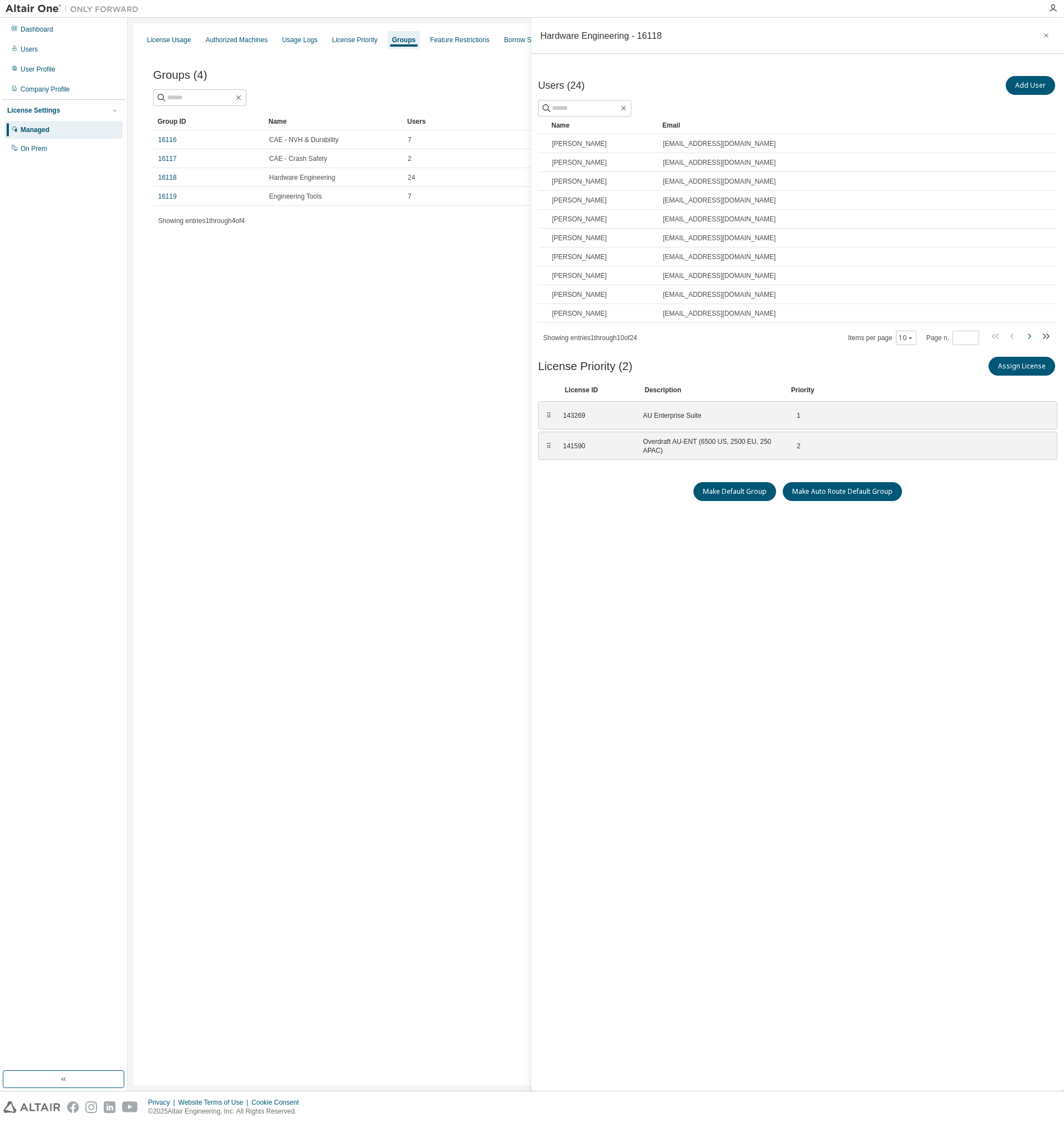
click at [1027, 335] on icon "button" at bounding box center [1029, 336] width 13 height 13
click at [1027, 334] on icon "button" at bounding box center [1029, 336] width 13 height 13
type input "*"
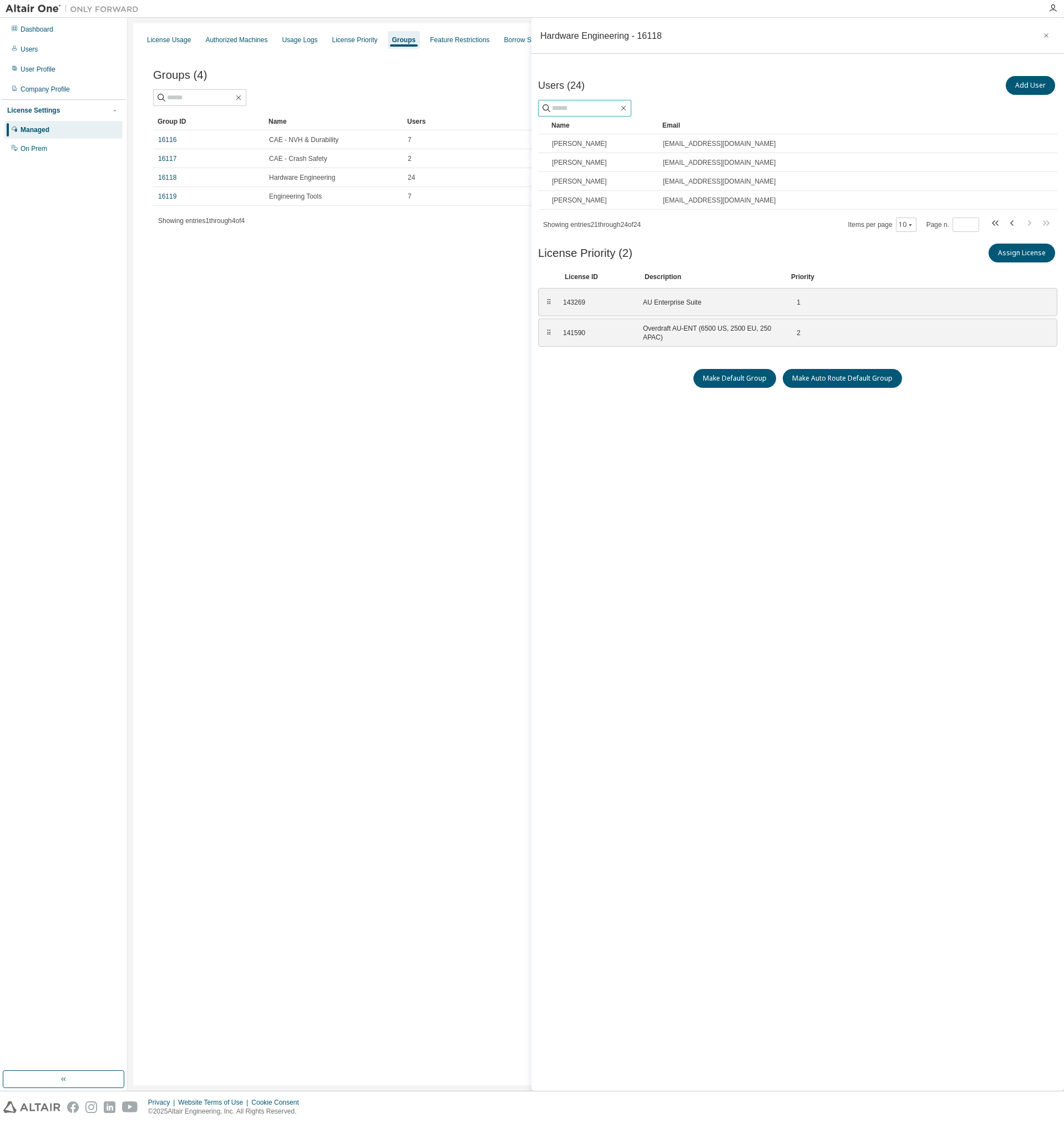
click at [582, 102] on span at bounding box center [584, 108] width 93 height 17
click at [582, 108] on input "text" at bounding box center [585, 108] width 67 height 11
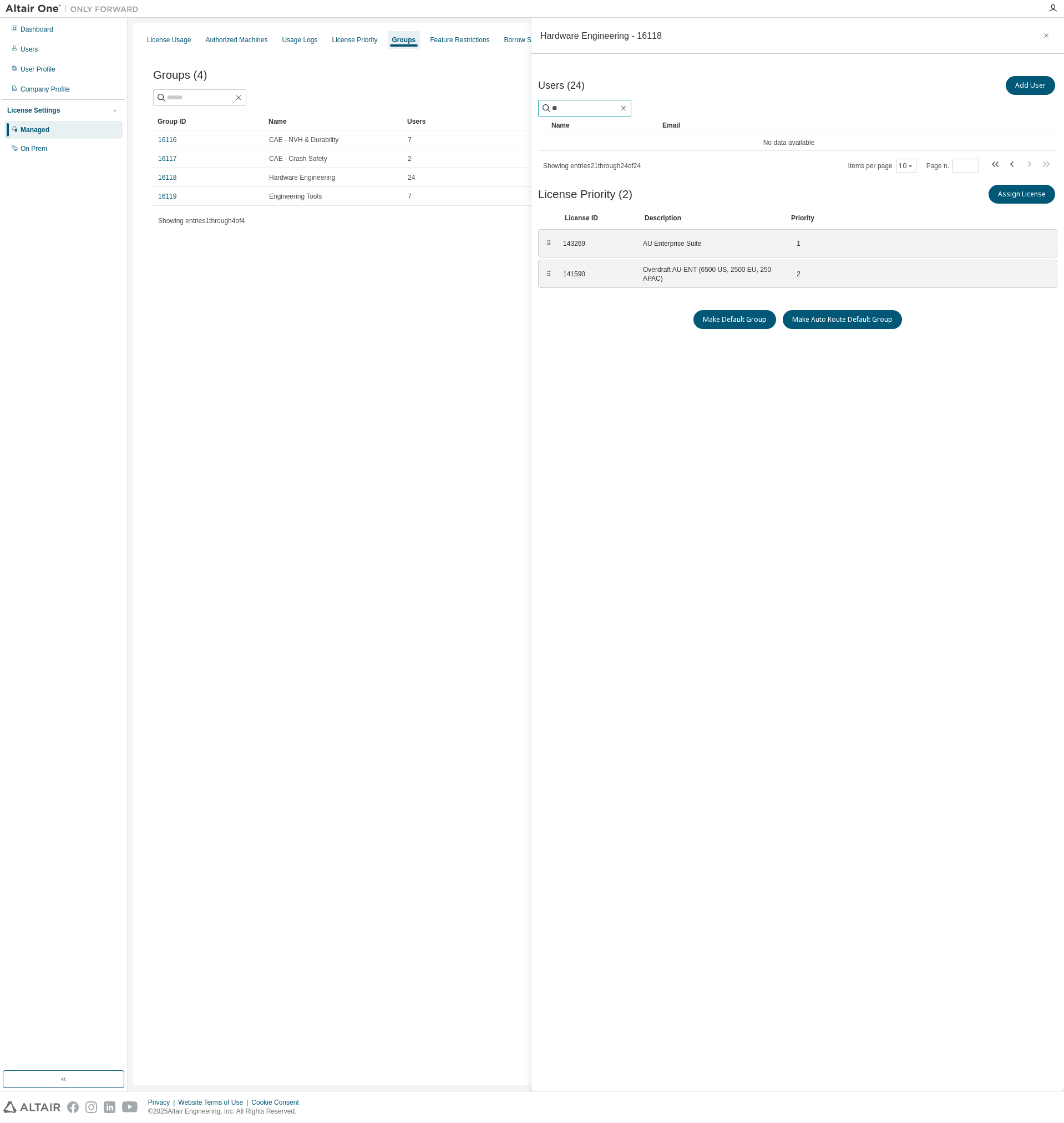
type input "*"
type input "********"
click at [250, 161] on div "16117" at bounding box center [208, 158] width 101 height 9
click at [198, 136] on div "16116" at bounding box center [208, 139] width 101 height 9
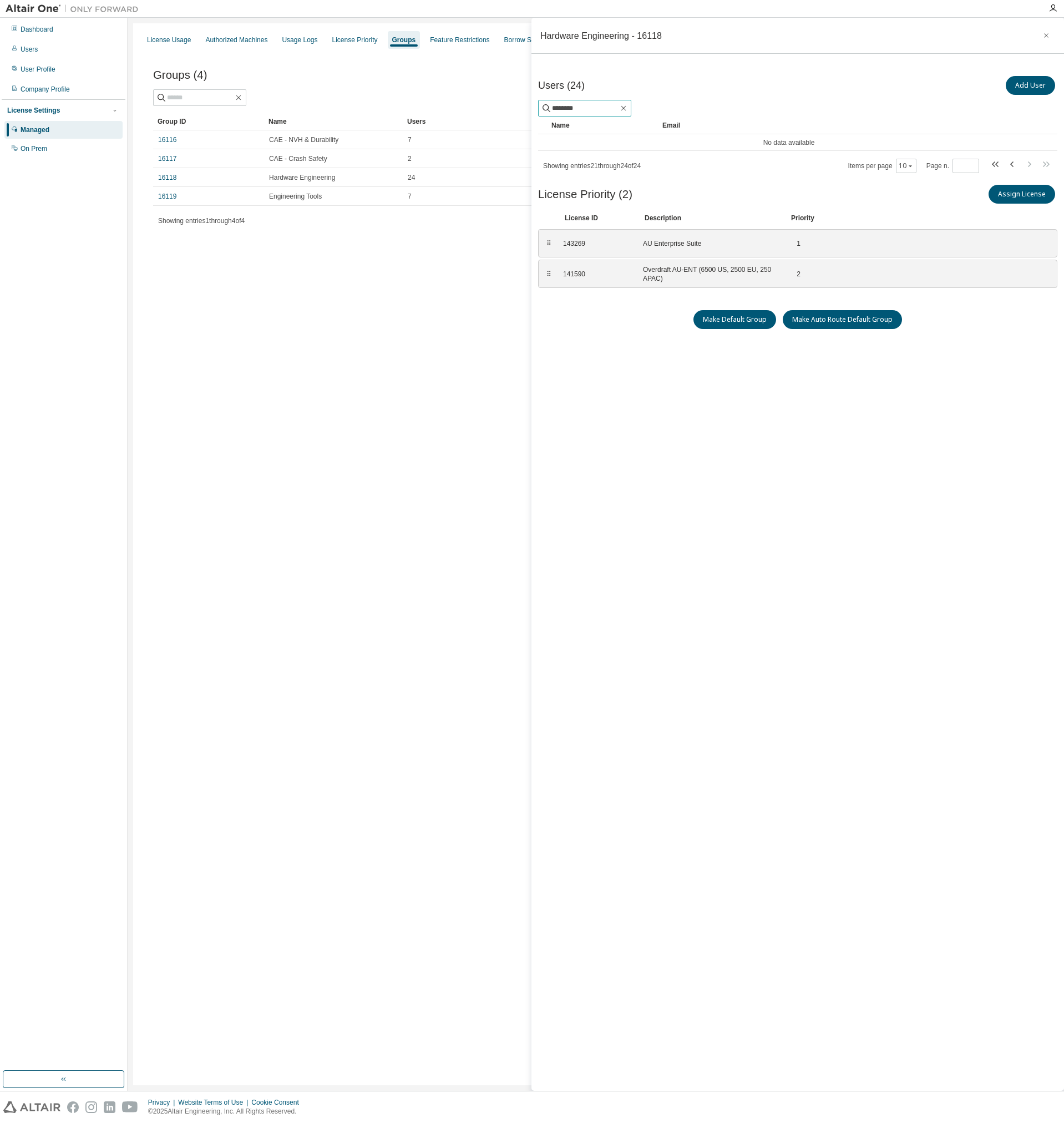
click at [619, 108] on input "********" at bounding box center [585, 108] width 67 height 11
click at [628, 108] on icon "button" at bounding box center [623, 108] width 9 height 9
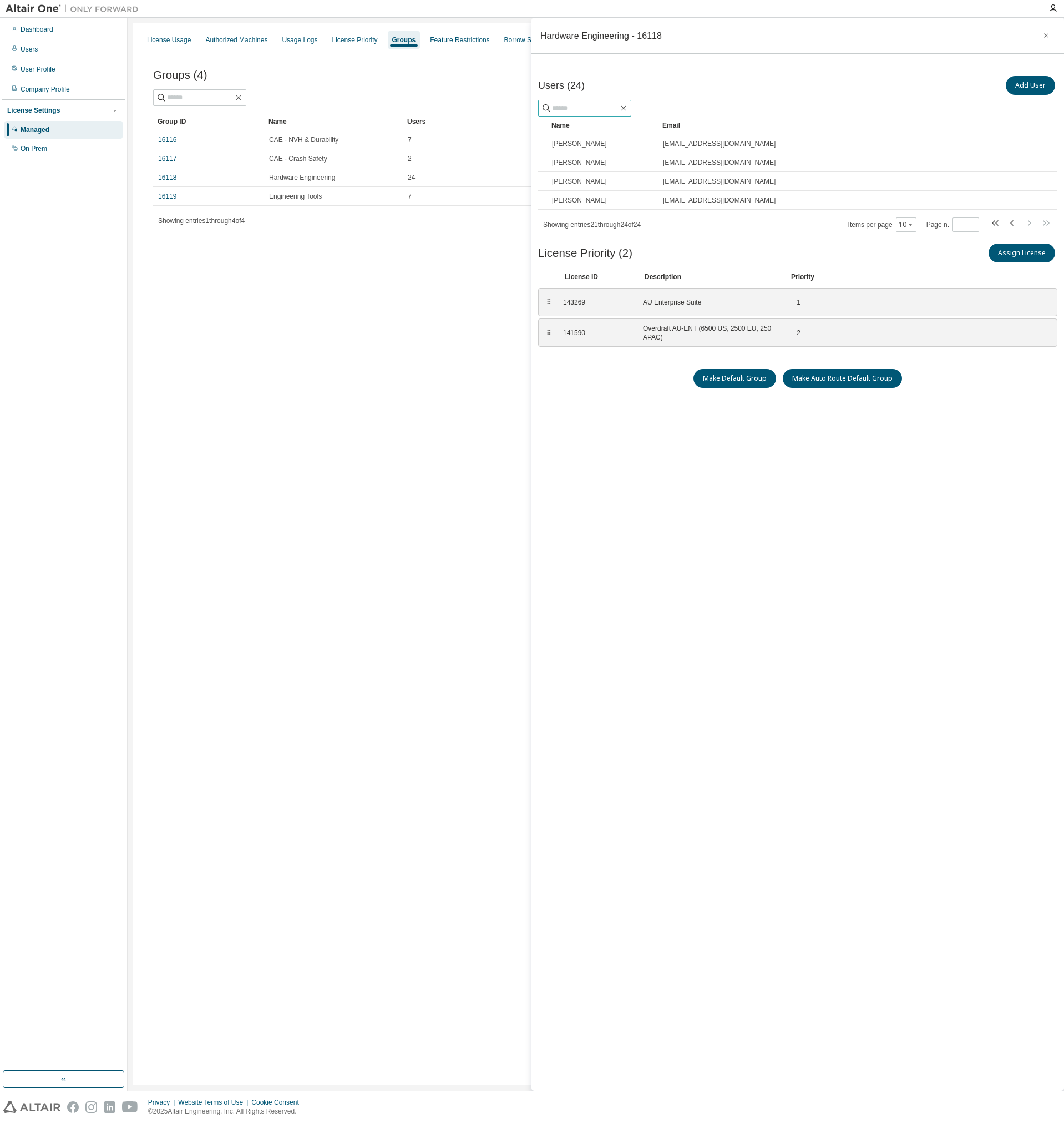
click at [592, 109] on input "text" at bounding box center [585, 108] width 67 height 11
paste input "**********"
type input "**********"
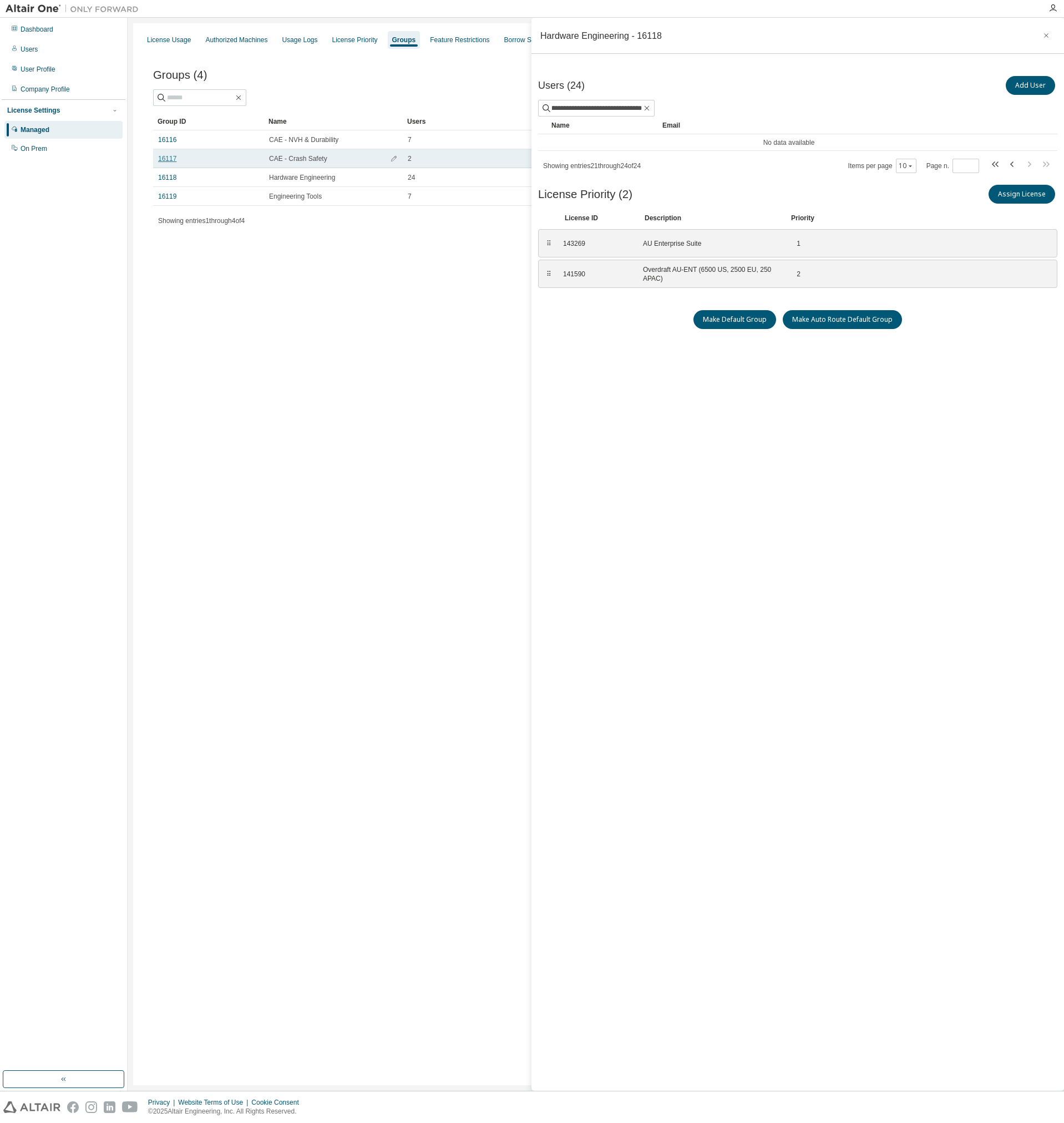
click at [169, 158] on link "16117" at bounding box center [167, 158] width 19 height 9
click at [164, 140] on link "16116" at bounding box center [167, 139] width 19 height 9
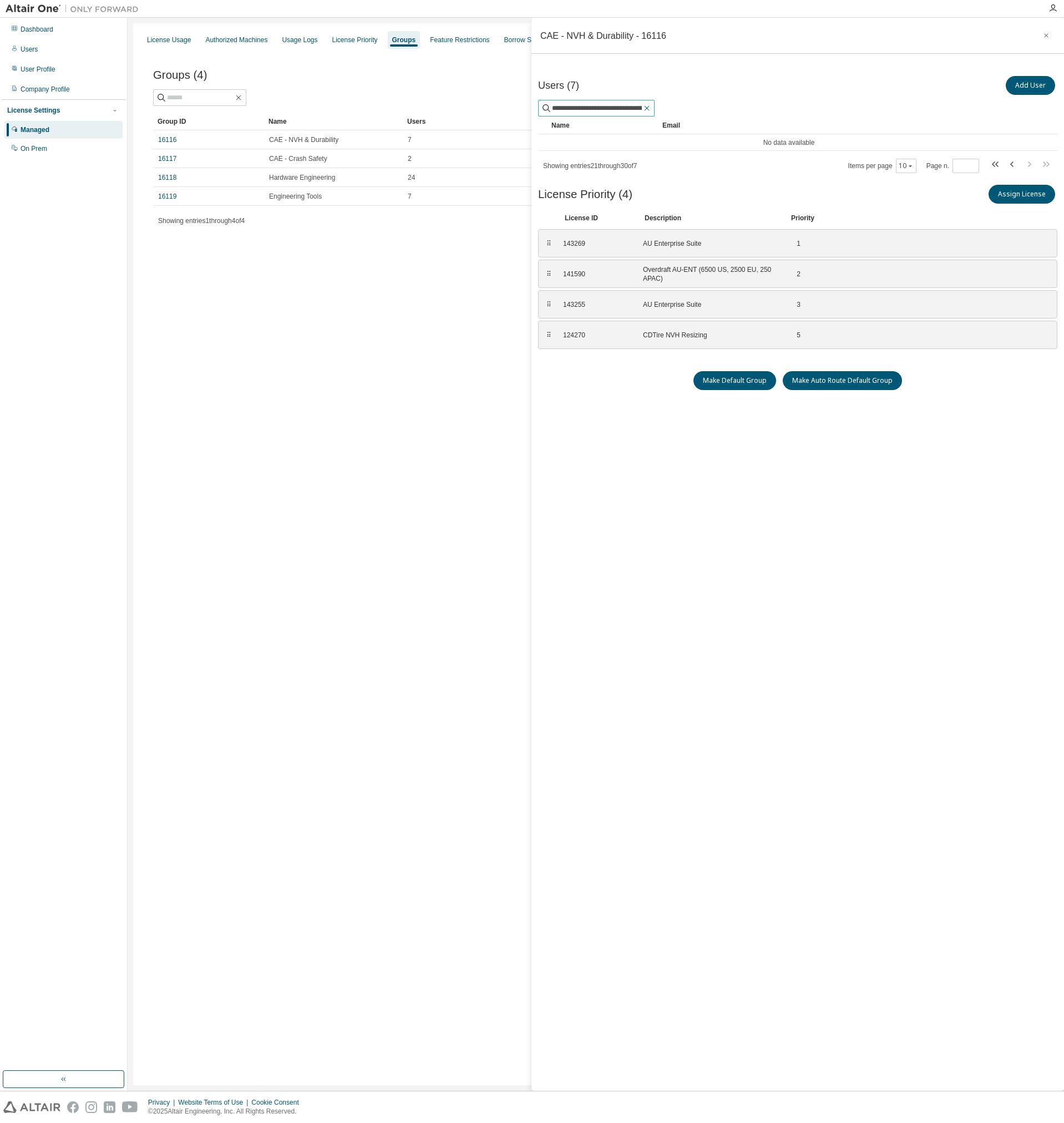
click at [647, 110] on icon "button" at bounding box center [646, 108] width 9 height 9
click at [174, 185] on td "16118" at bounding box center [209, 177] width 111 height 19
click at [169, 178] on link "16118" at bounding box center [167, 177] width 19 height 9
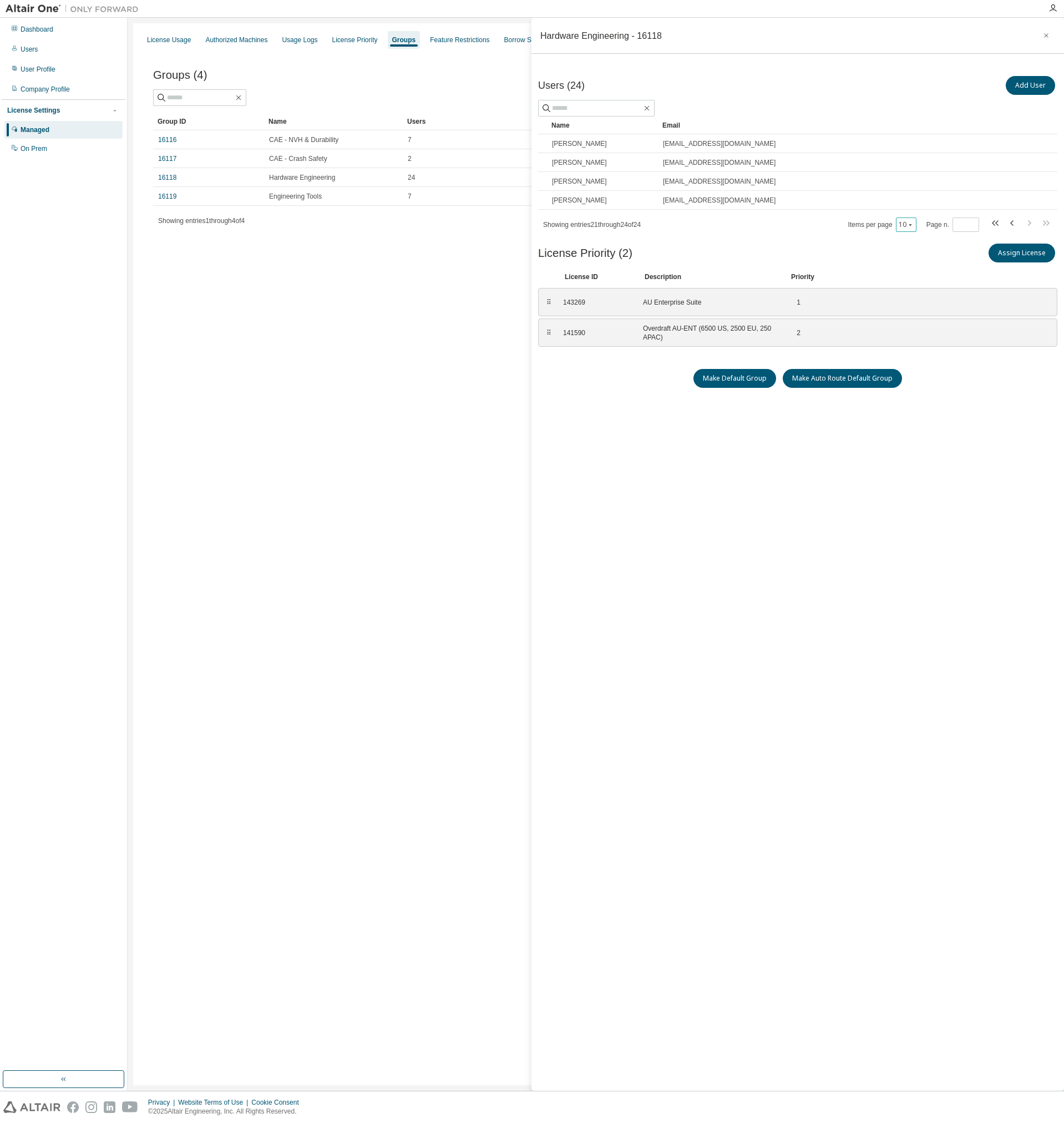
click at [913, 225] on icon "button" at bounding box center [910, 225] width 7 height 7
click at [917, 284] on div "50" at bounding box center [942, 280] width 89 height 13
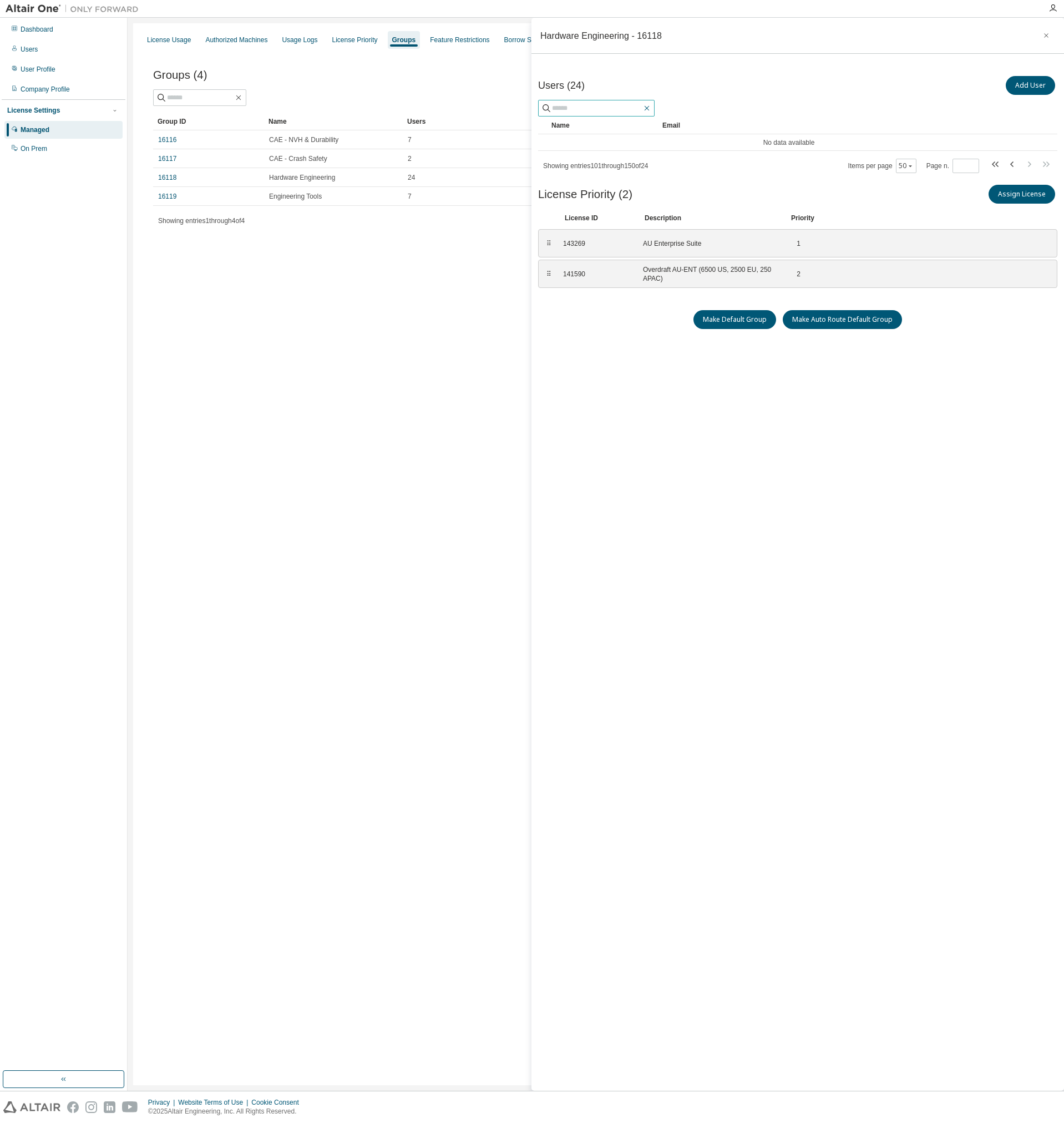
click at [648, 112] on icon "button" at bounding box center [646, 108] width 9 height 9
click at [646, 107] on icon "button" at bounding box center [646, 108] width 9 height 9
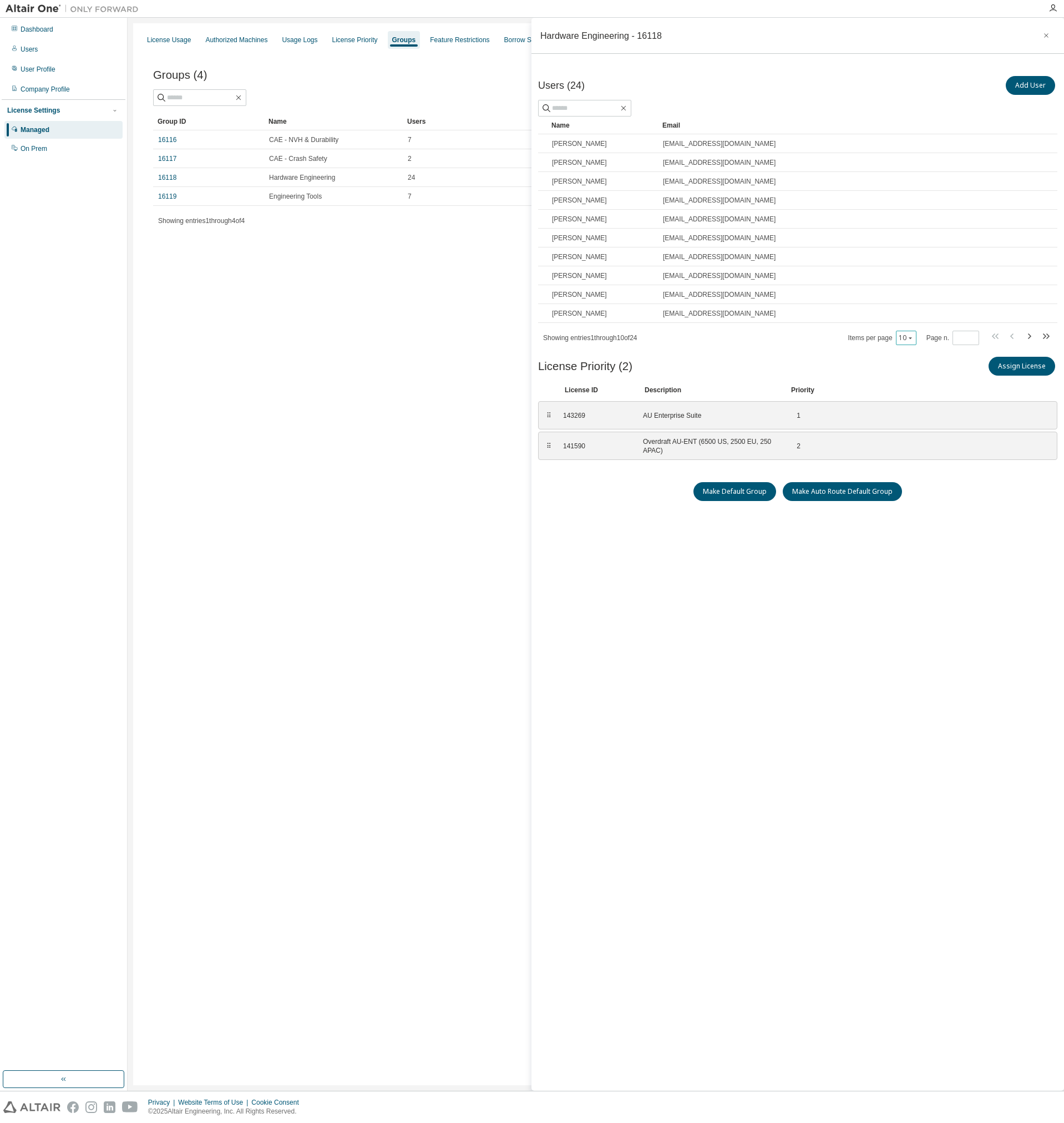
click at [906, 334] on button "10" at bounding box center [906, 337] width 15 height 9
click at [916, 397] on div "50" at bounding box center [942, 393] width 89 height 13
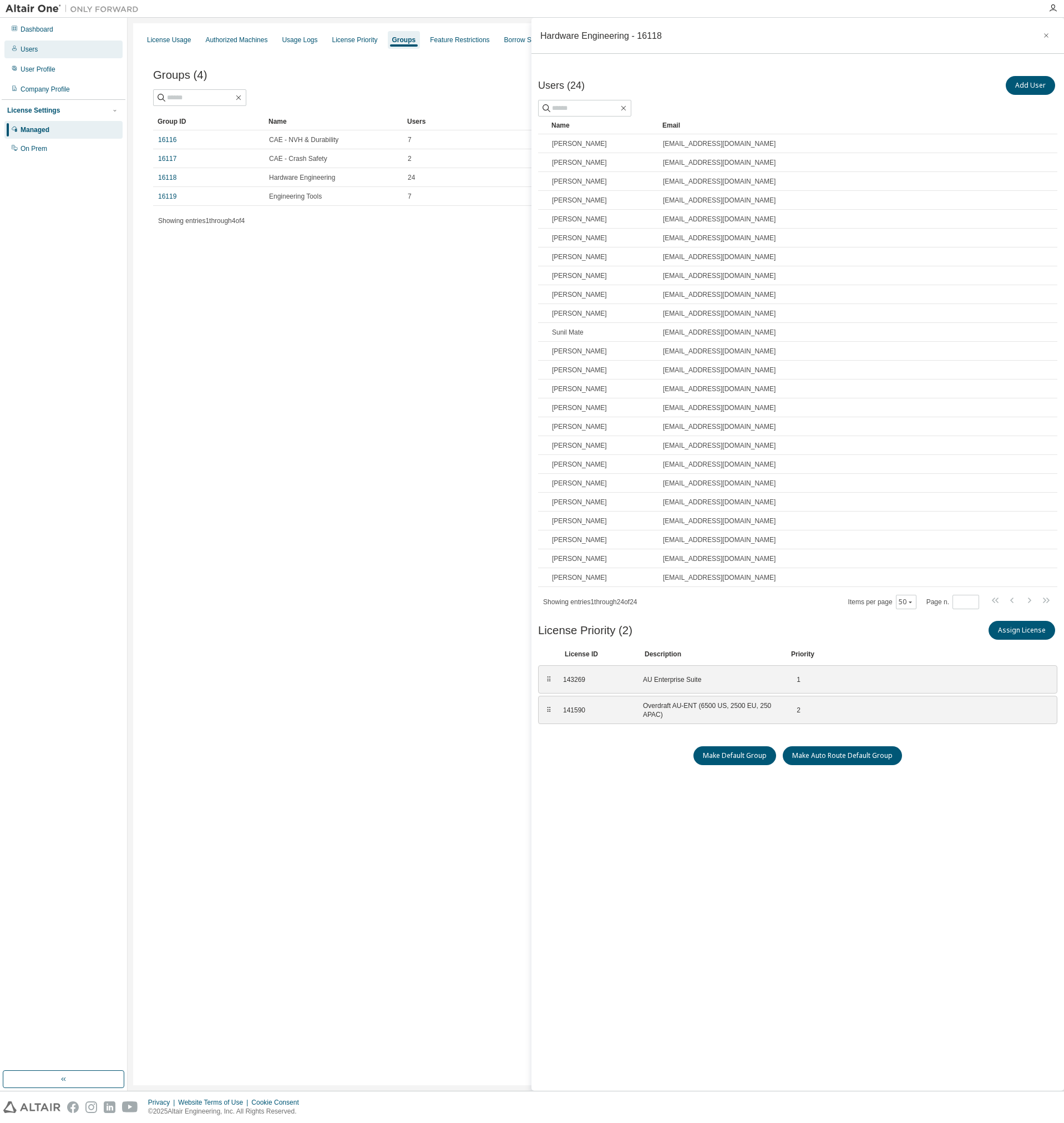
click at [36, 55] on div "Users" at bounding box center [63, 49] width 118 height 18
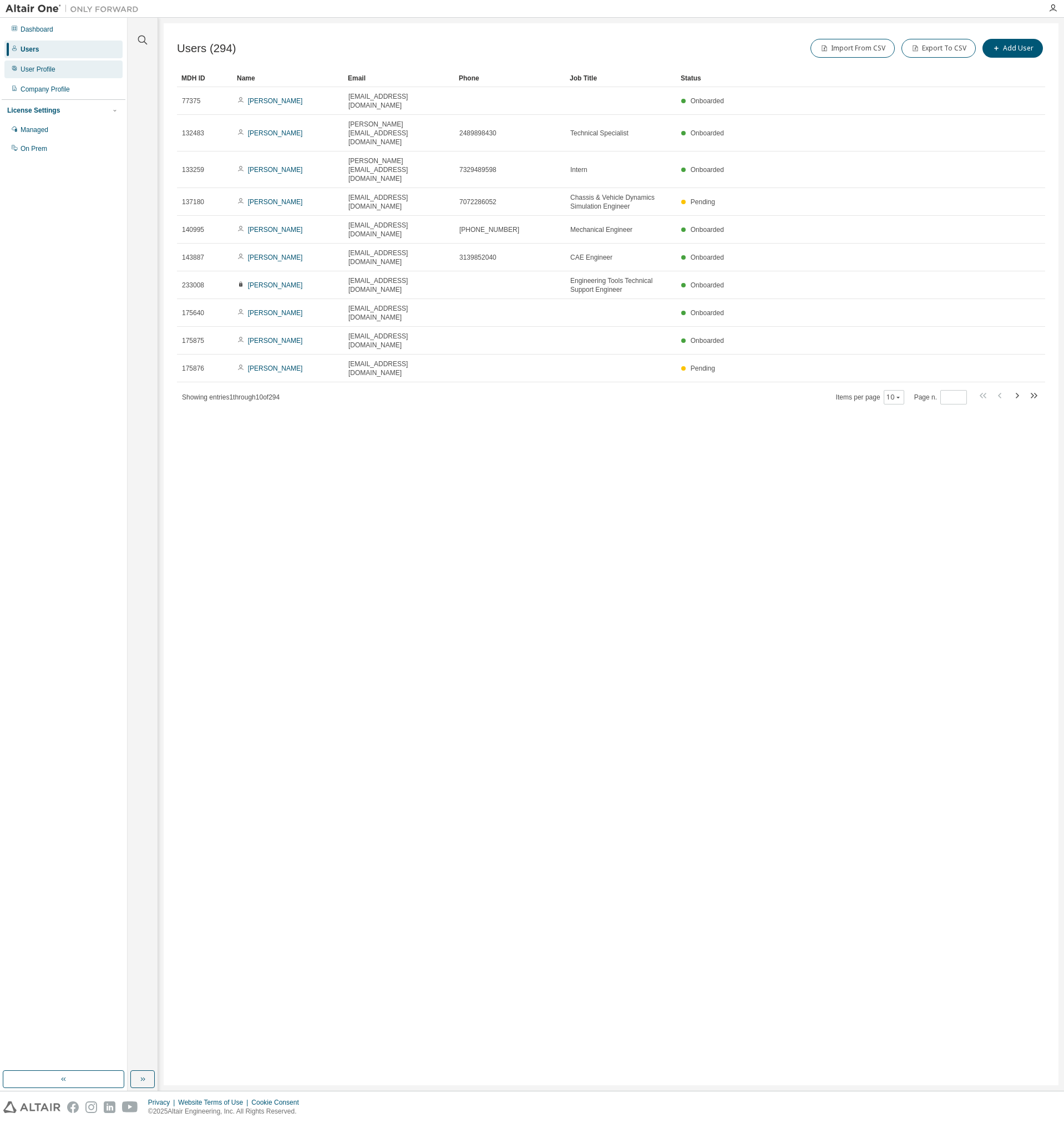
click at [36, 69] on div "User Profile" at bounding box center [38, 69] width 35 height 9
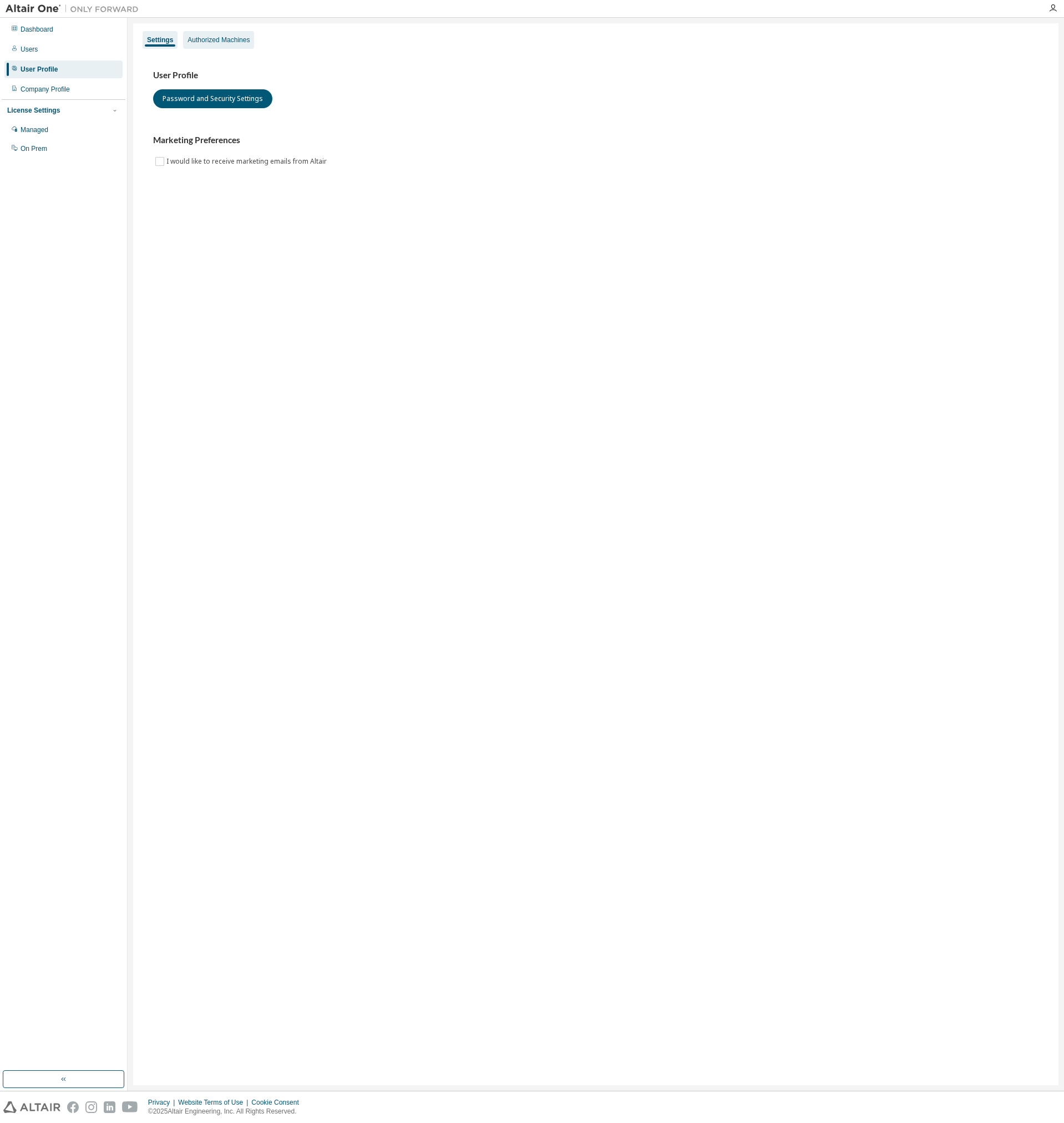
click at [205, 42] on div "Authorized Machines" at bounding box center [219, 40] width 62 height 9
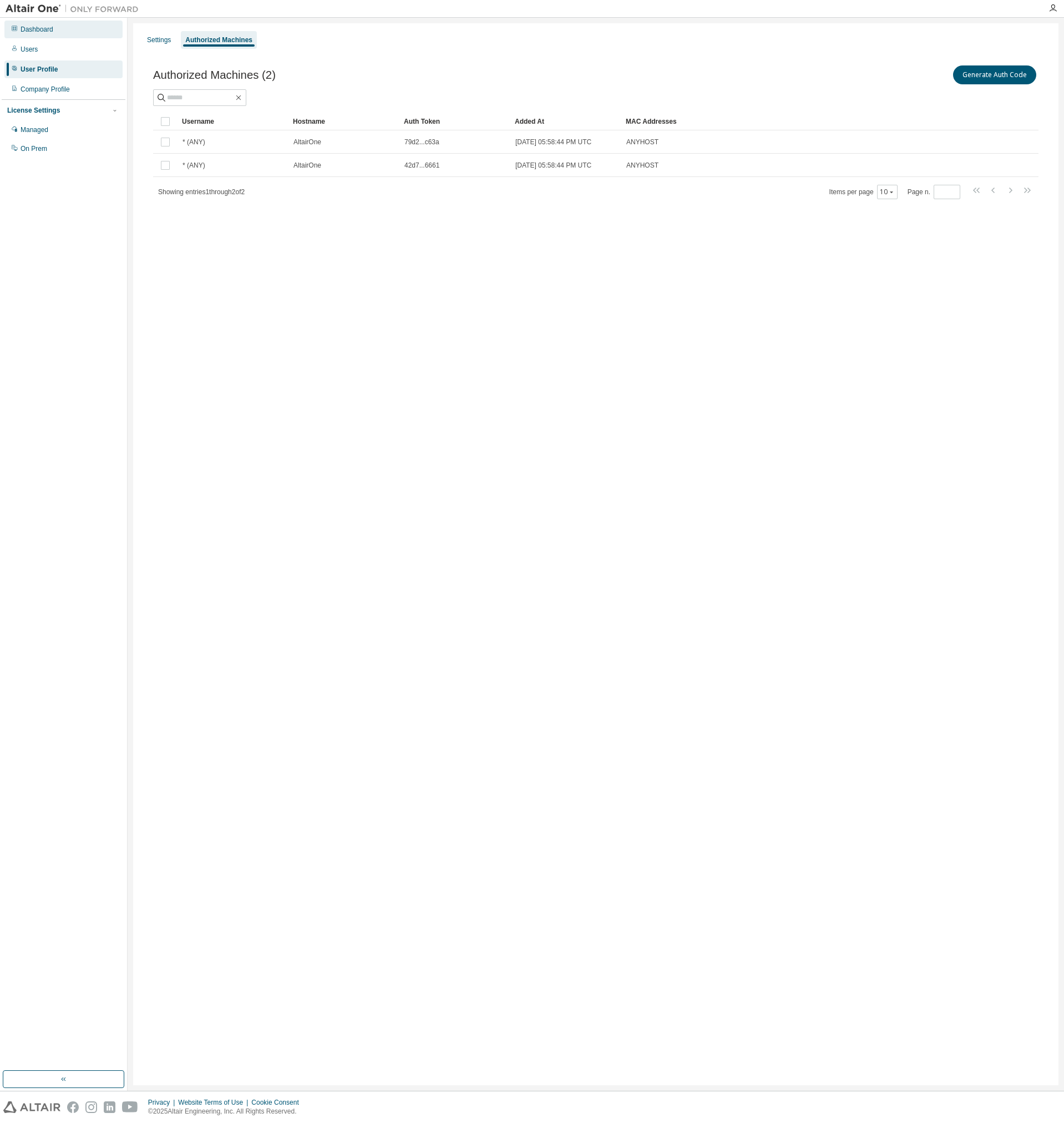
click at [40, 34] on div "Dashboard" at bounding box center [63, 29] width 118 height 18
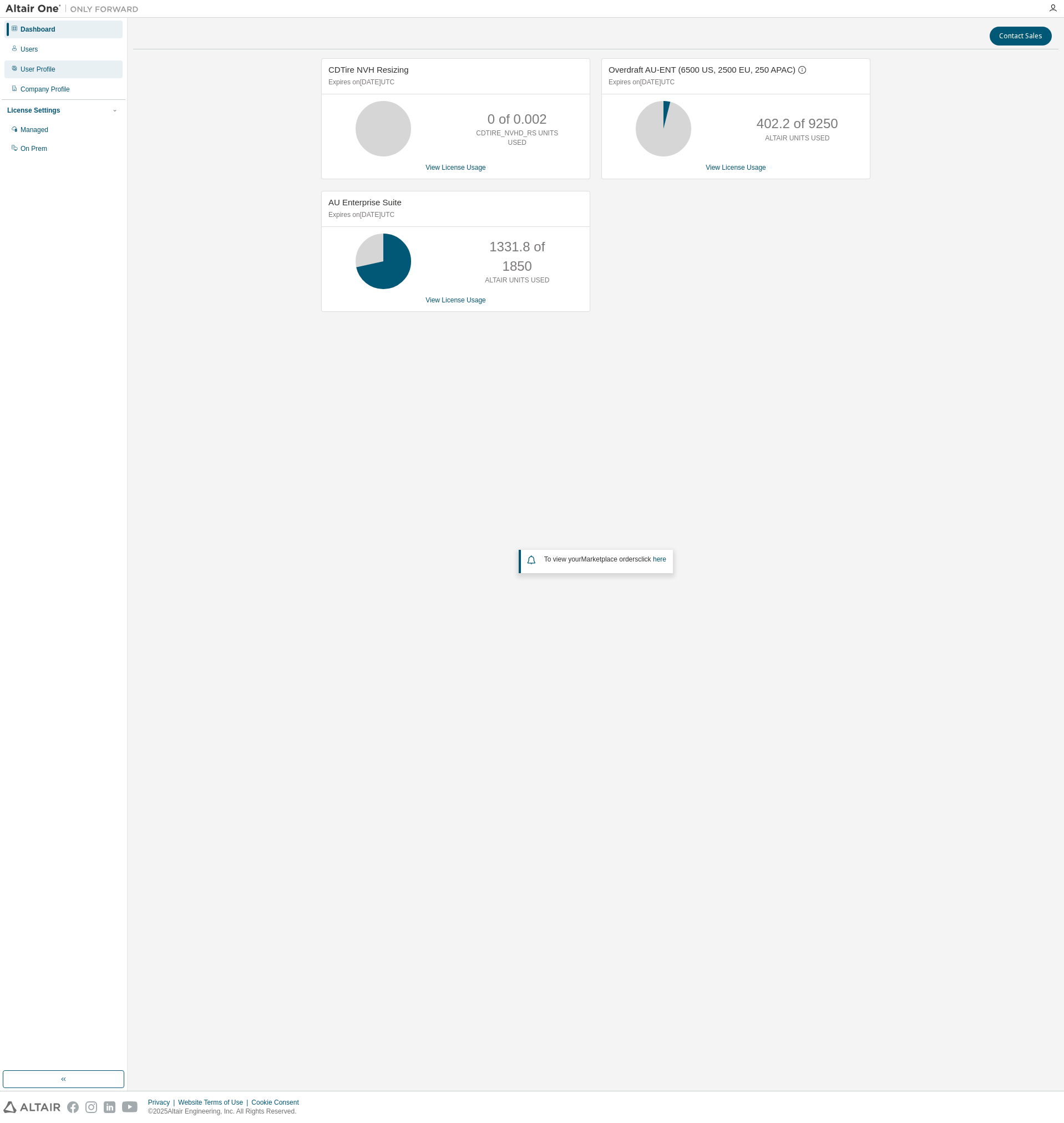
click at [40, 69] on div "User Profile" at bounding box center [38, 69] width 35 height 9
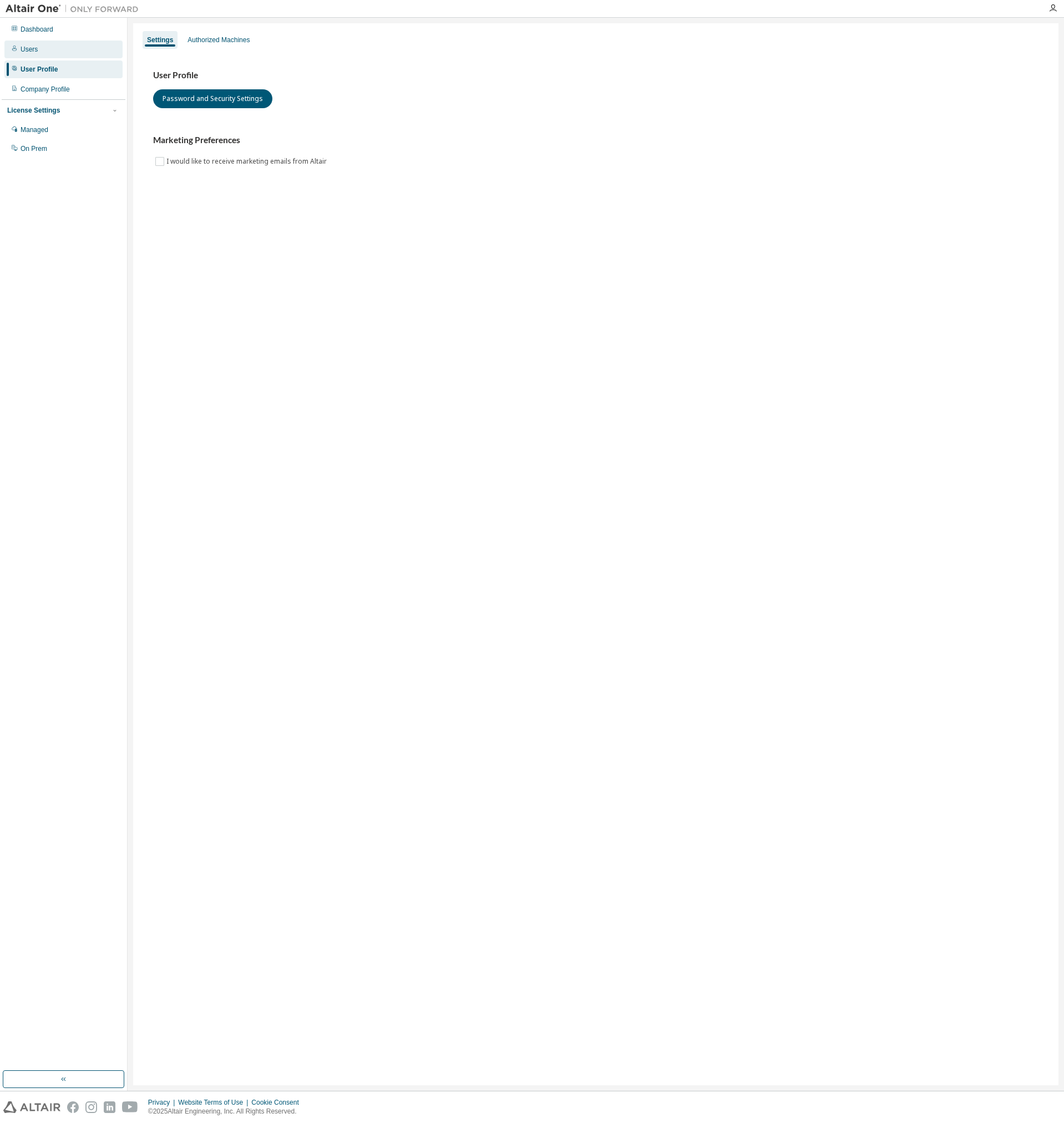
click at [33, 52] on div "Users" at bounding box center [29, 49] width 17 height 9
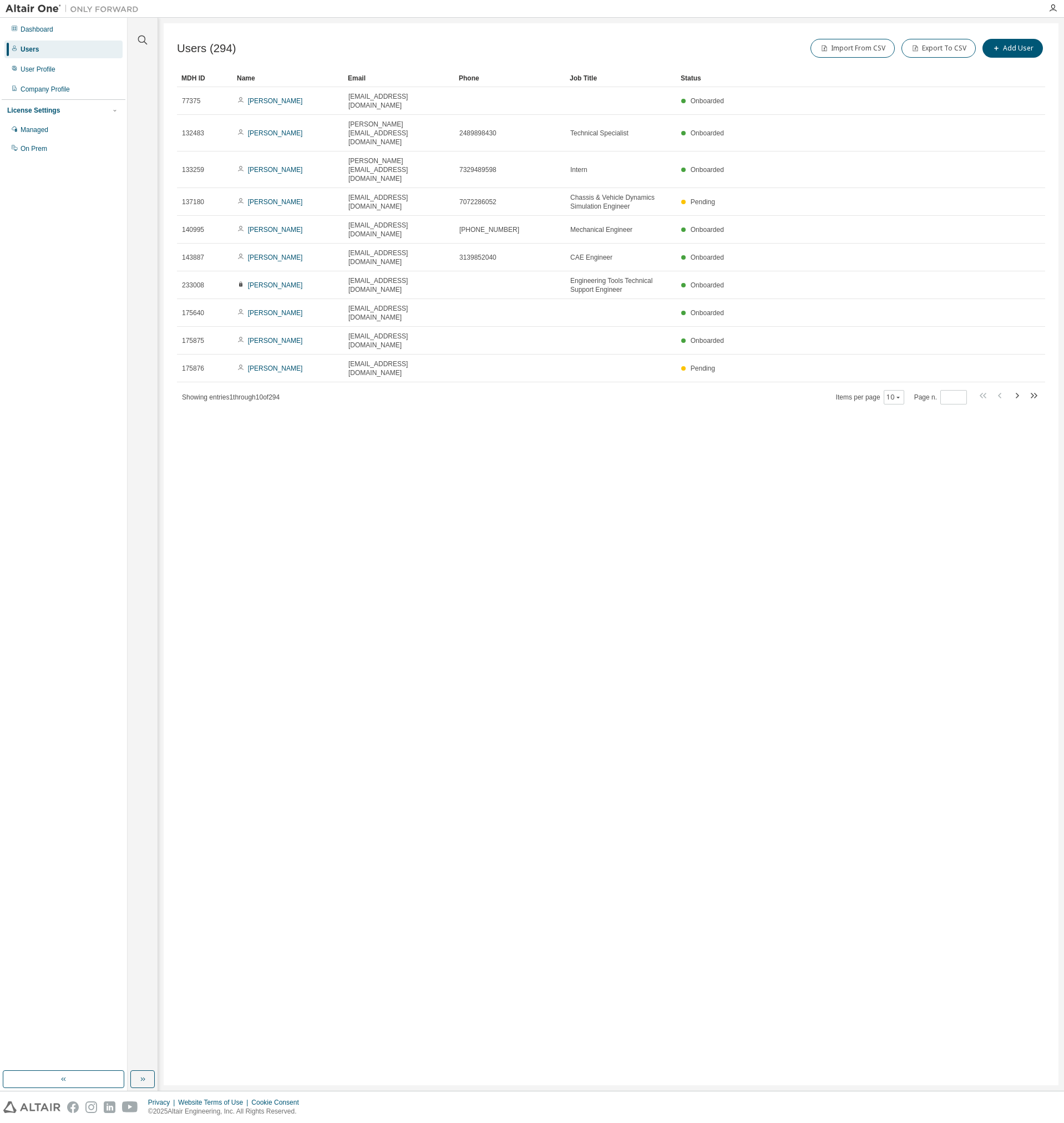
click at [144, 47] on div "Clear all Status Onboarded Pending Sent Delivered Bounced Under Review Revoked …" at bounding box center [143, 544] width 26 height 1050
click at [143, 44] on icon "button" at bounding box center [143, 40] width 13 height 13
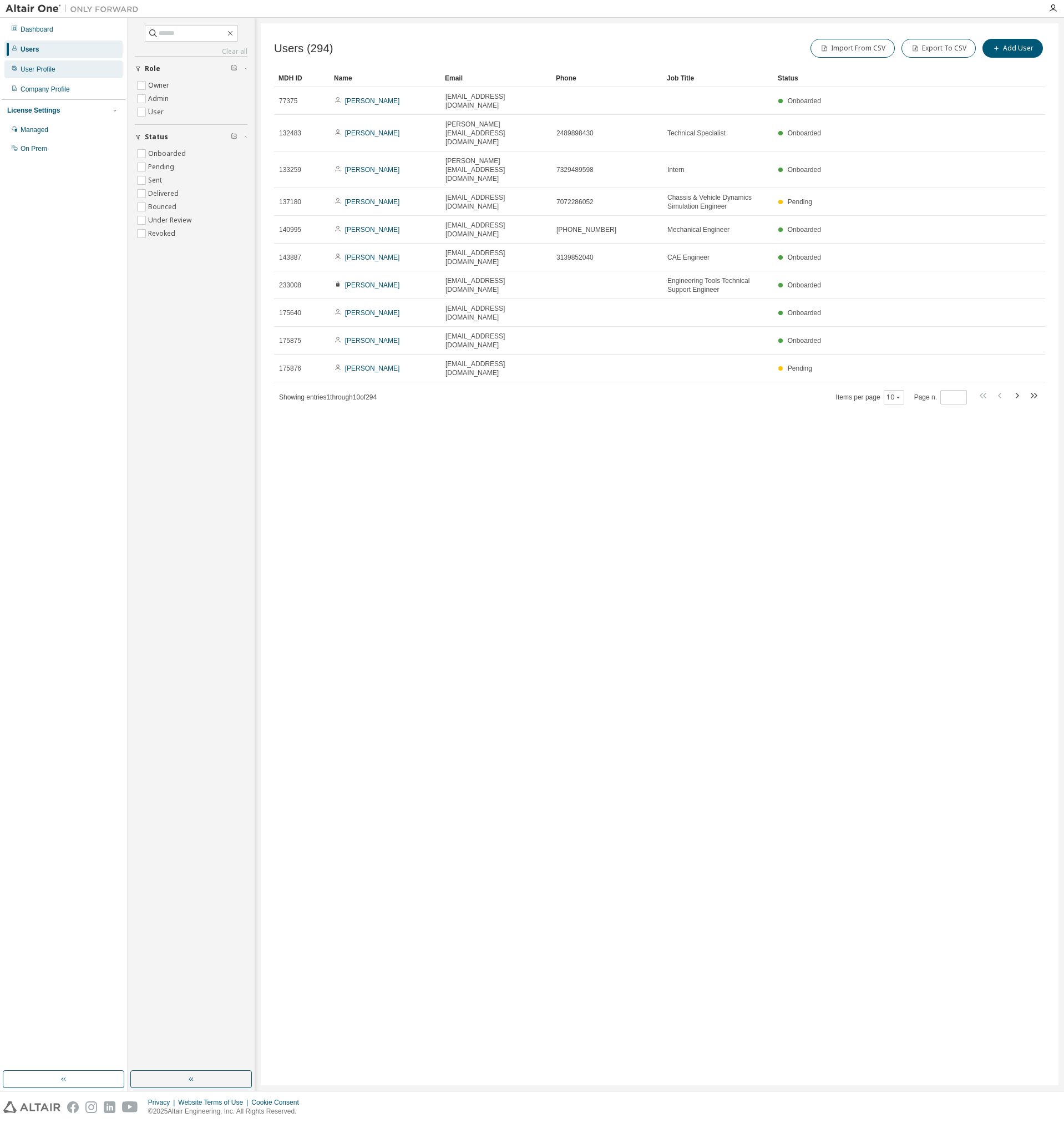
click at [63, 75] on div "User Profile" at bounding box center [63, 69] width 118 height 18
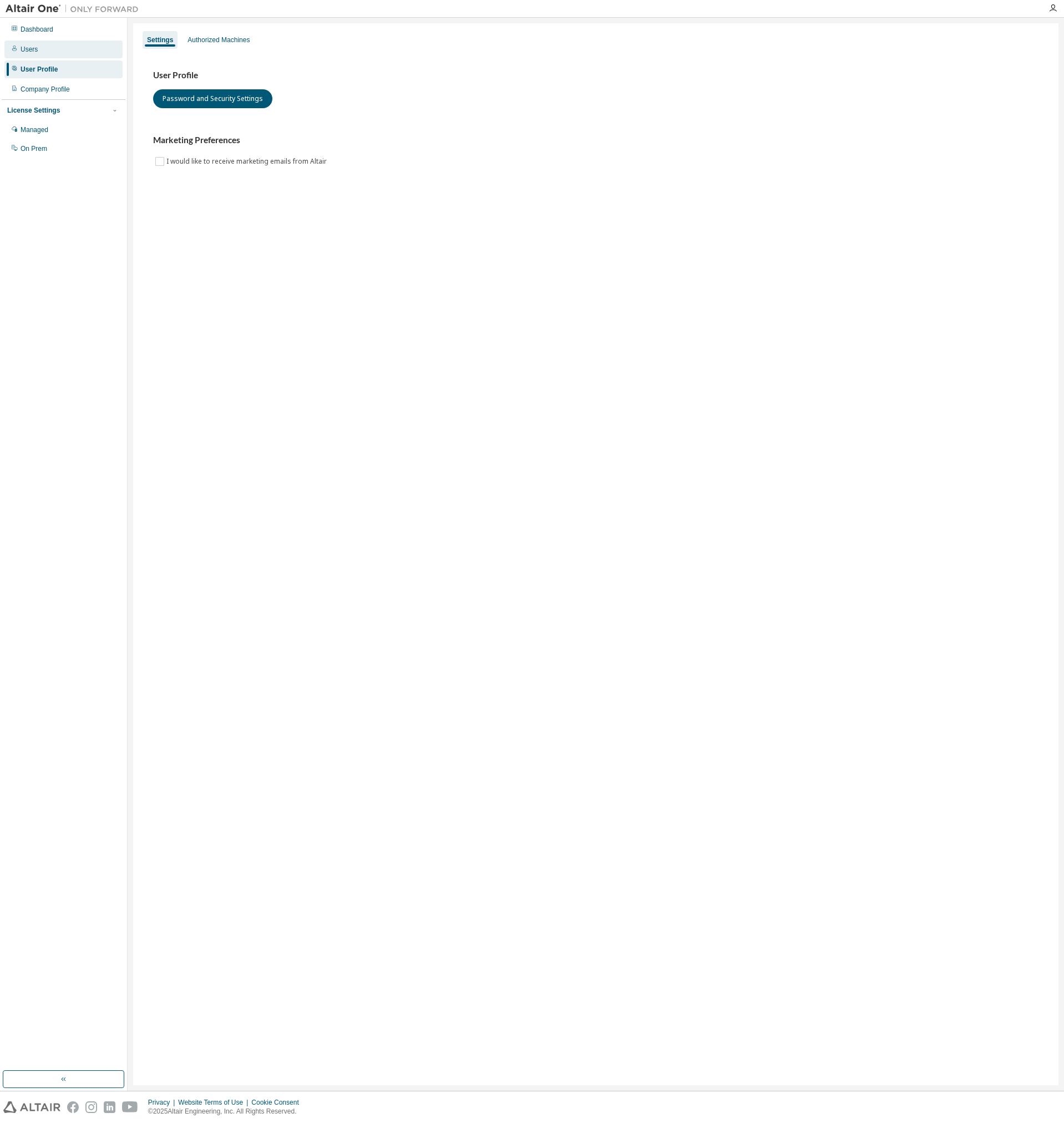
click at [48, 52] on div "Users" at bounding box center [63, 49] width 118 height 18
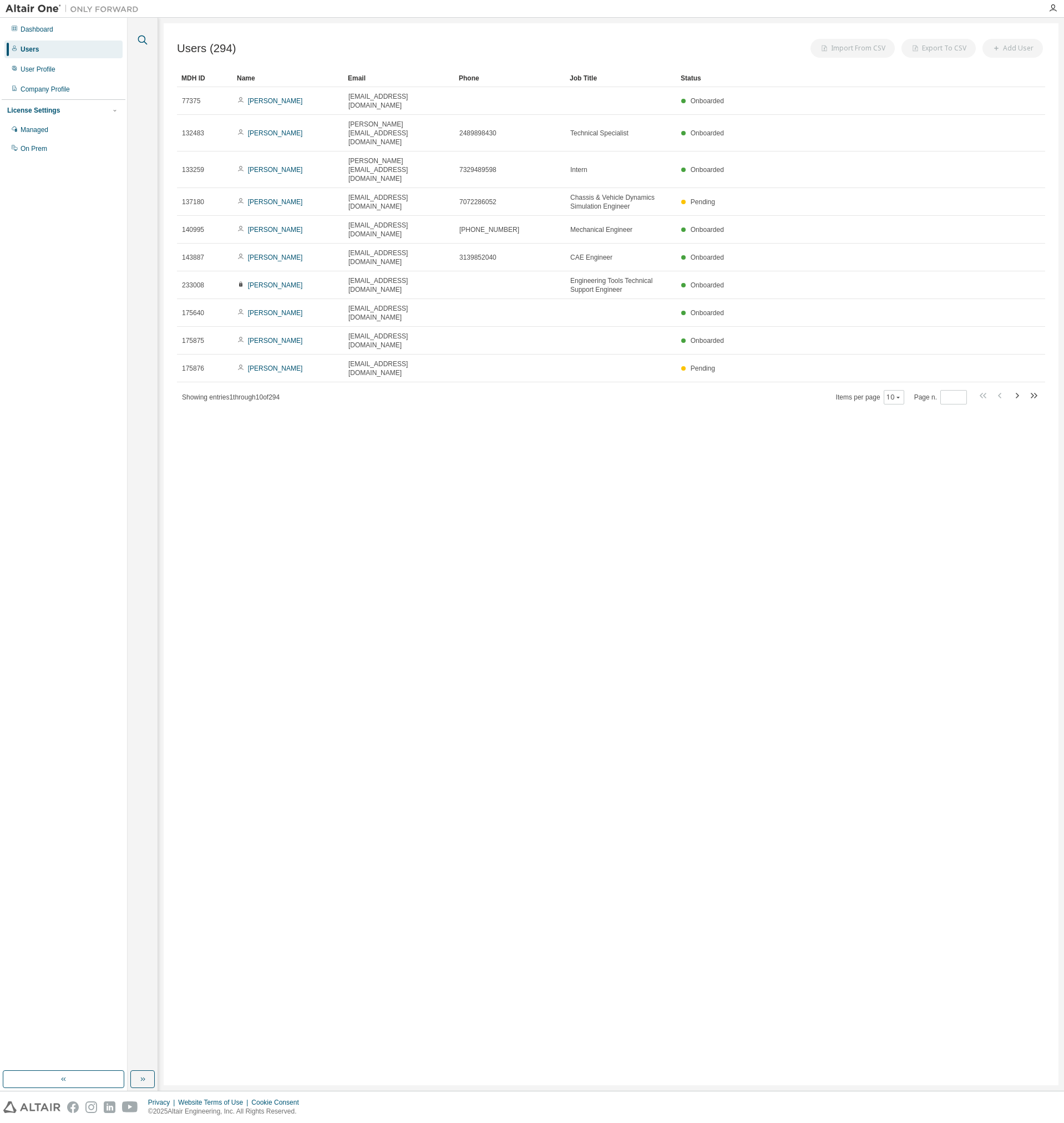
click at [140, 42] on icon "button" at bounding box center [143, 40] width 9 height 9
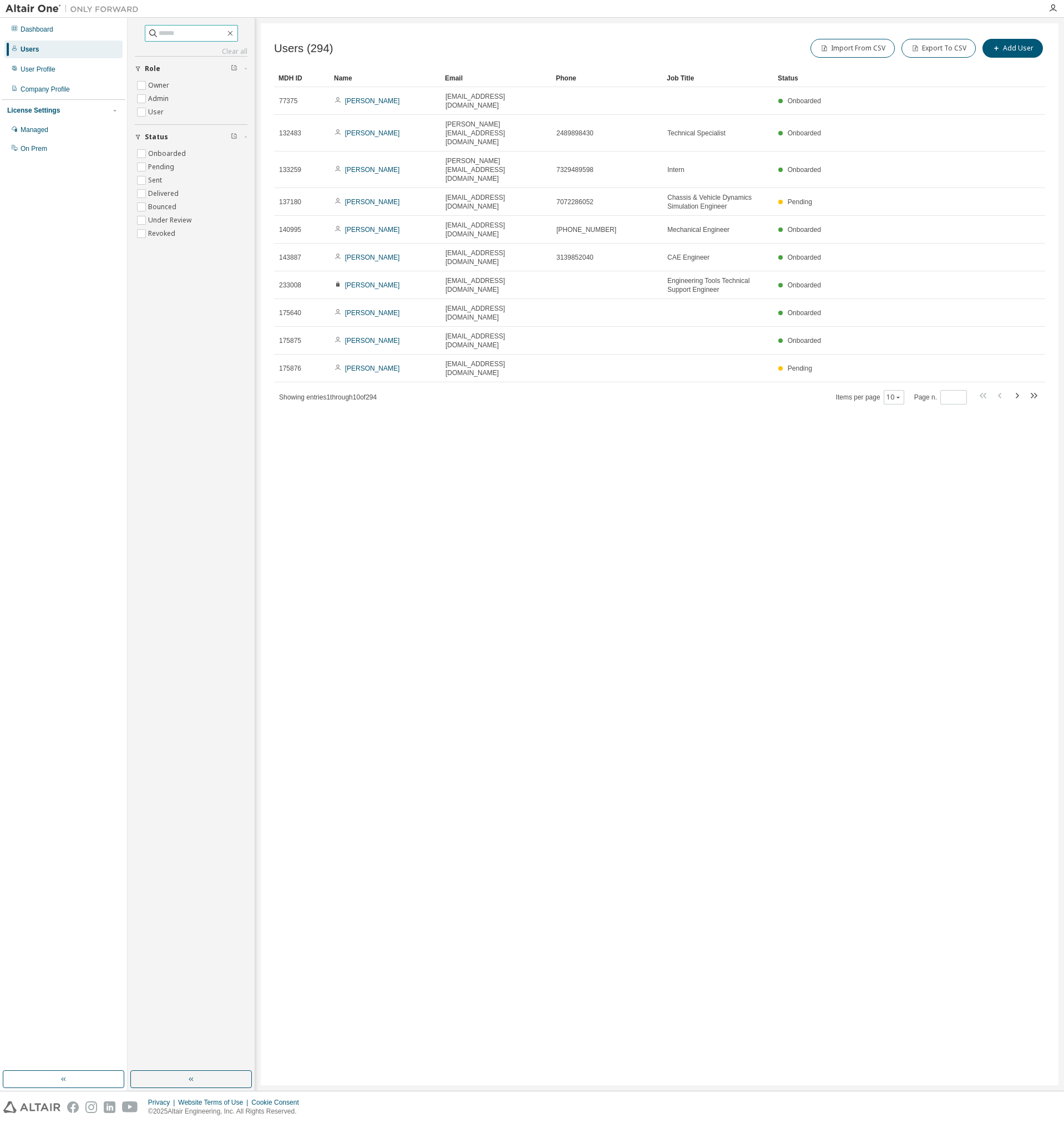
click at [164, 37] on input "text" at bounding box center [192, 33] width 67 height 11
paste input "**********"
type input "**********"
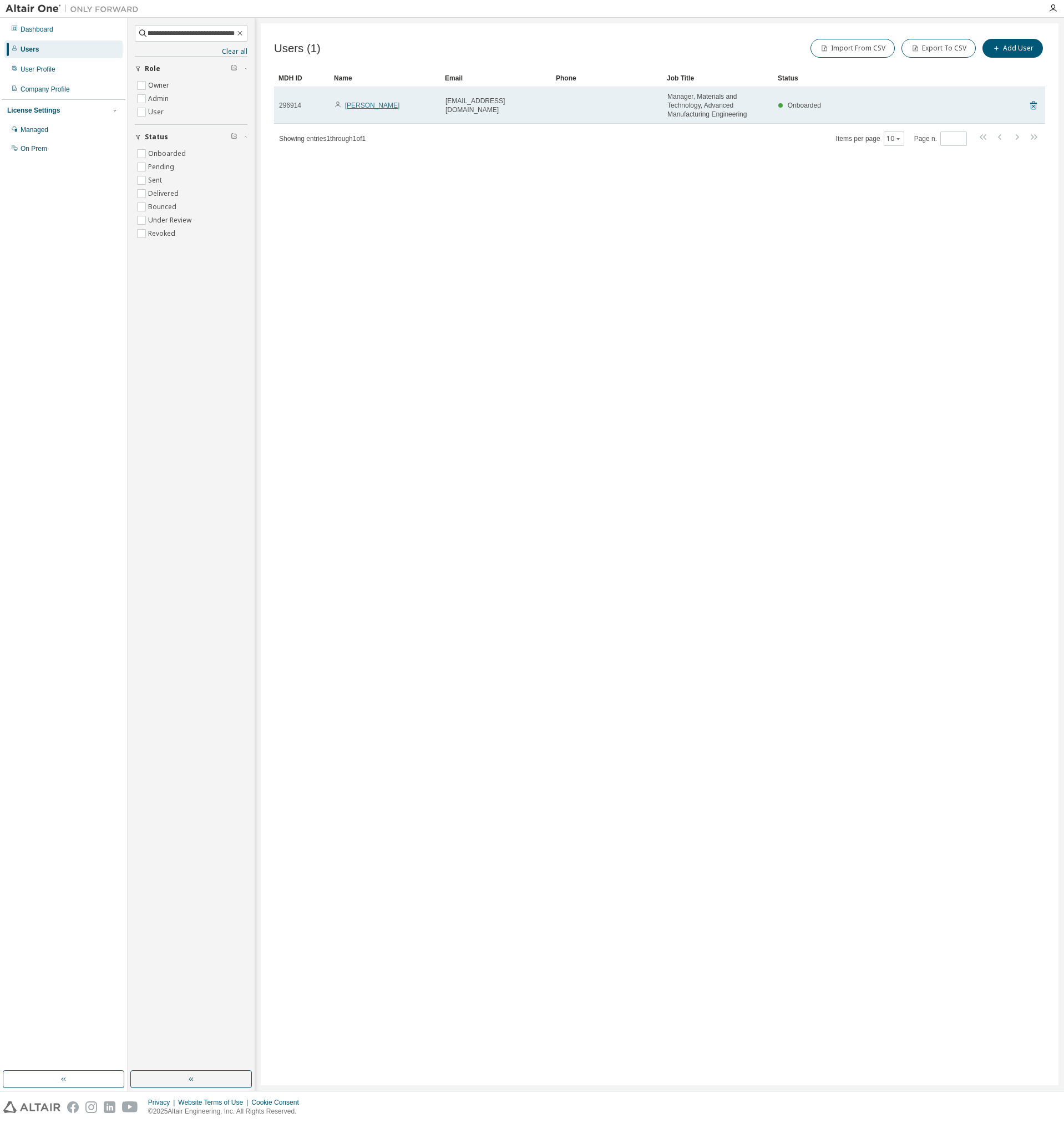
click at [371, 106] on link "Sivanathan Prasoody" at bounding box center [372, 106] width 55 height 8
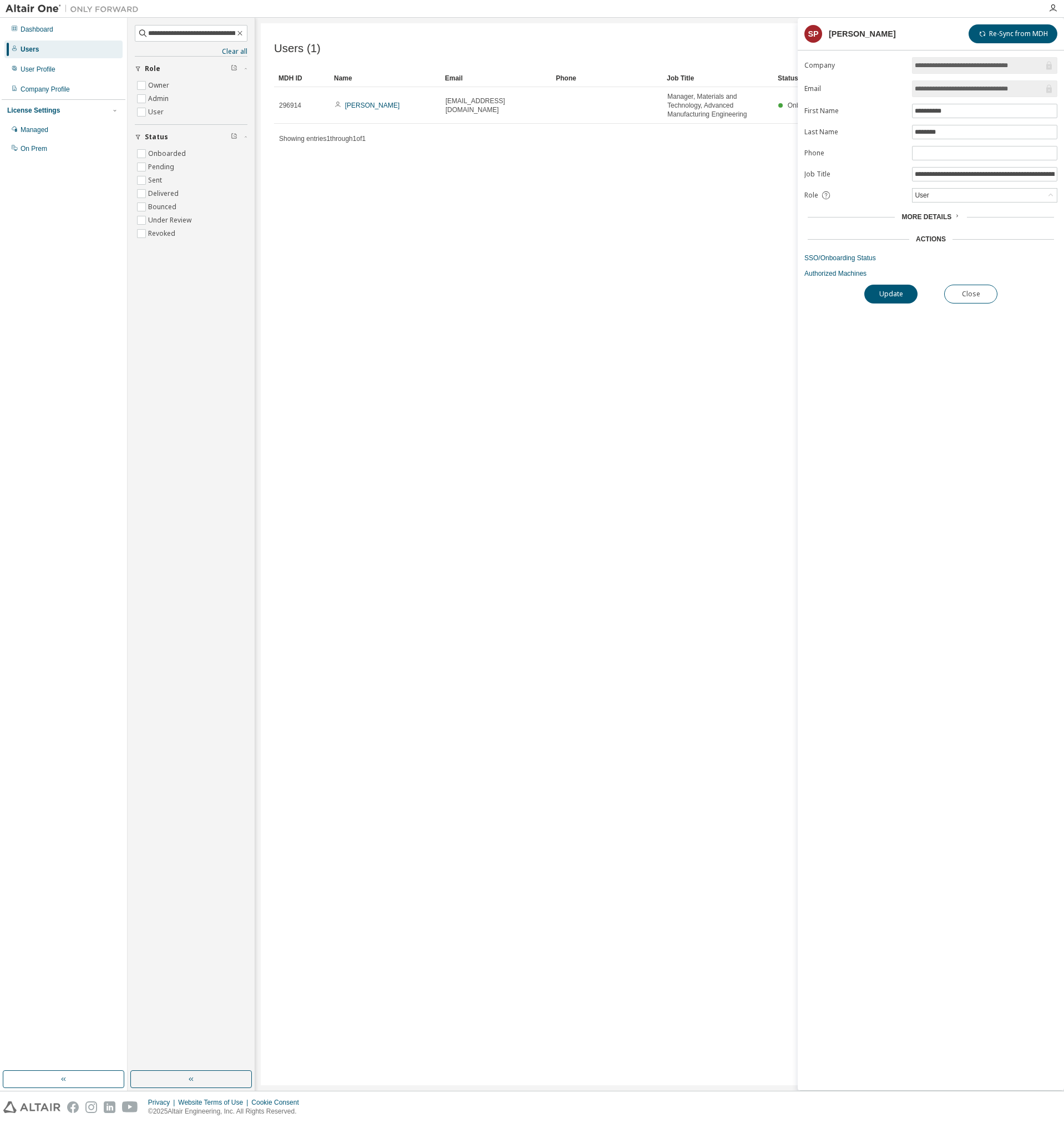
click at [925, 218] on span "More Details" at bounding box center [927, 217] width 50 height 8
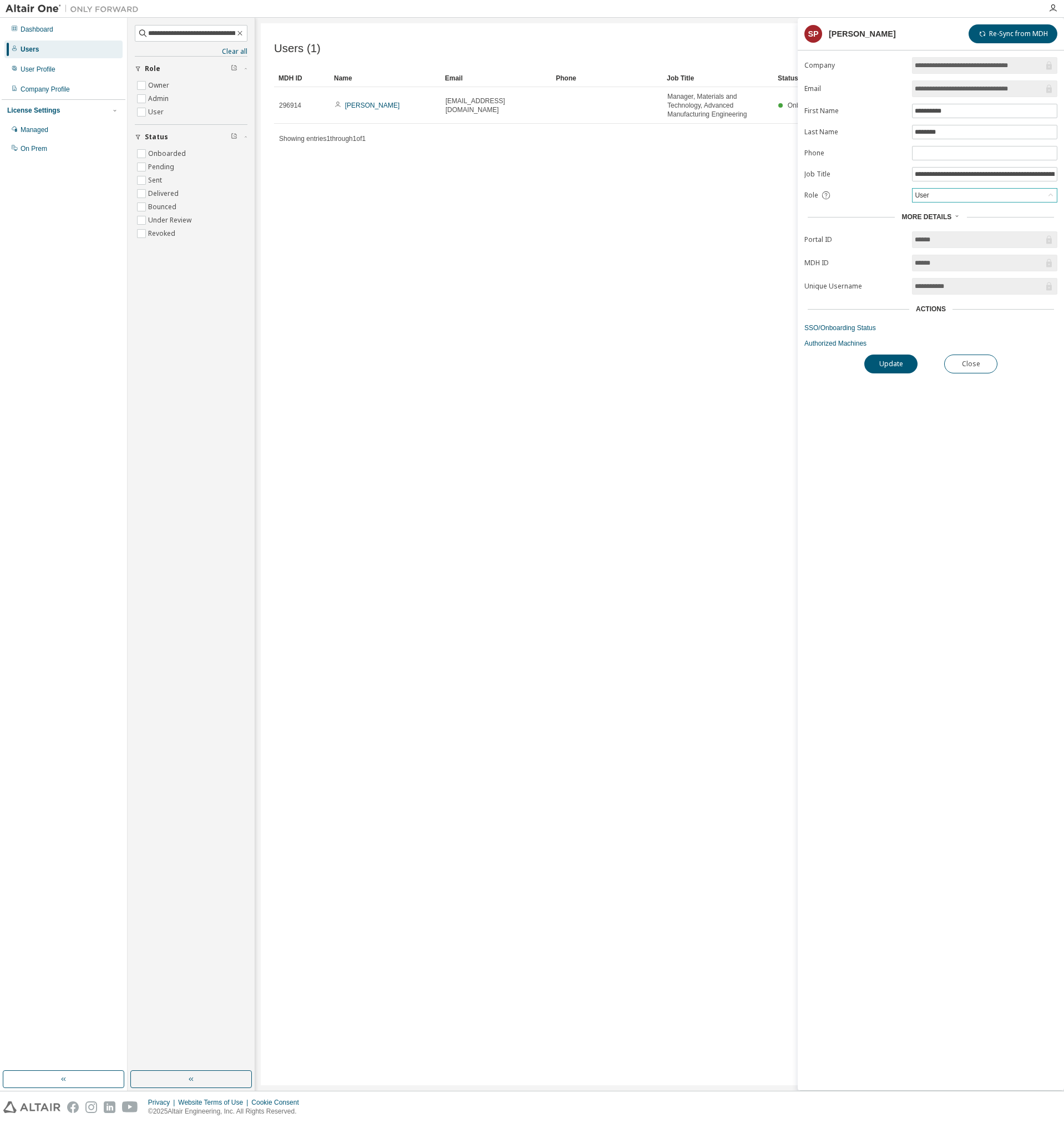
click at [941, 193] on div "User" at bounding box center [985, 195] width 144 height 13
click at [942, 192] on div "User" at bounding box center [985, 195] width 144 height 13
click at [965, 373] on div "**********" at bounding box center [931, 573] width 266 height 1033
click at [968, 364] on button "Close" at bounding box center [971, 364] width 54 height 19
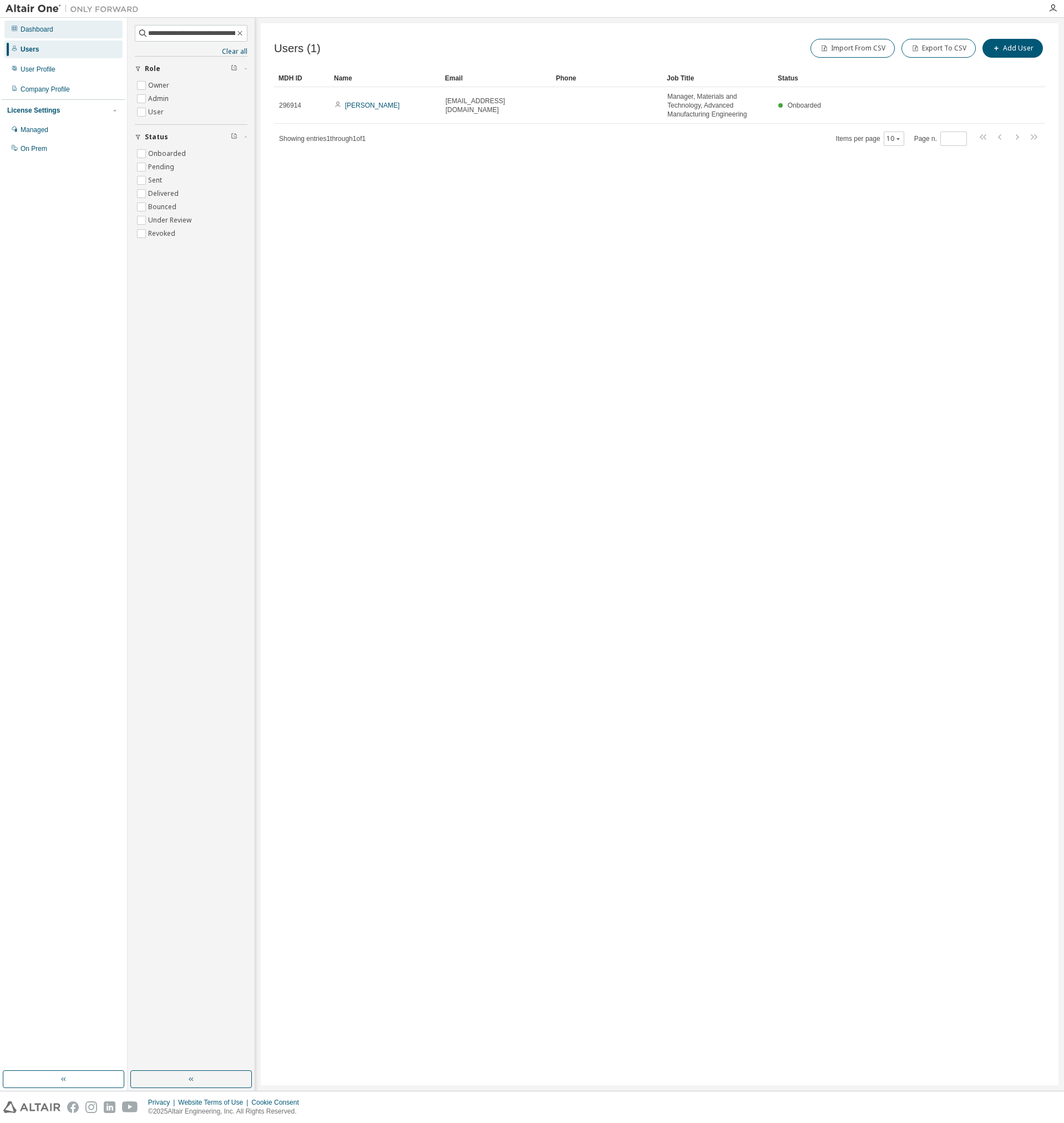
click at [34, 34] on div "Dashboard" at bounding box center [63, 29] width 118 height 18
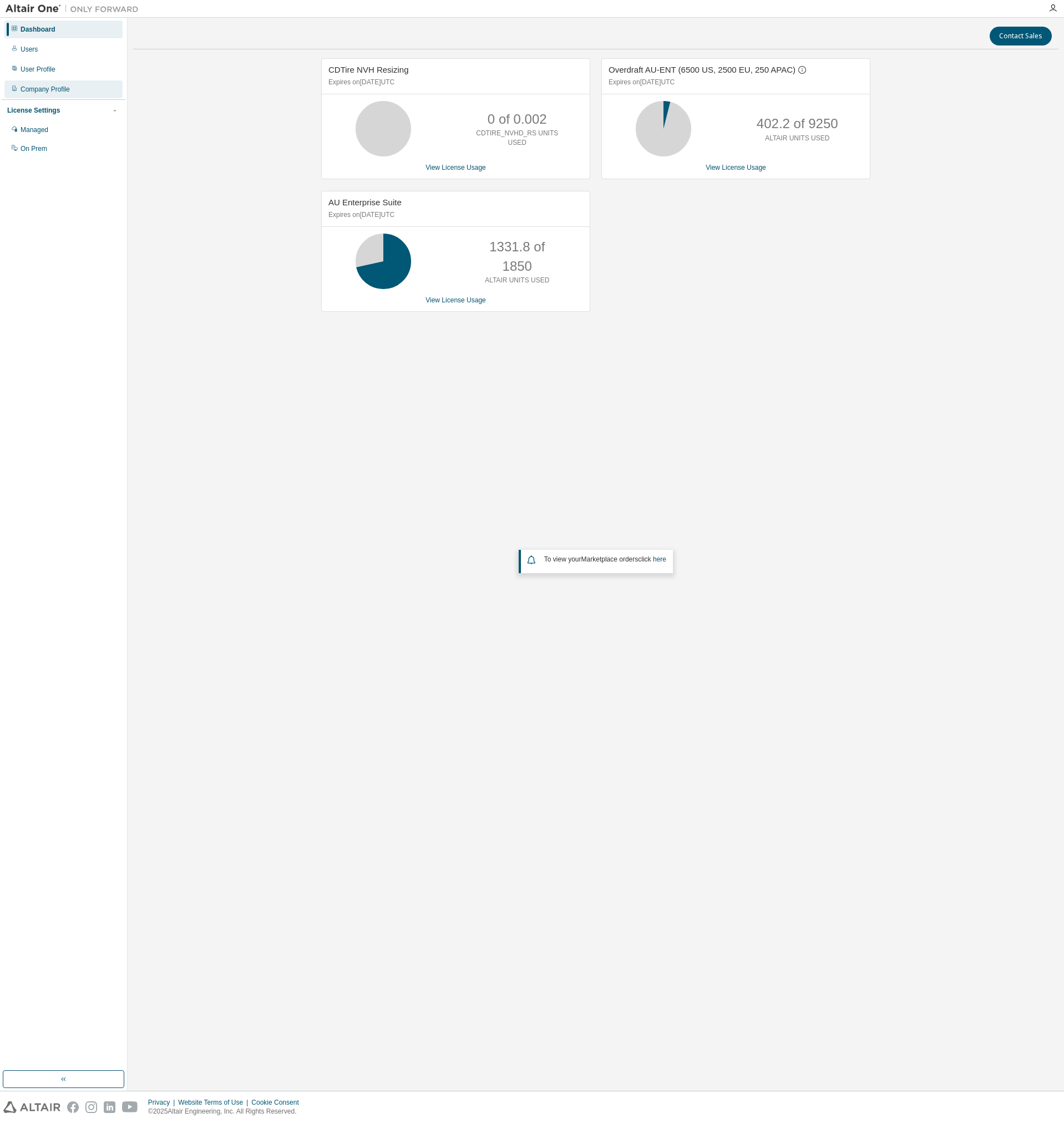
click at [67, 85] on div "Company Profile" at bounding box center [45, 89] width 50 height 9
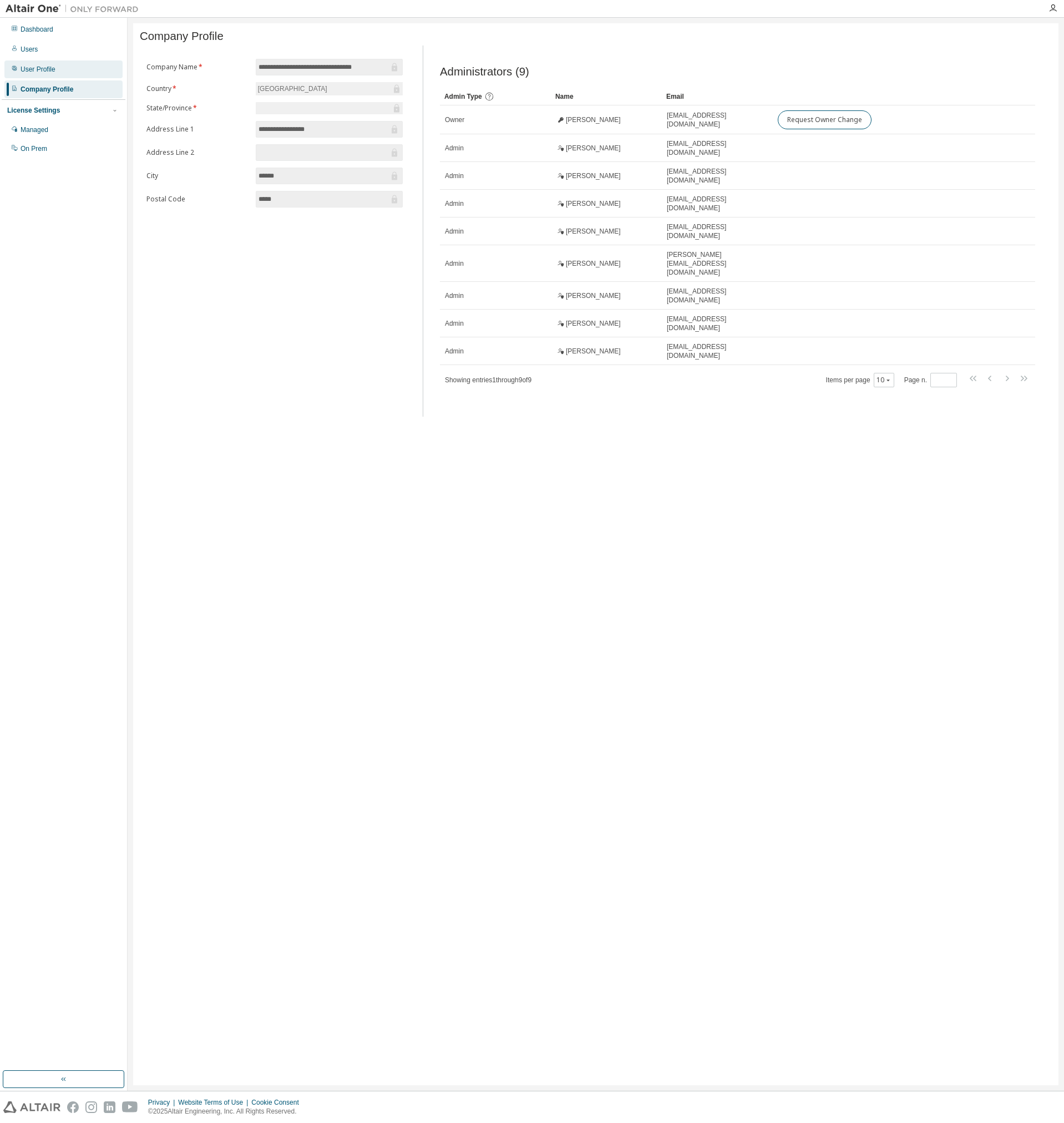
click at [37, 71] on div "User Profile" at bounding box center [38, 69] width 35 height 9
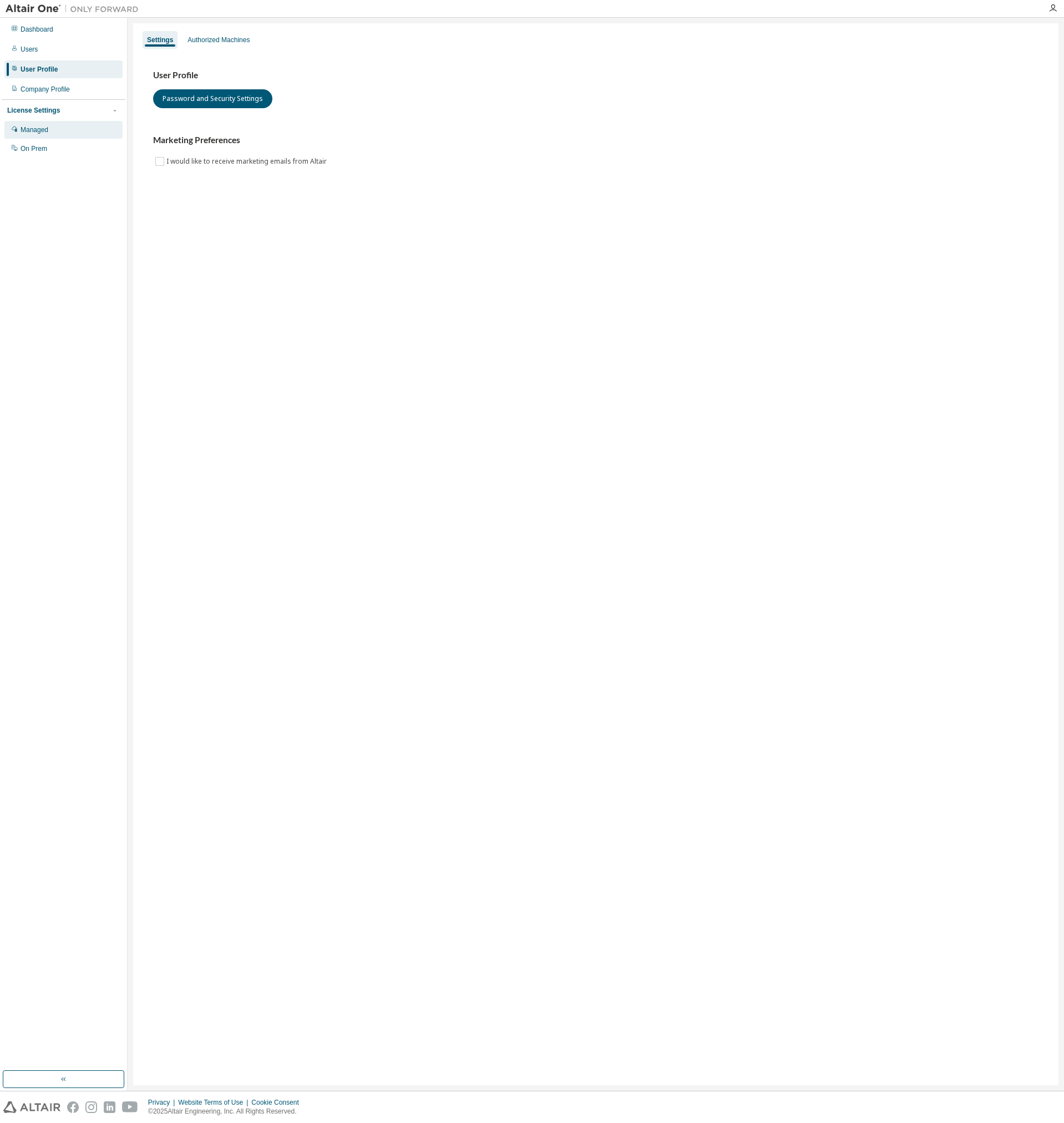
click at [38, 126] on div "Managed" at bounding box center [34, 130] width 28 height 9
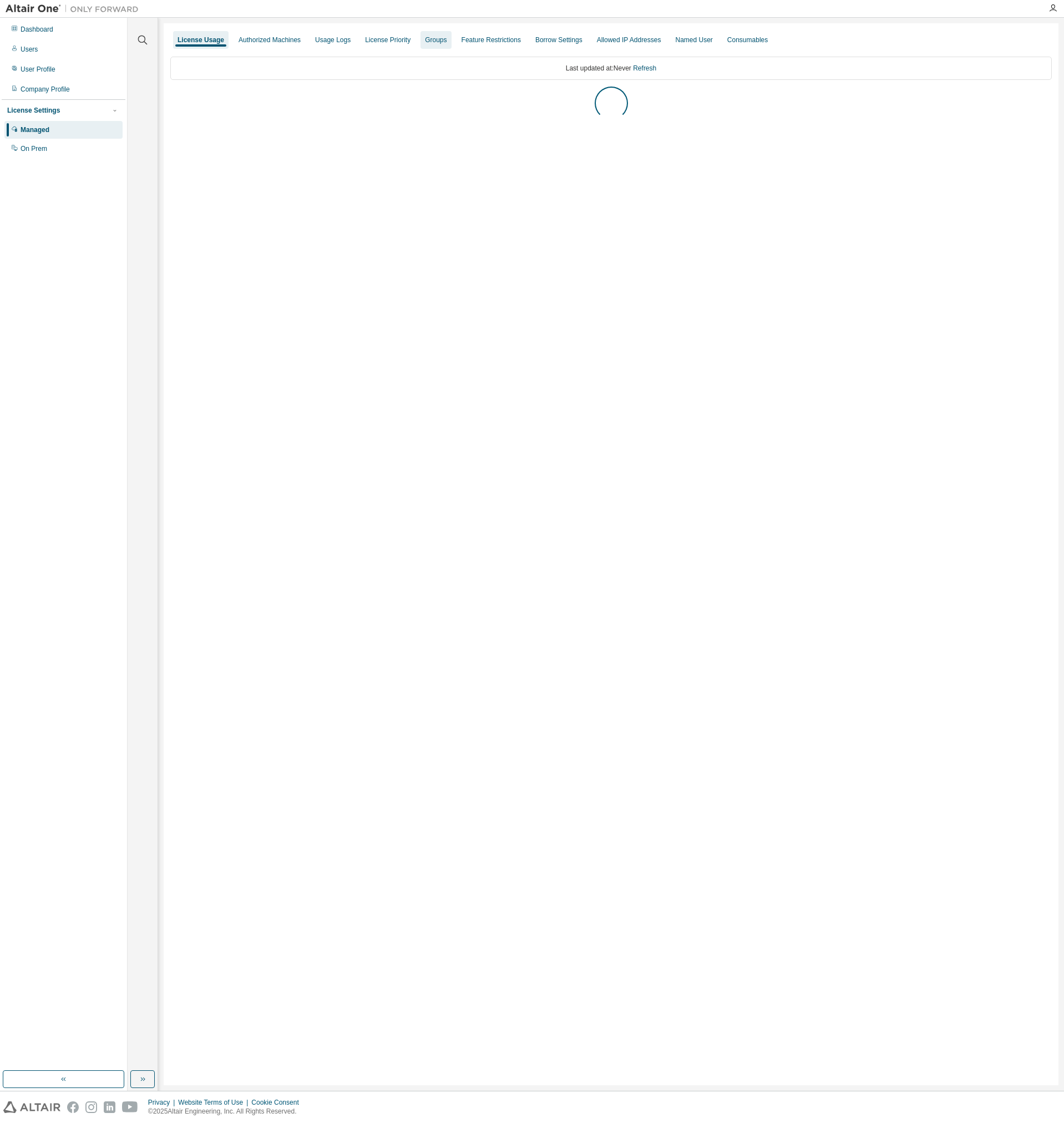
click at [425, 38] on div "Groups" at bounding box center [436, 40] width 22 height 9
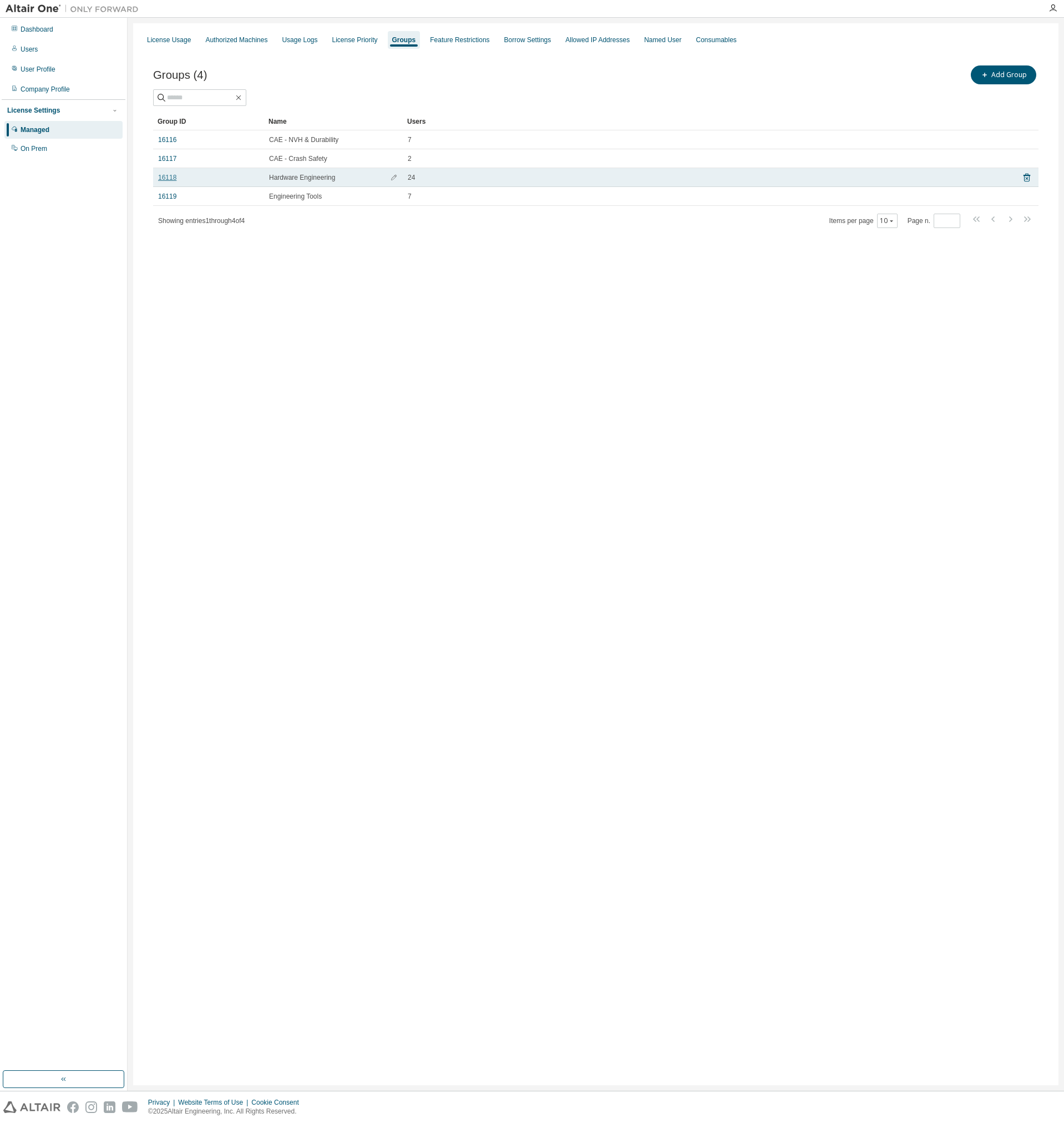
click at [172, 181] on link "16118" at bounding box center [167, 177] width 19 height 9
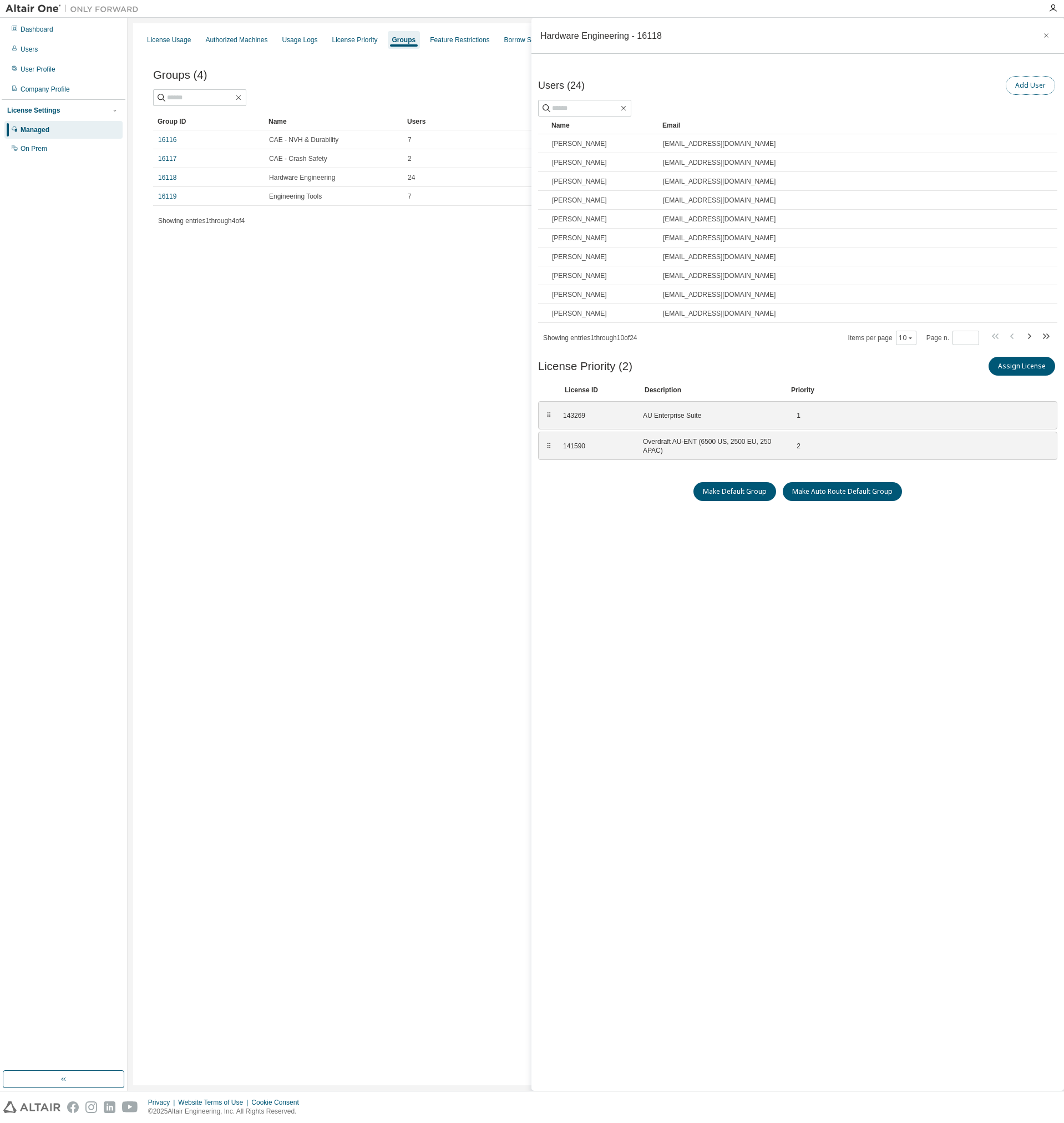
click at [1026, 85] on button "Add User" at bounding box center [1030, 85] width 50 height 19
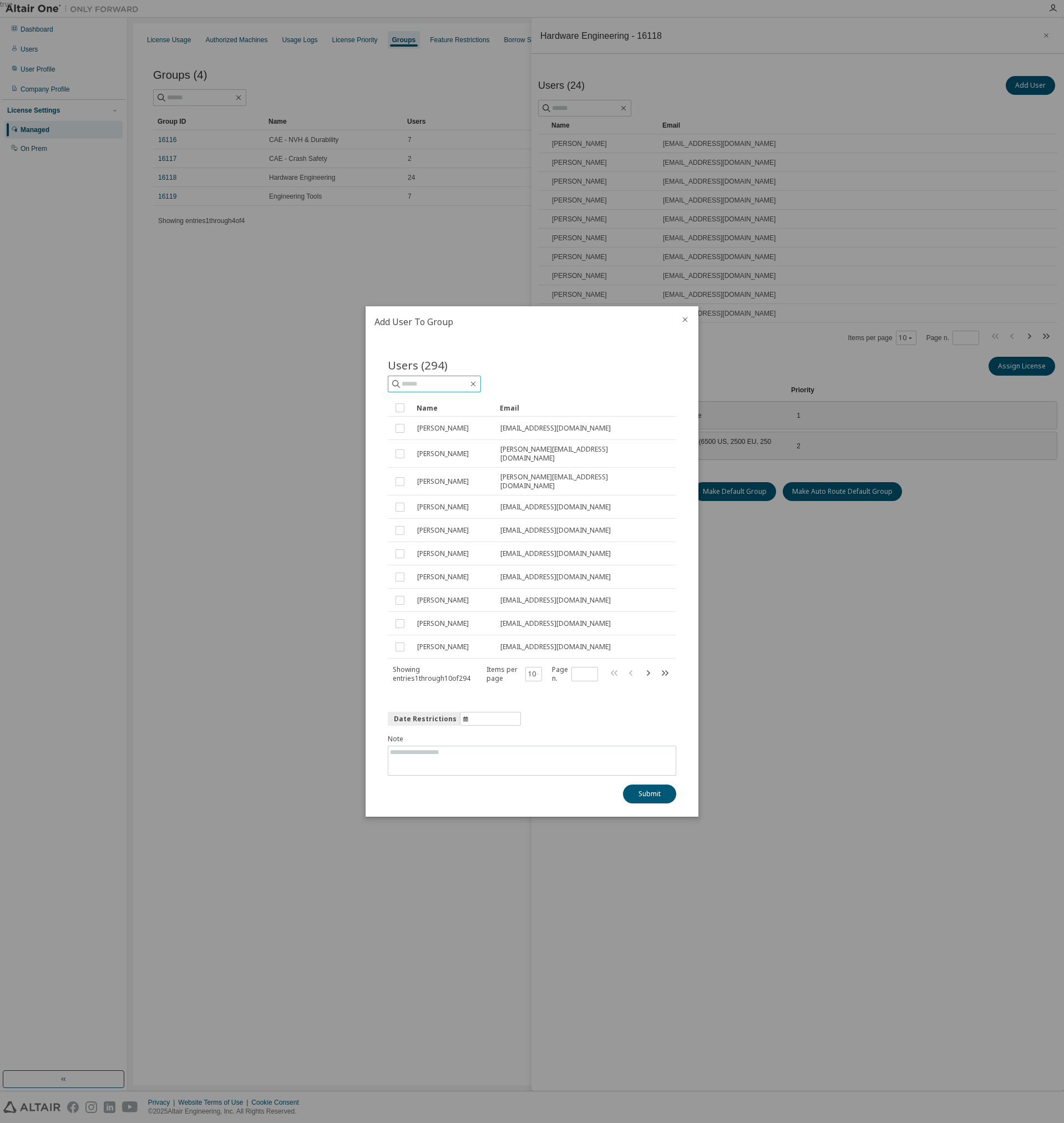
click at [440, 383] on input "text" at bounding box center [435, 383] width 67 height 11
type input "****"
click at [478, 389] on icon "button" at bounding box center [473, 383] width 9 height 9
click at [465, 389] on input "text" at bounding box center [435, 383] width 67 height 11
paste input "**********"
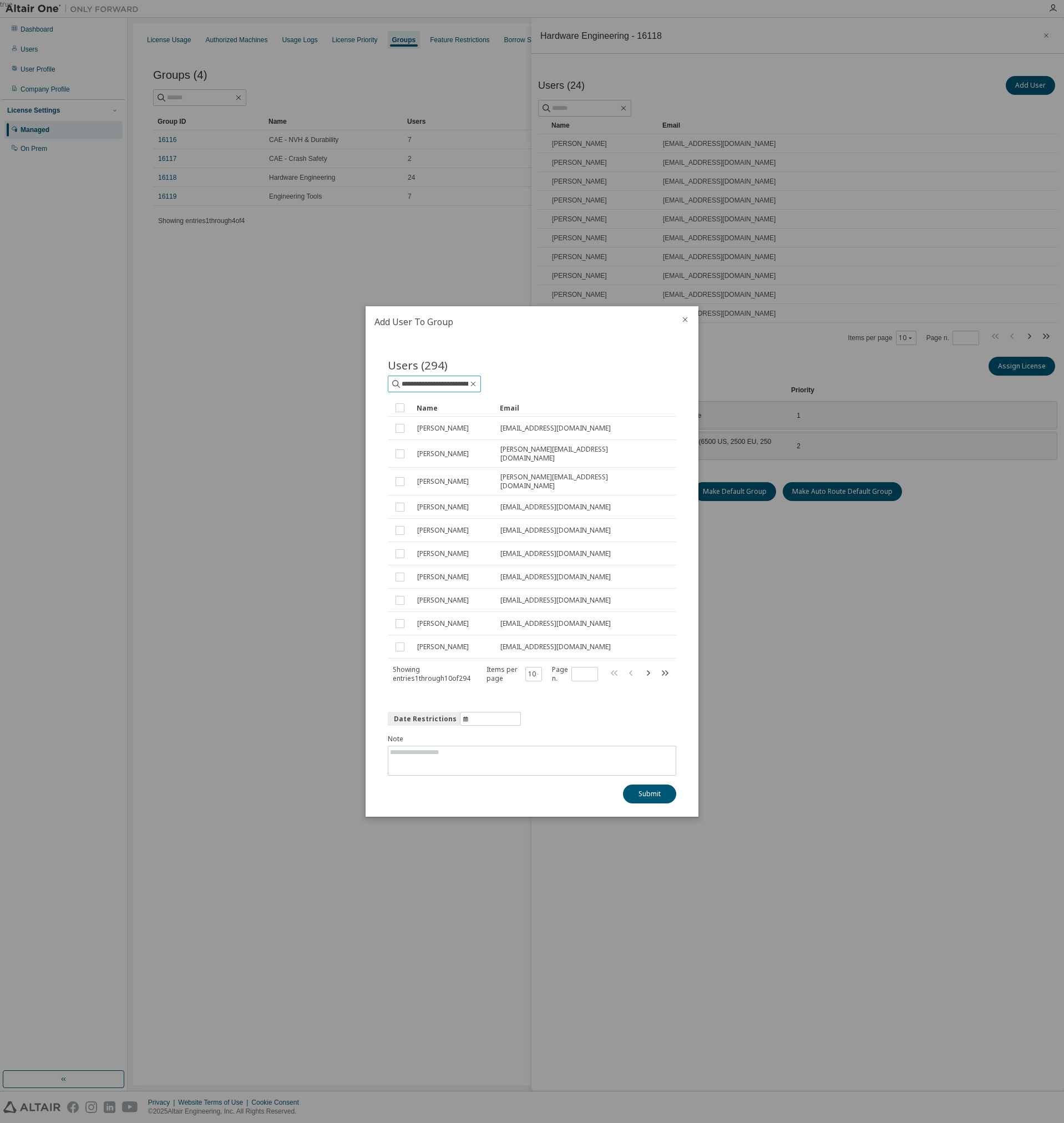
scroll to position [0, 32]
type input "**********"
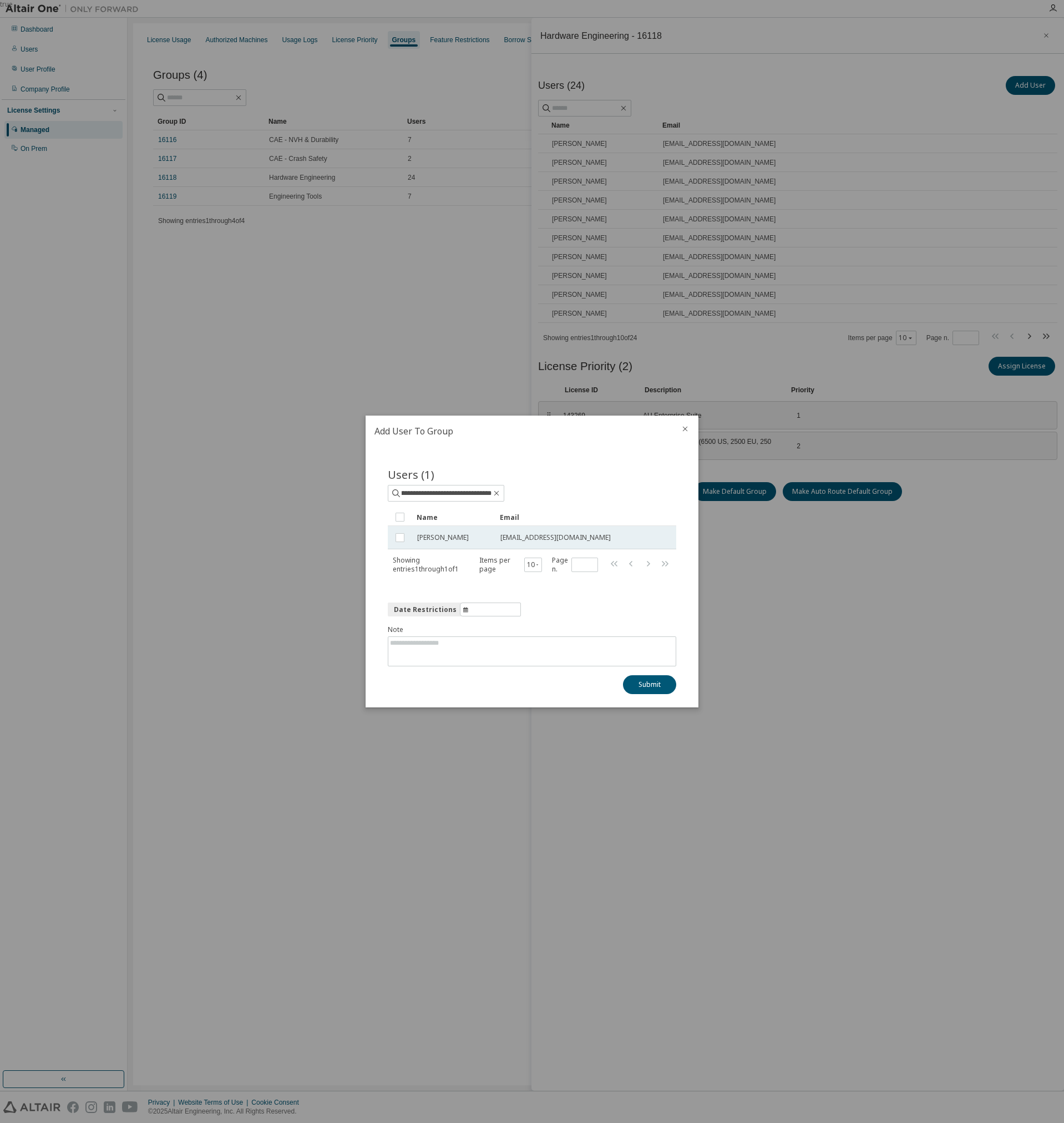
scroll to position [0, 0]
click at [511, 659] on textarea at bounding box center [532, 652] width 287 height 29
type textarea "**********"
click at [654, 683] on button "Submit" at bounding box center [650, 684] width 54 height 19
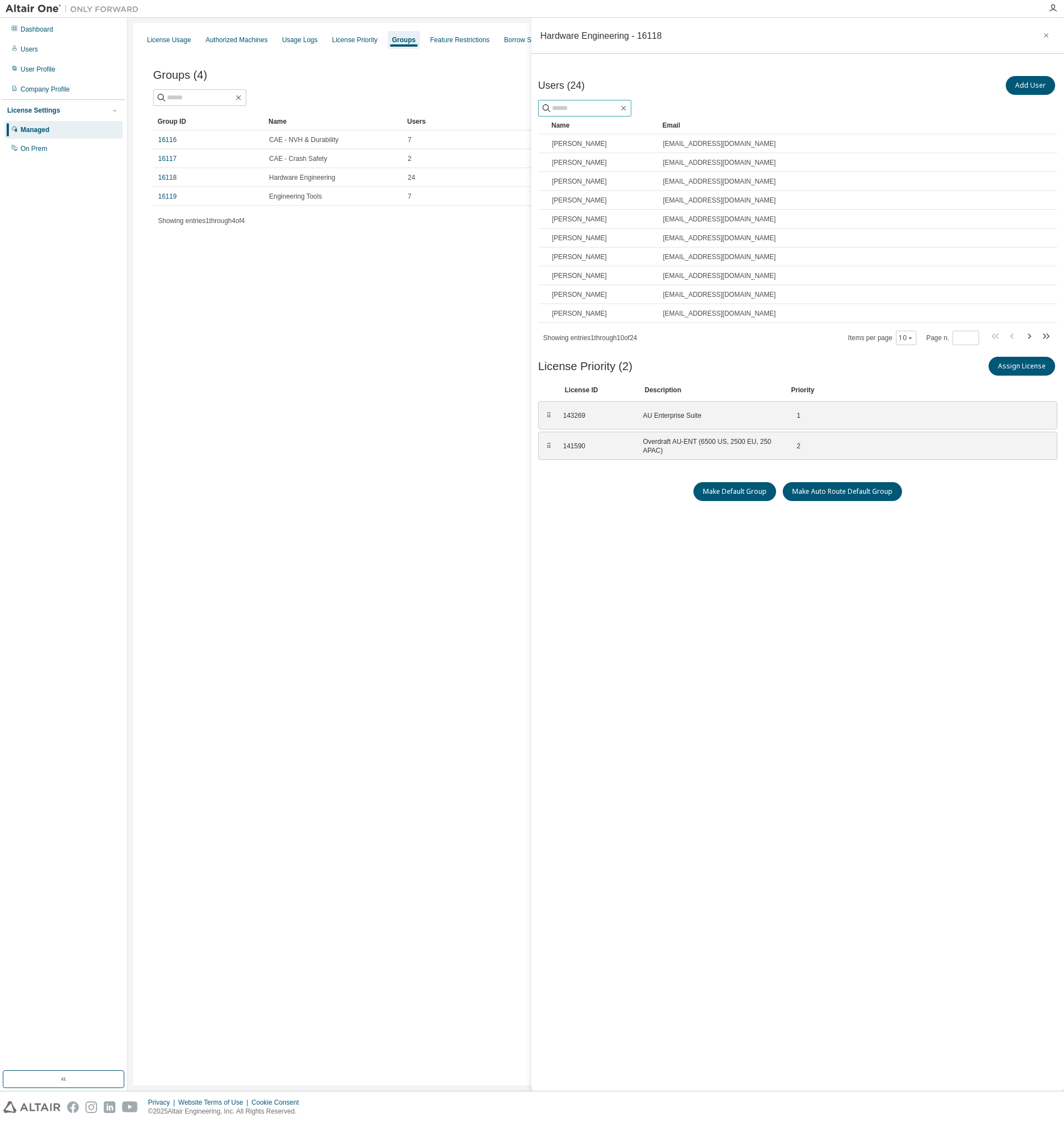
click at [599, 104] on input "text" at bounding box center [585, 108] width 67 height 11
paste input "**********"
type input "**********"
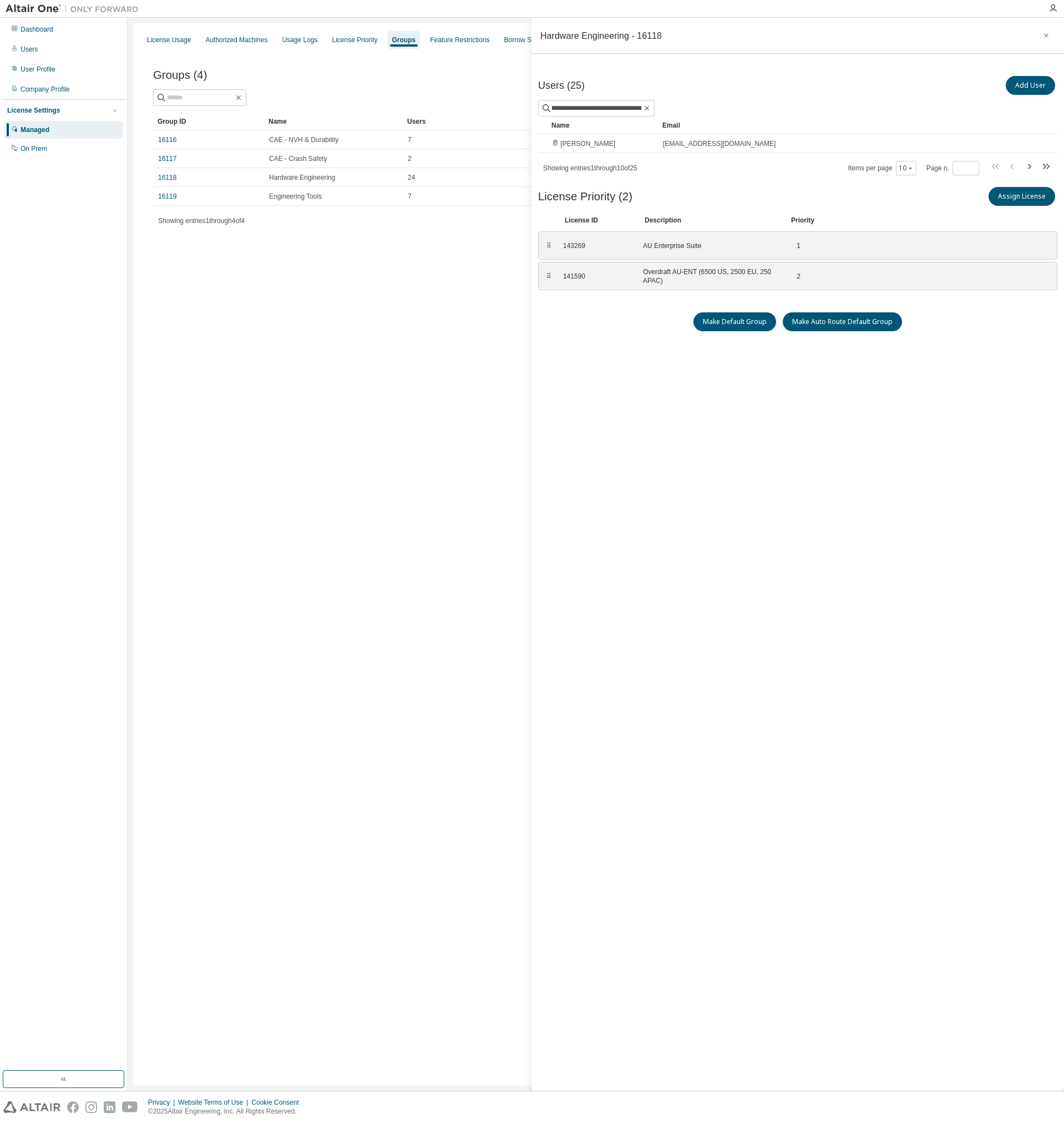
scroll to position [0, 0]
click at [47, 50] on div "Users" at bounding box center [63, 49] width 118 height 18
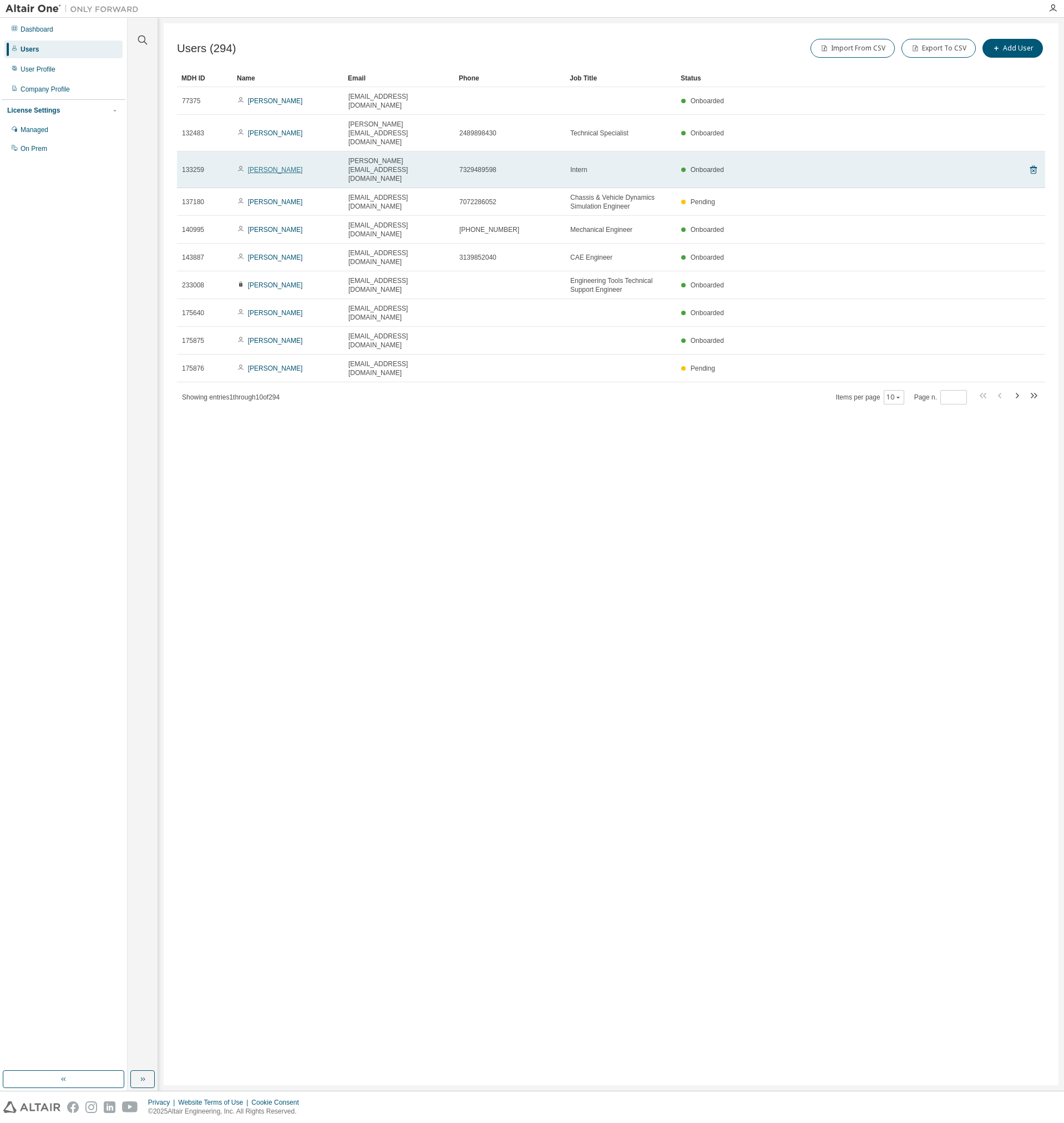
click at [267, 166] on link "steven balas" at bounding box center [275, 170] width 55 height 8
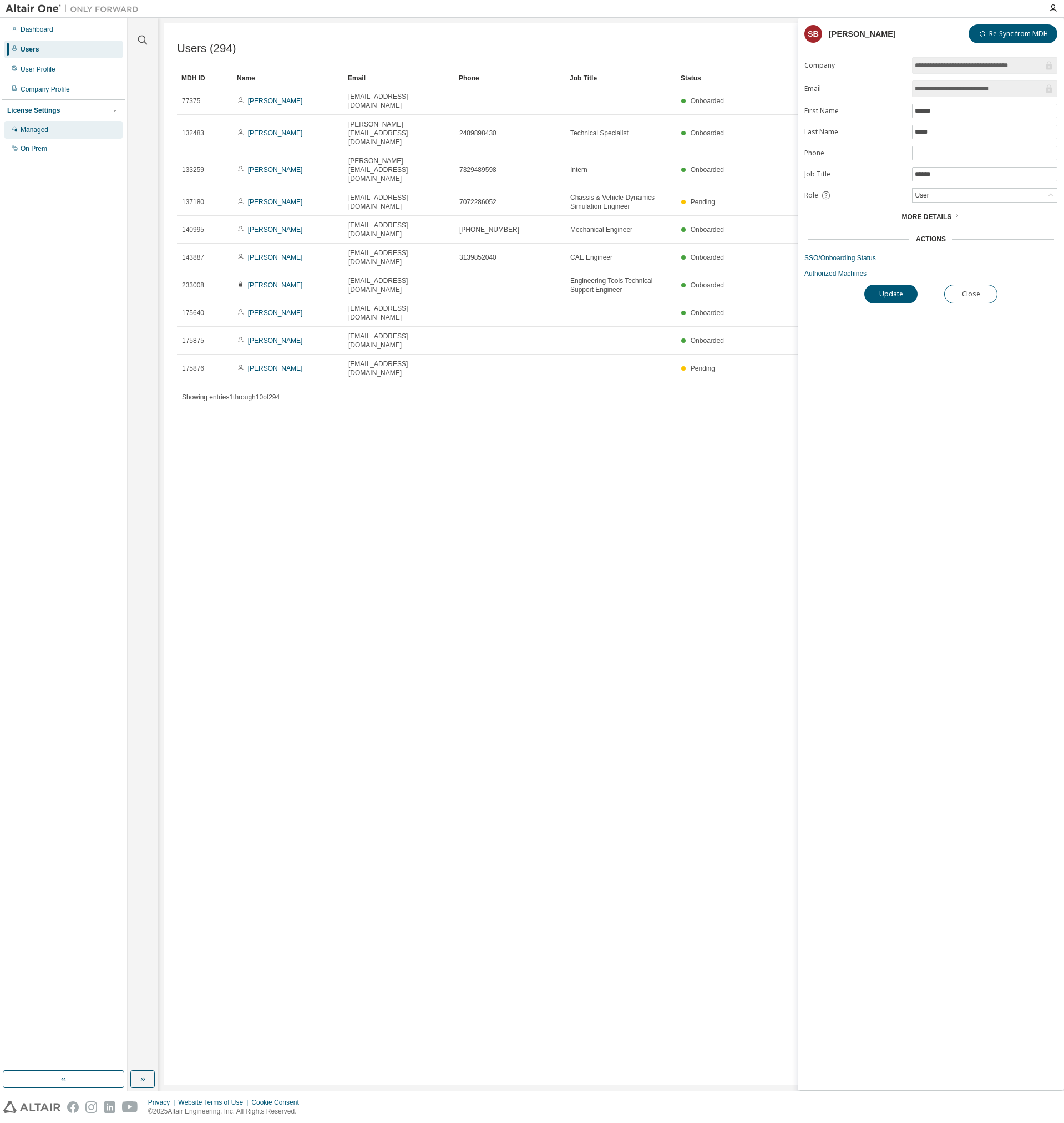
click at [65, 133] on div "Managed" at bounding box center [63, 130] width 118 height 18
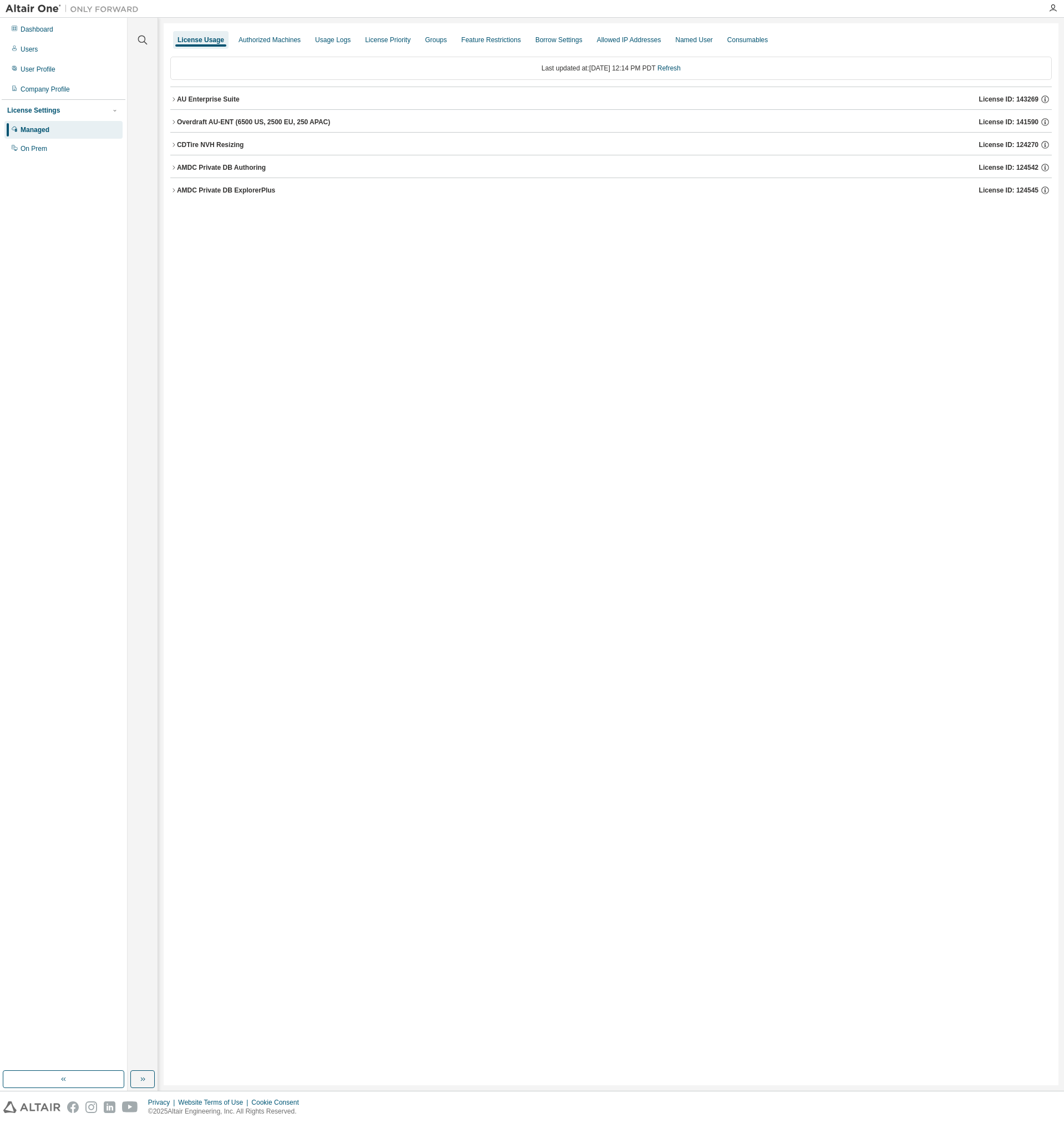
click at [180, 104] on div "AU Enterprise Suite License ID: 143269" at bounding box center [615, 99] width 875 height 10
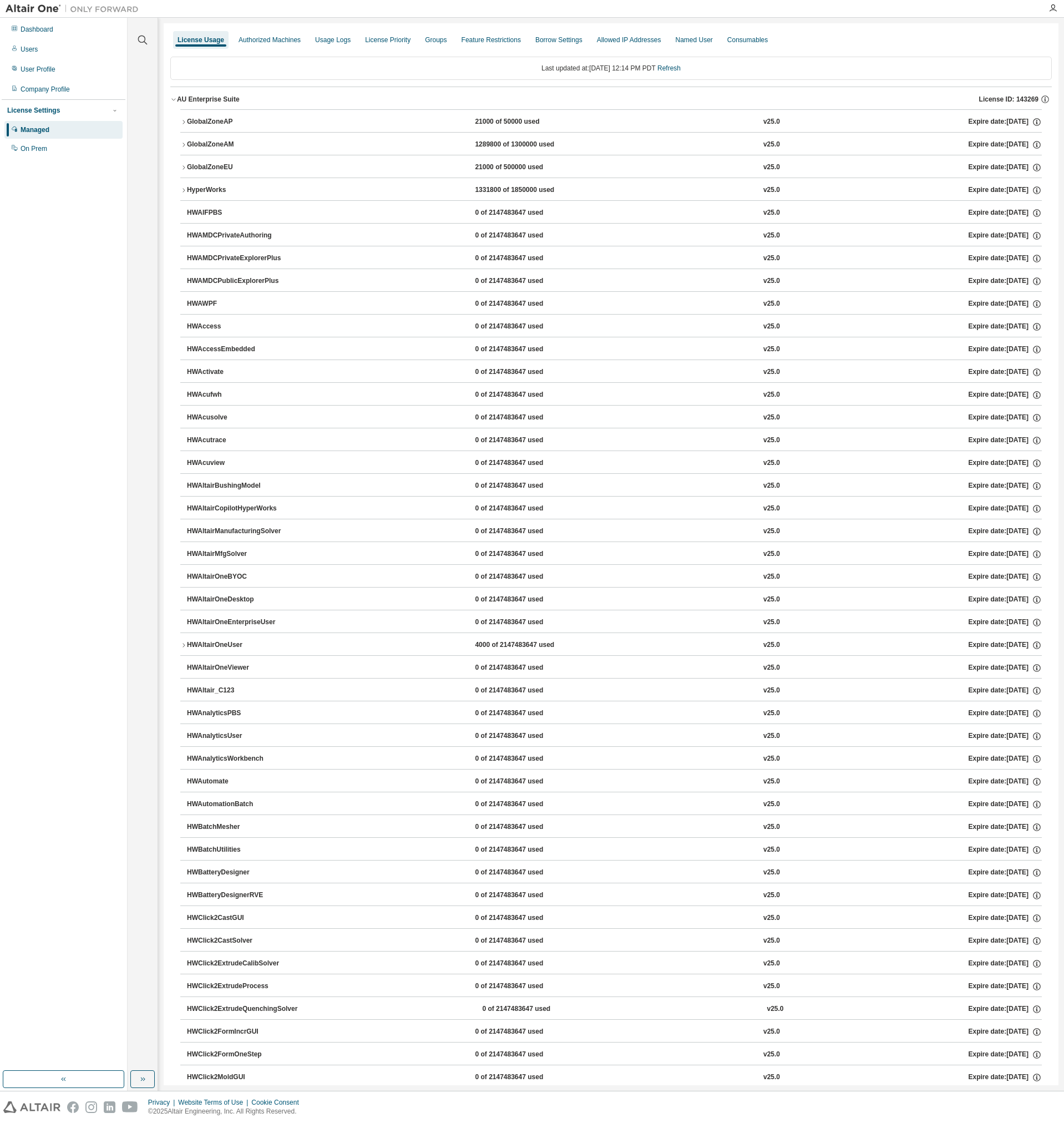
click at [180, 104] on div "AU Enterprise Suite License ID: 143269" at bounding box center [615, 99] width 875 height 10
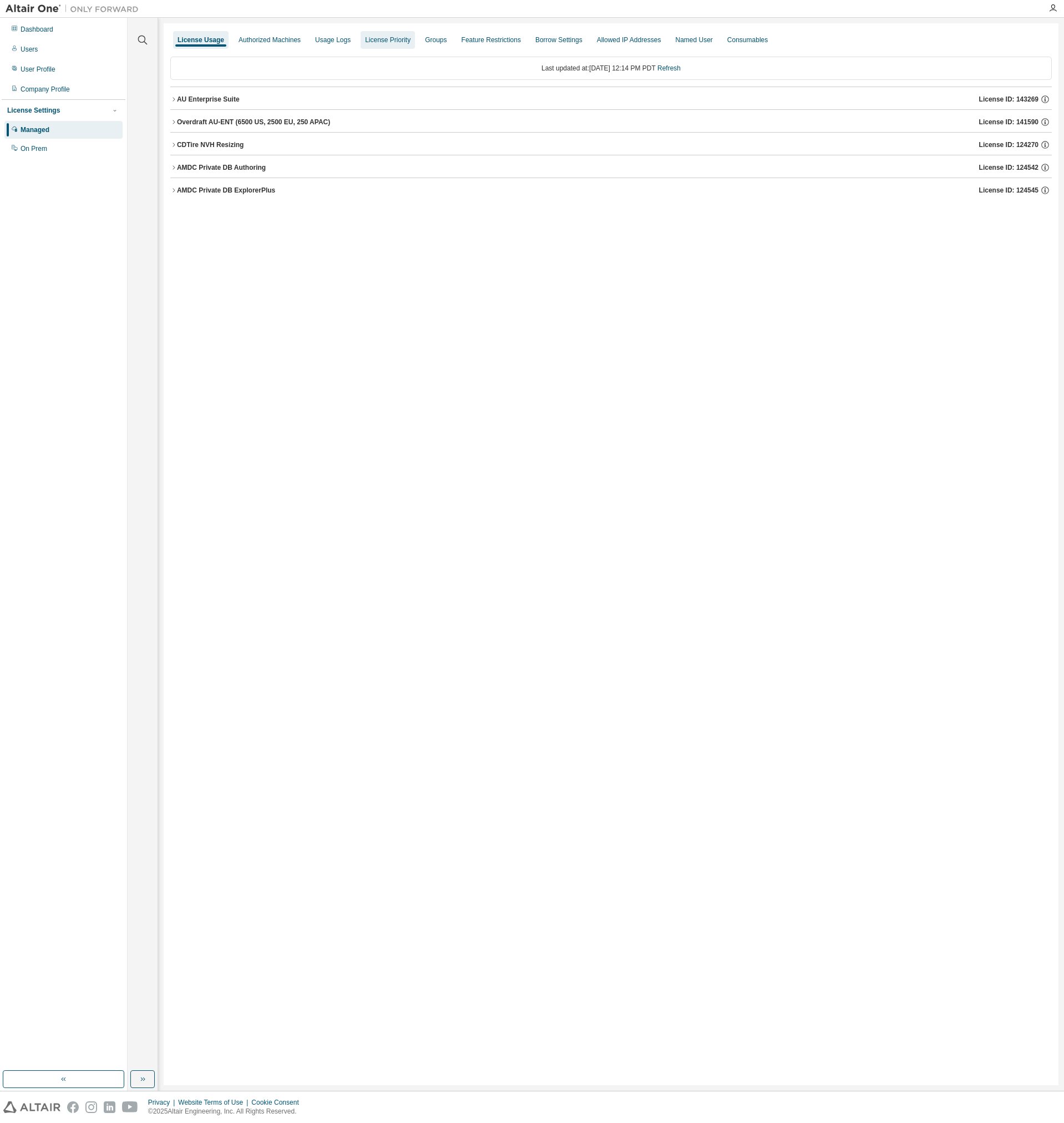
click at [389, 47] on div "License Priority" at bounding box center [388, 40] width 54 height 18
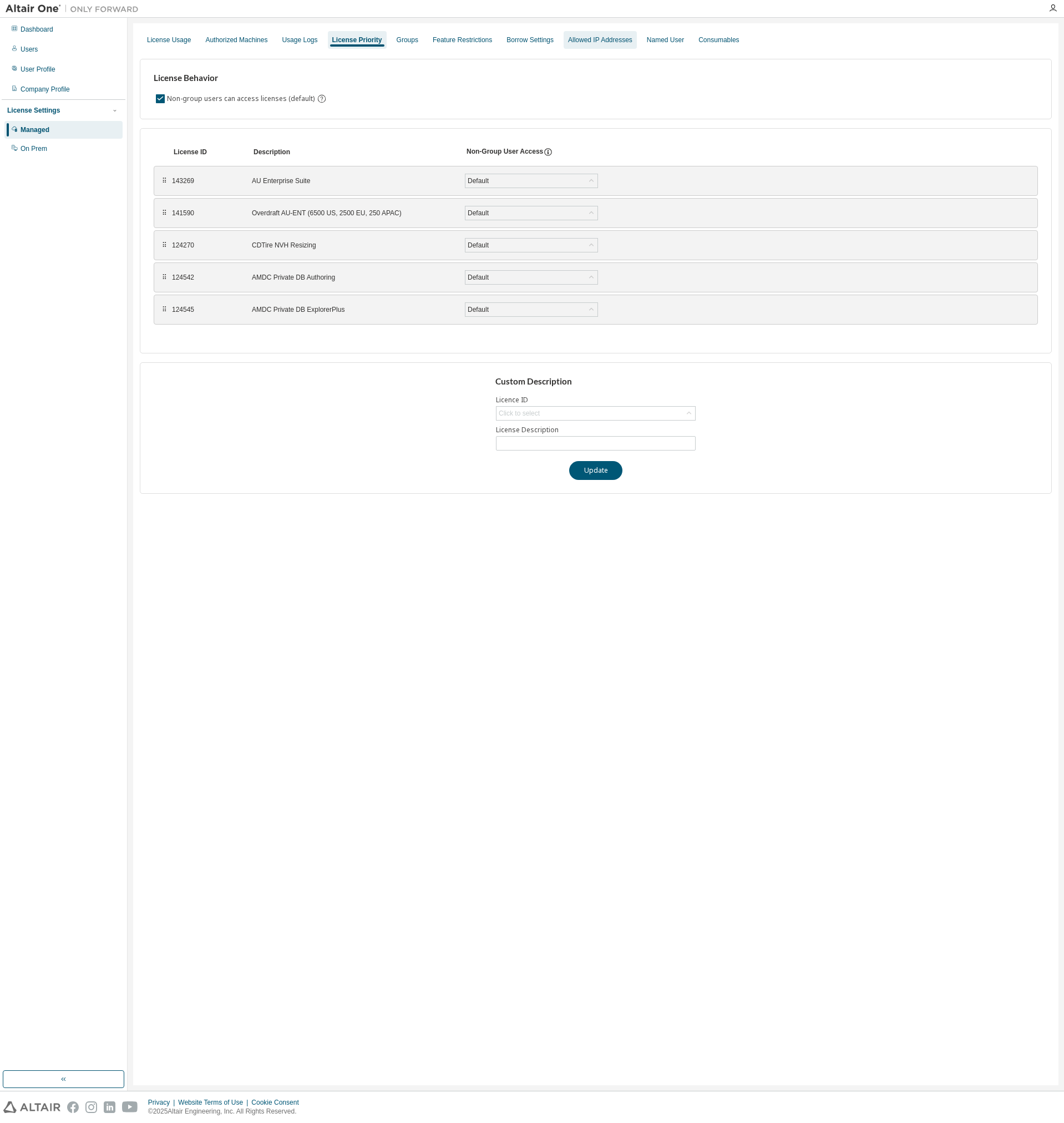
click at [591, 43] on div "Allowed IP Addresses" at bounding box center [599, 40] width 64 height 9
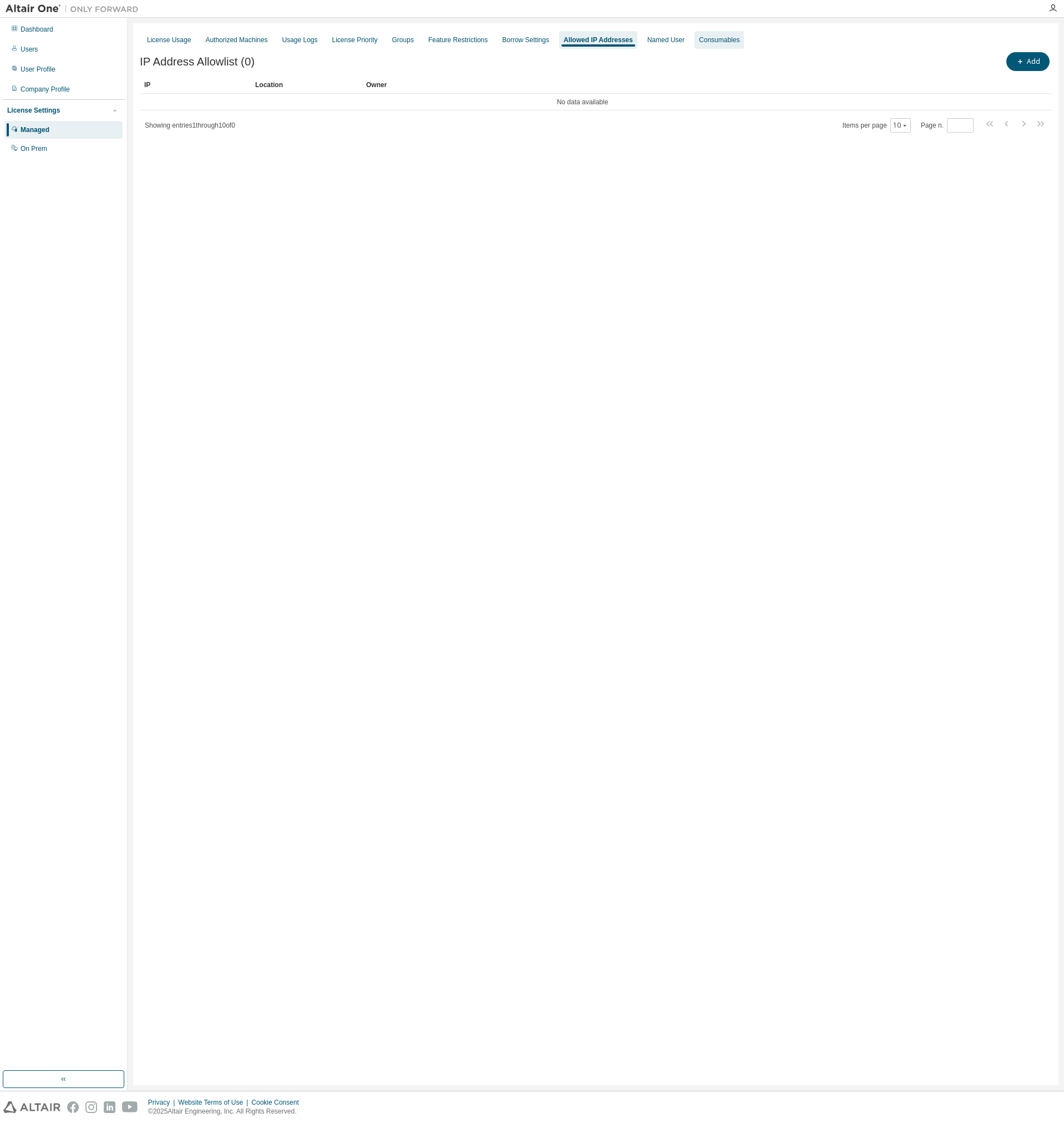
click at [701, 47] on div "Consumables" at bounding box center [719, 40] width 50 height 18
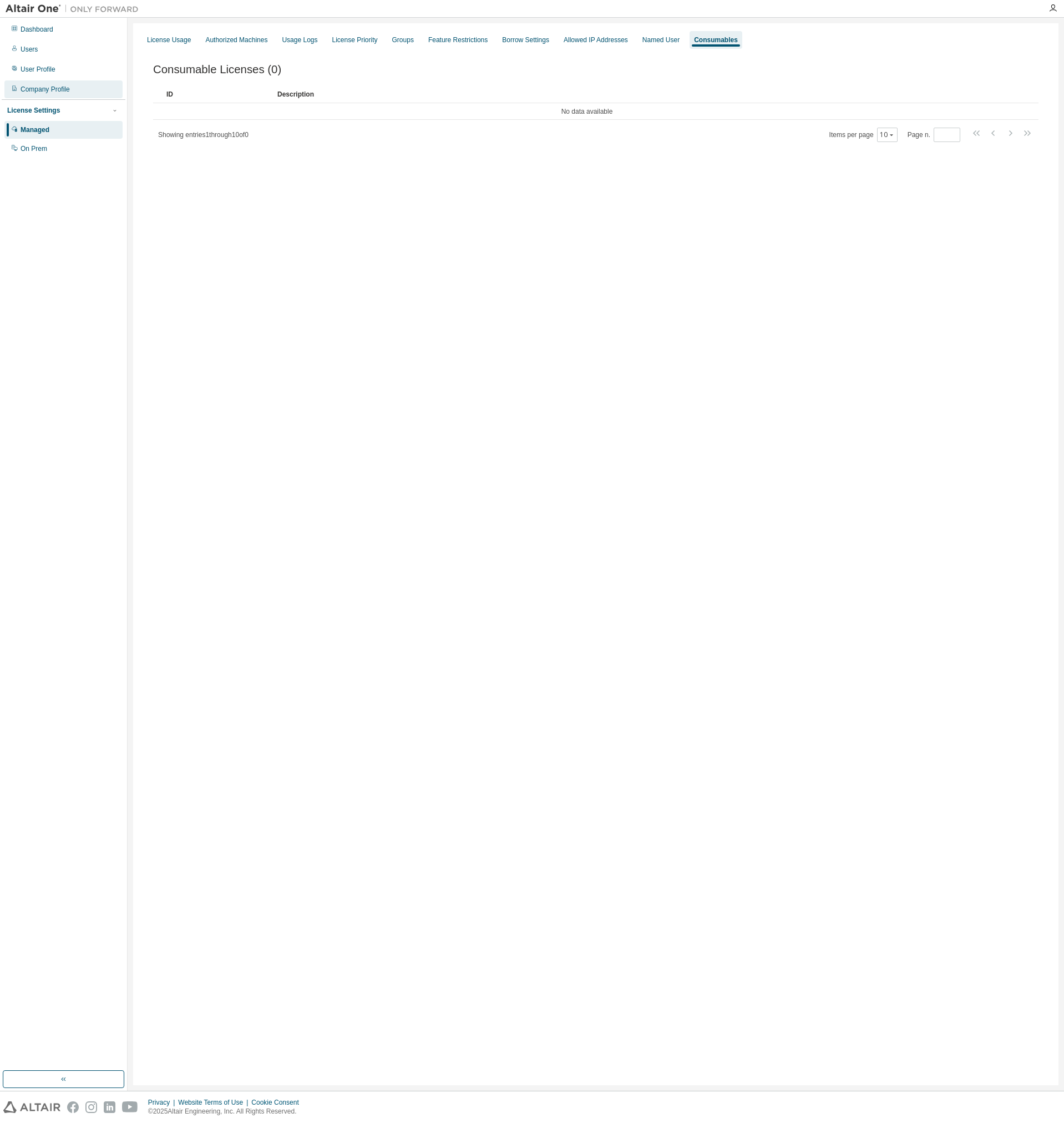
click at [75, 85] on div "Company Profile" at bounding box center [63, 89] width 118 height 18
